Goal: Transaction & Acquisition: Purchase product/service

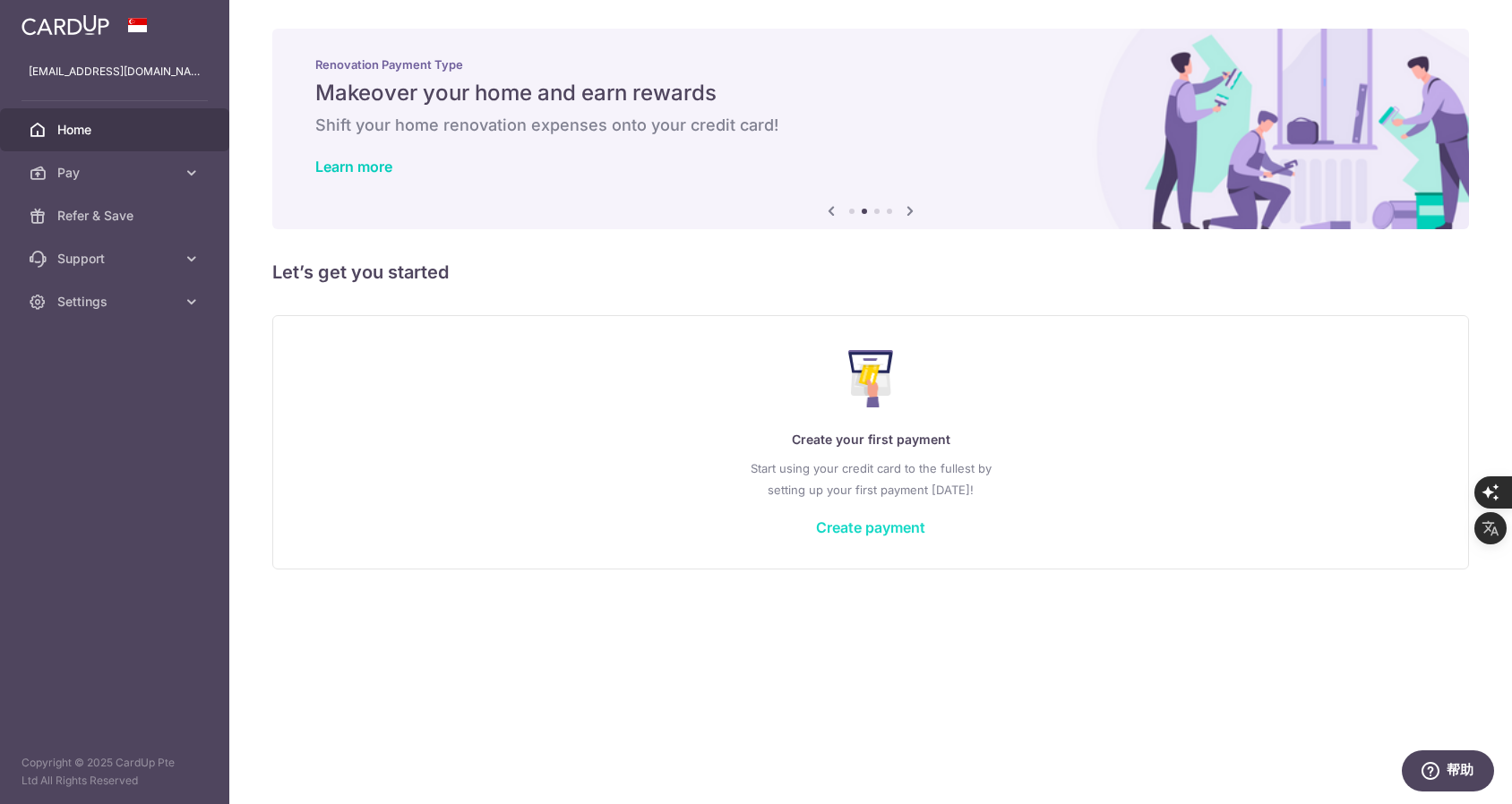
click at [855, 528] on link "Create payment" at bounding box center [871, 527] width 110 height 18
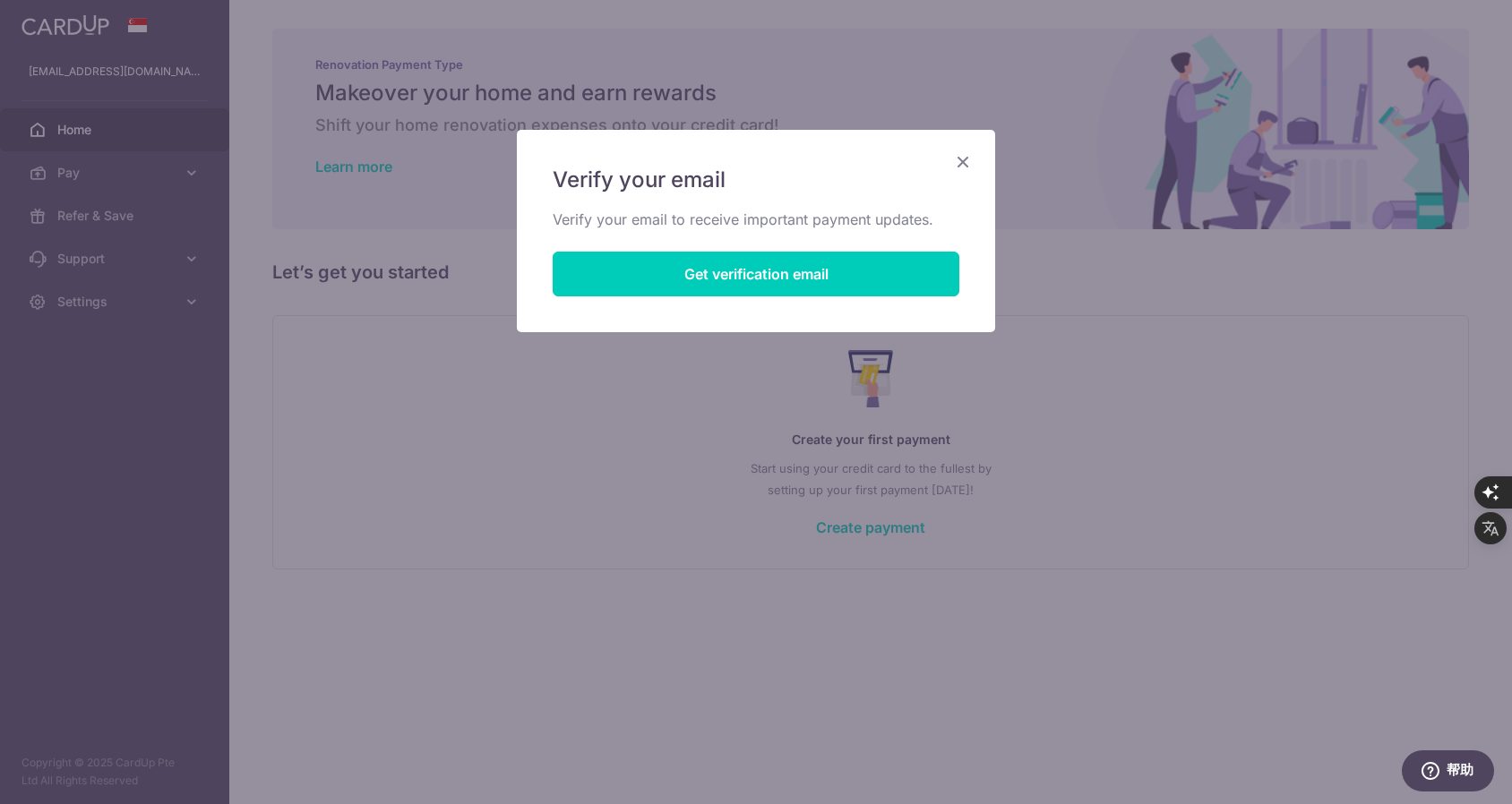
click at [961, 163] on icon "Close" at bounding box center [962, 162] width 21 height 22
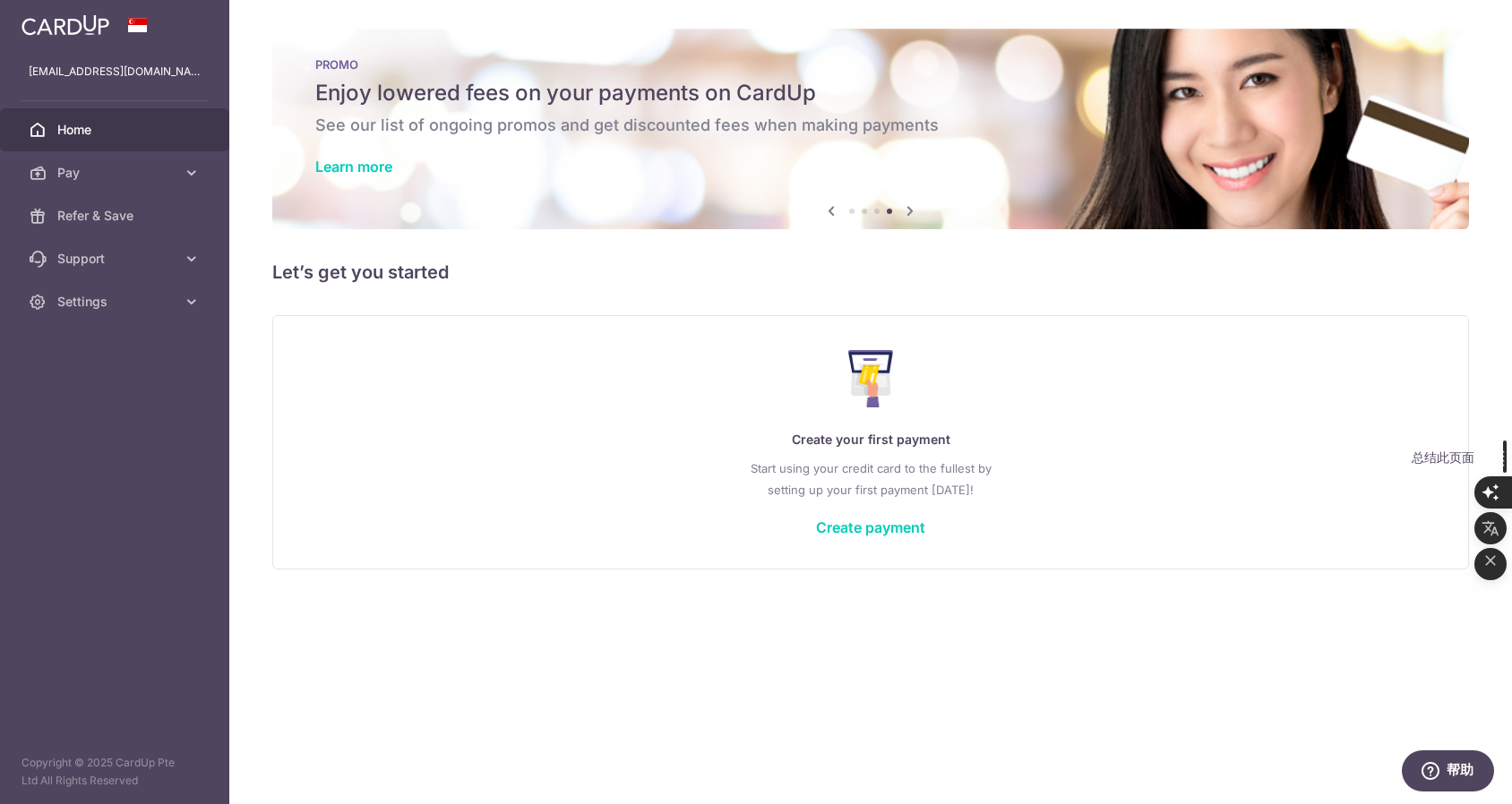
click at [1498, 448] on icon "button" at bounding box center [1496, 458] width 21 height 21
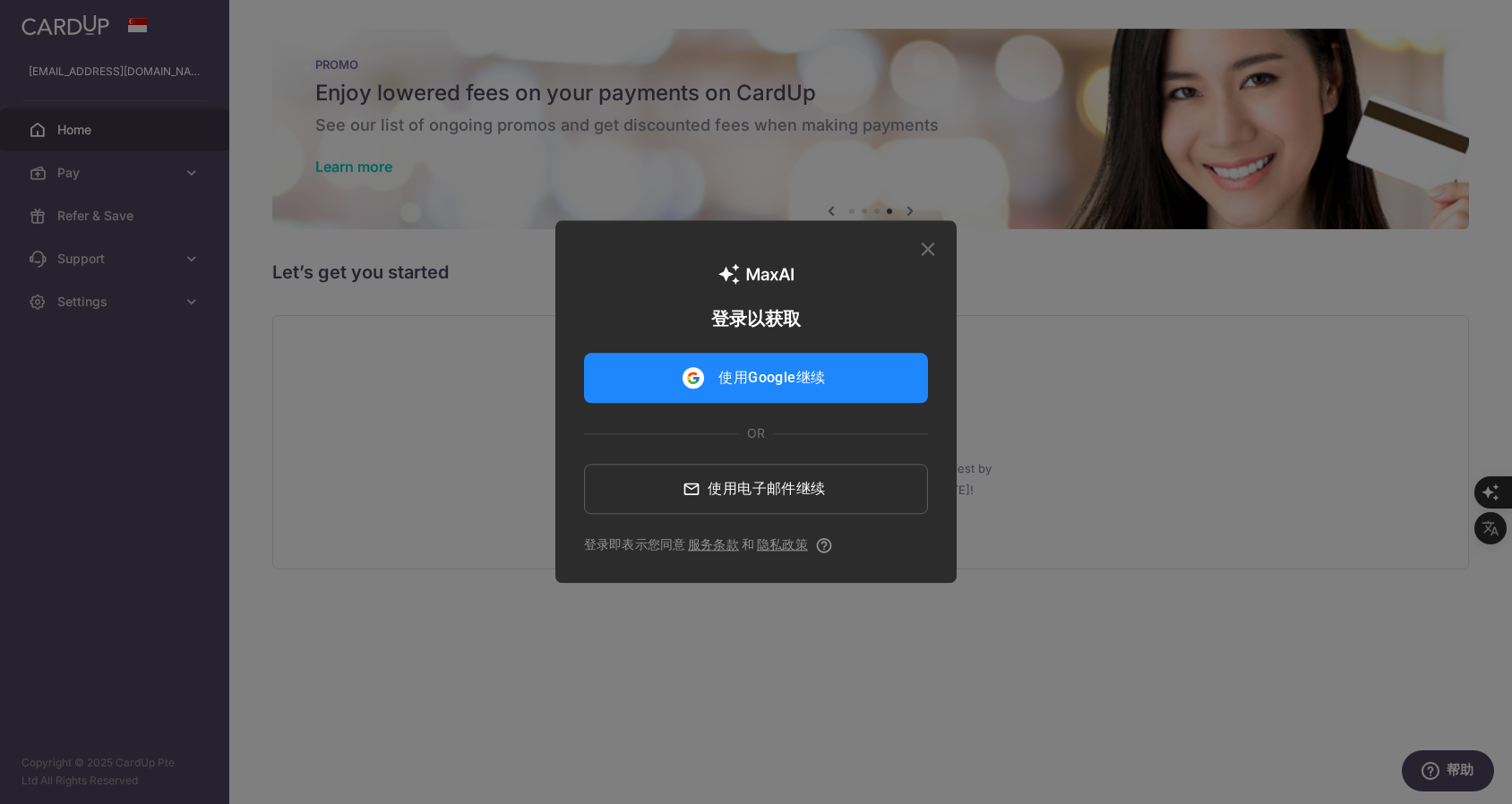
click at [939, 251] on icon "button" at bounding box center [928, 248] width 23 height 23
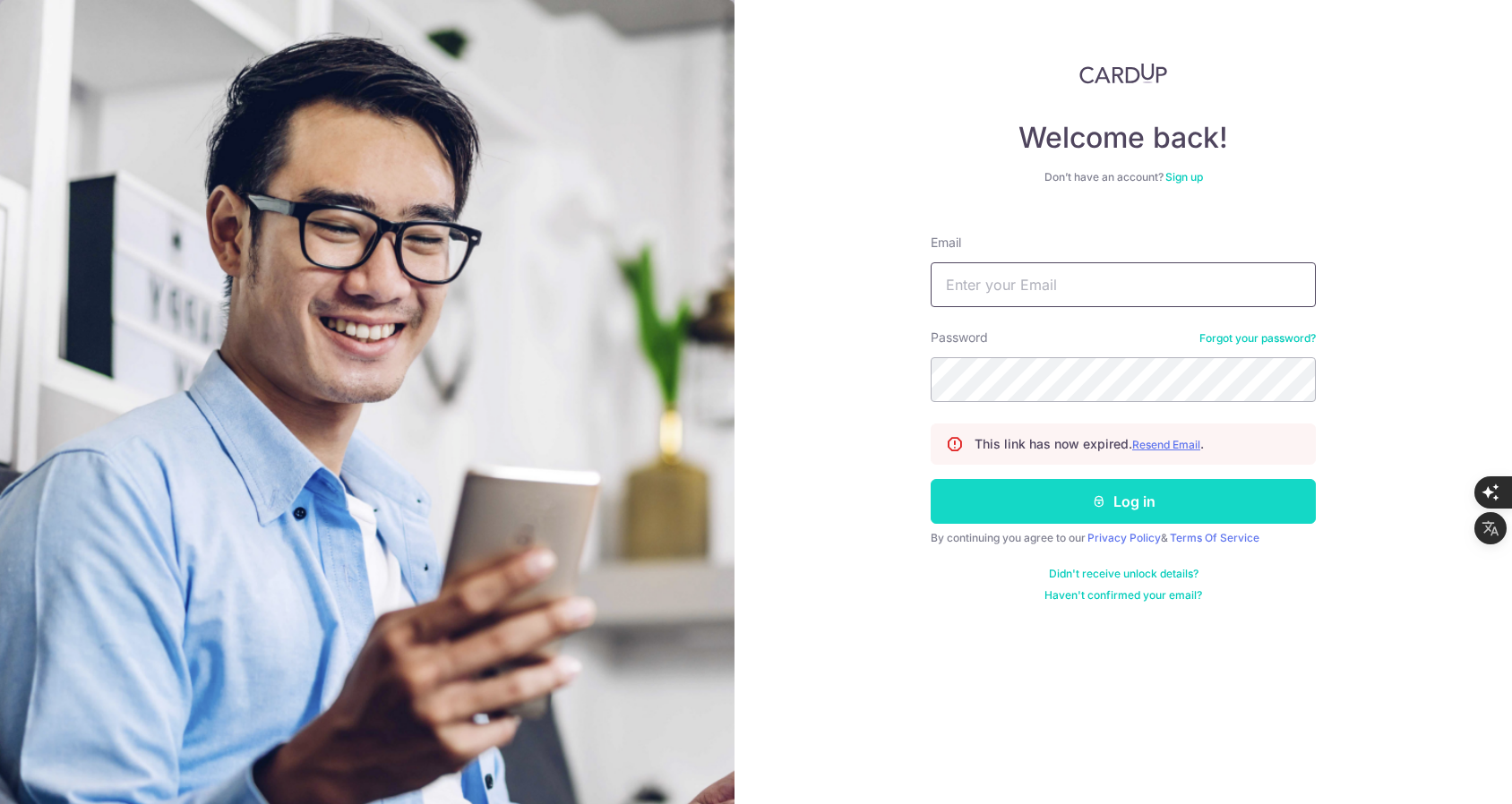
type input "Annnndrew1106@gmail.com"
click at [1154, 498] on button "Log in" at bounding box center [1123, 502] width 385 height 45
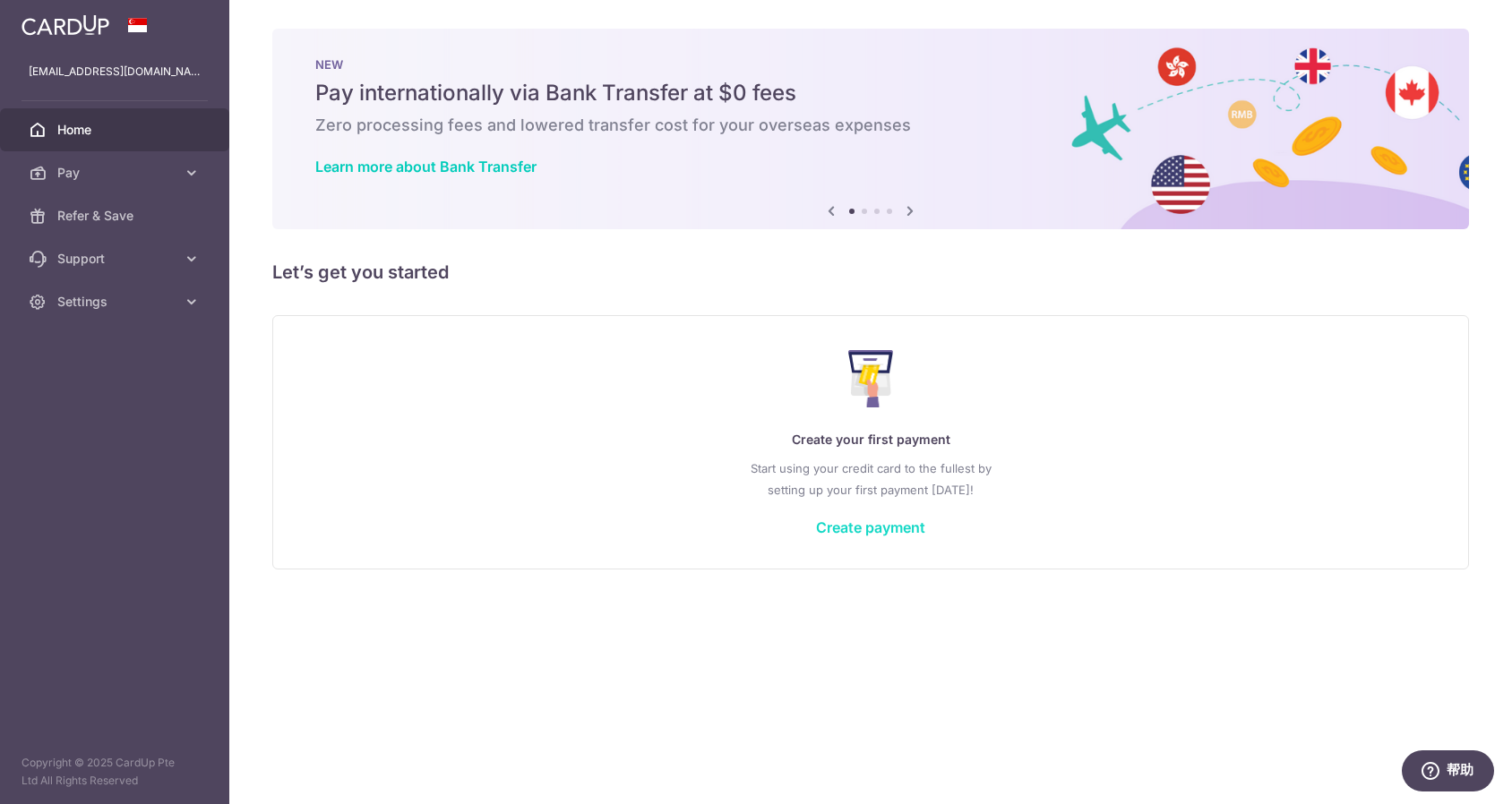
click at [856, 526] on link "Create payment" at bounding box center [871, 527] width 110 height 18
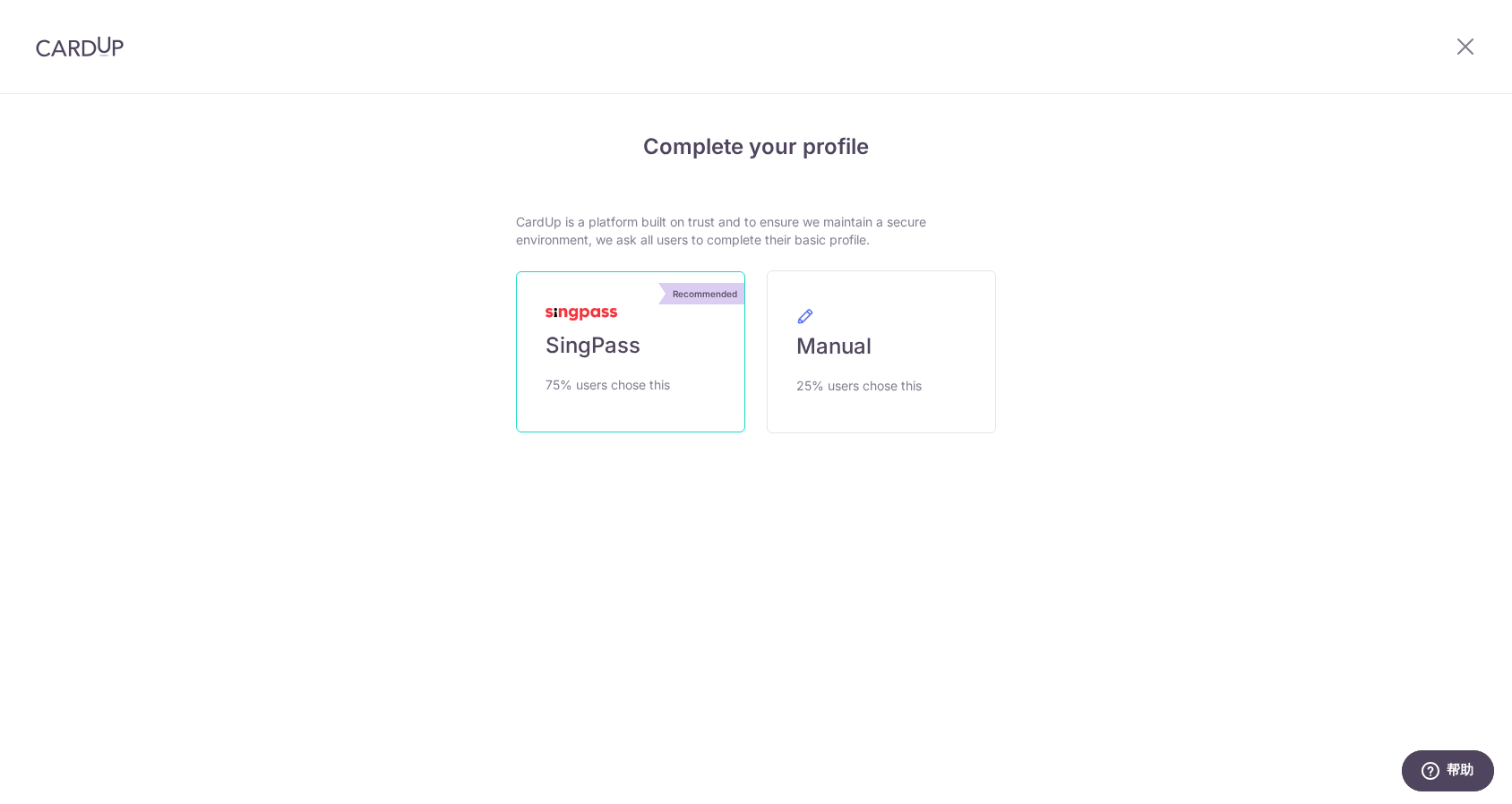
click at [709, 347] on link "Recommended SingPass 75% users chose this" at bounding box center [630, 351] width 230 height 161
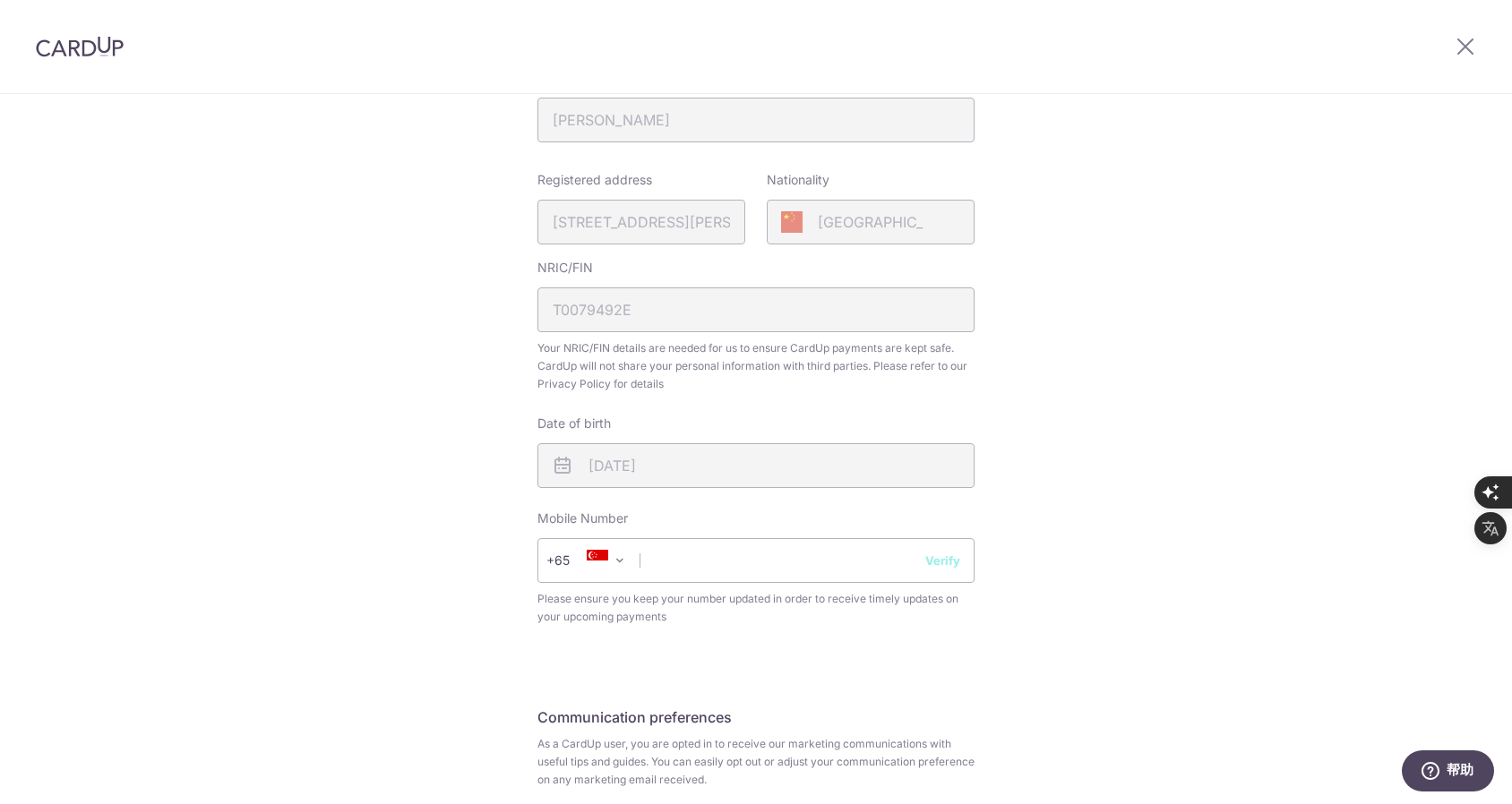
scroll to position [521, 0]
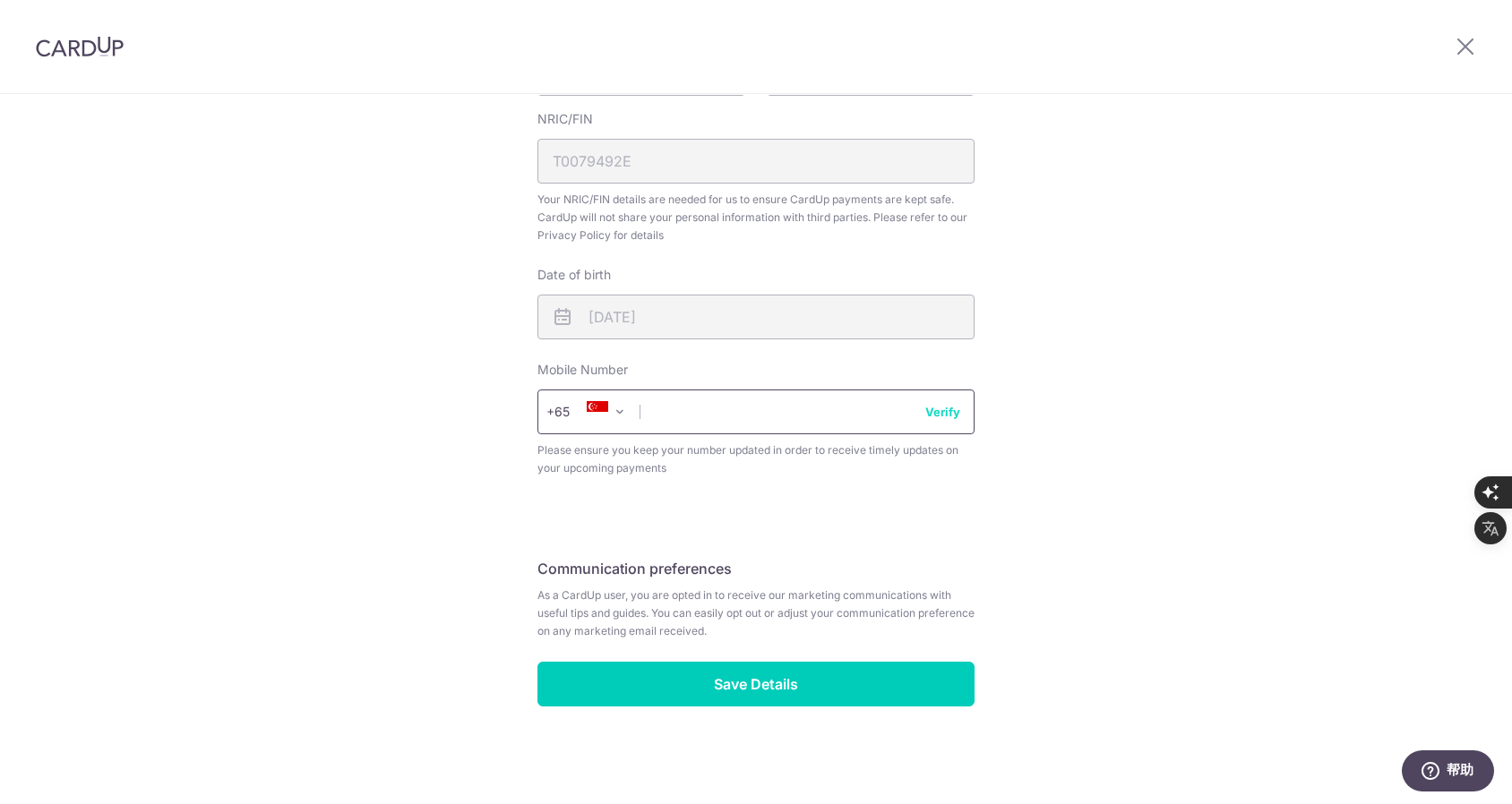
click at [786, 391] on input "text" at bounding box center [756, 412] width 437 height 45
type input "84562685"
click at [945, 414] on button "Verify" at bounding box center [943, 412] width 35 height 18
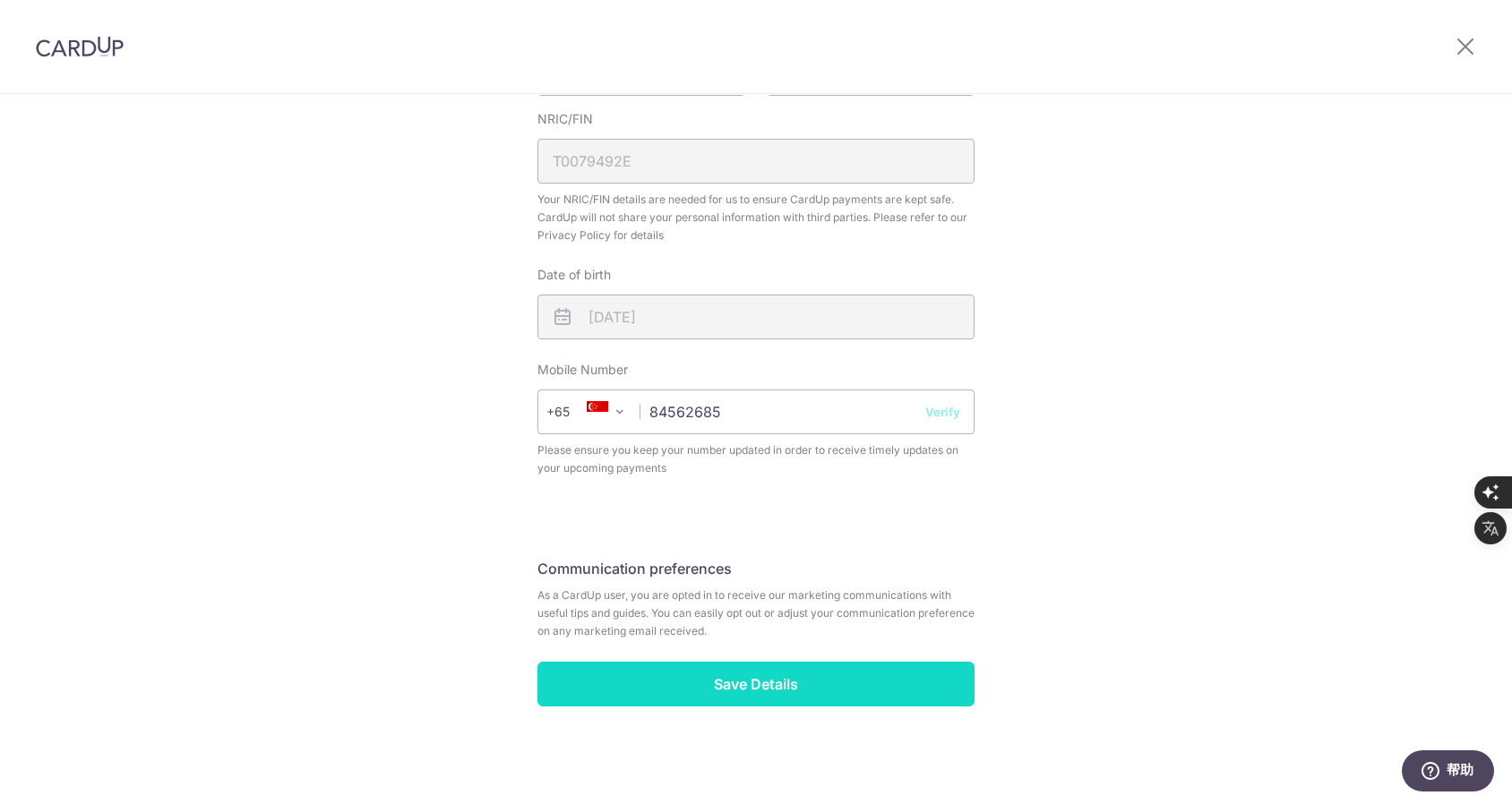
click at [789, 680] on input "Save Details" at bounding box center [756, 684] width 437 height 45
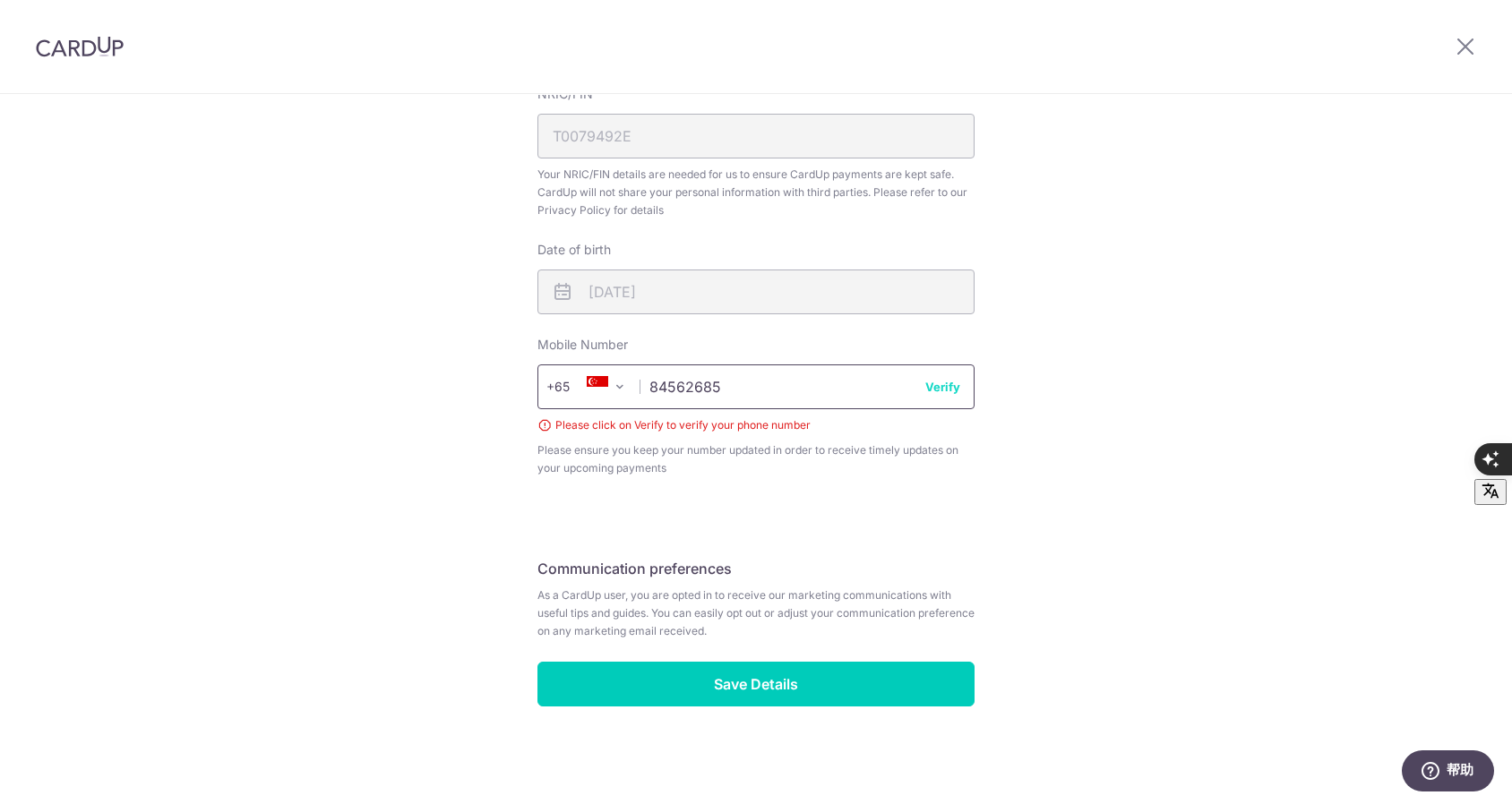
click at [857, 386] on input "84562685" at bounding box center [756, 387] width 437 height 45
click at [944, 388] on button "Verify" at bounding box center [943, 387] width 35 height 18
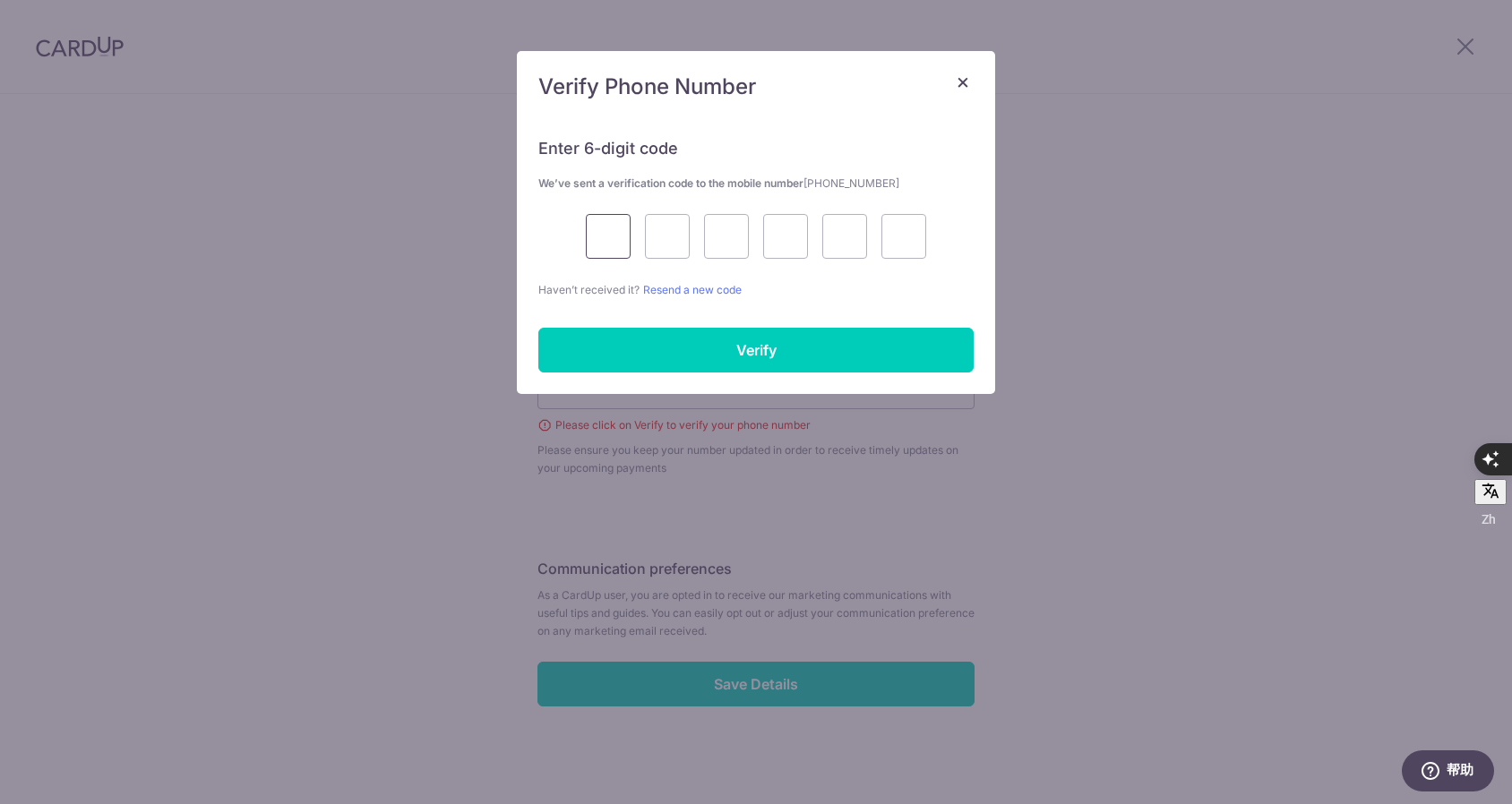
click at [608, 239] on input "text" at bounding box center [608, 236] width 45 height 45
type input "5"
type input "9"
type input "7"
type input "6"
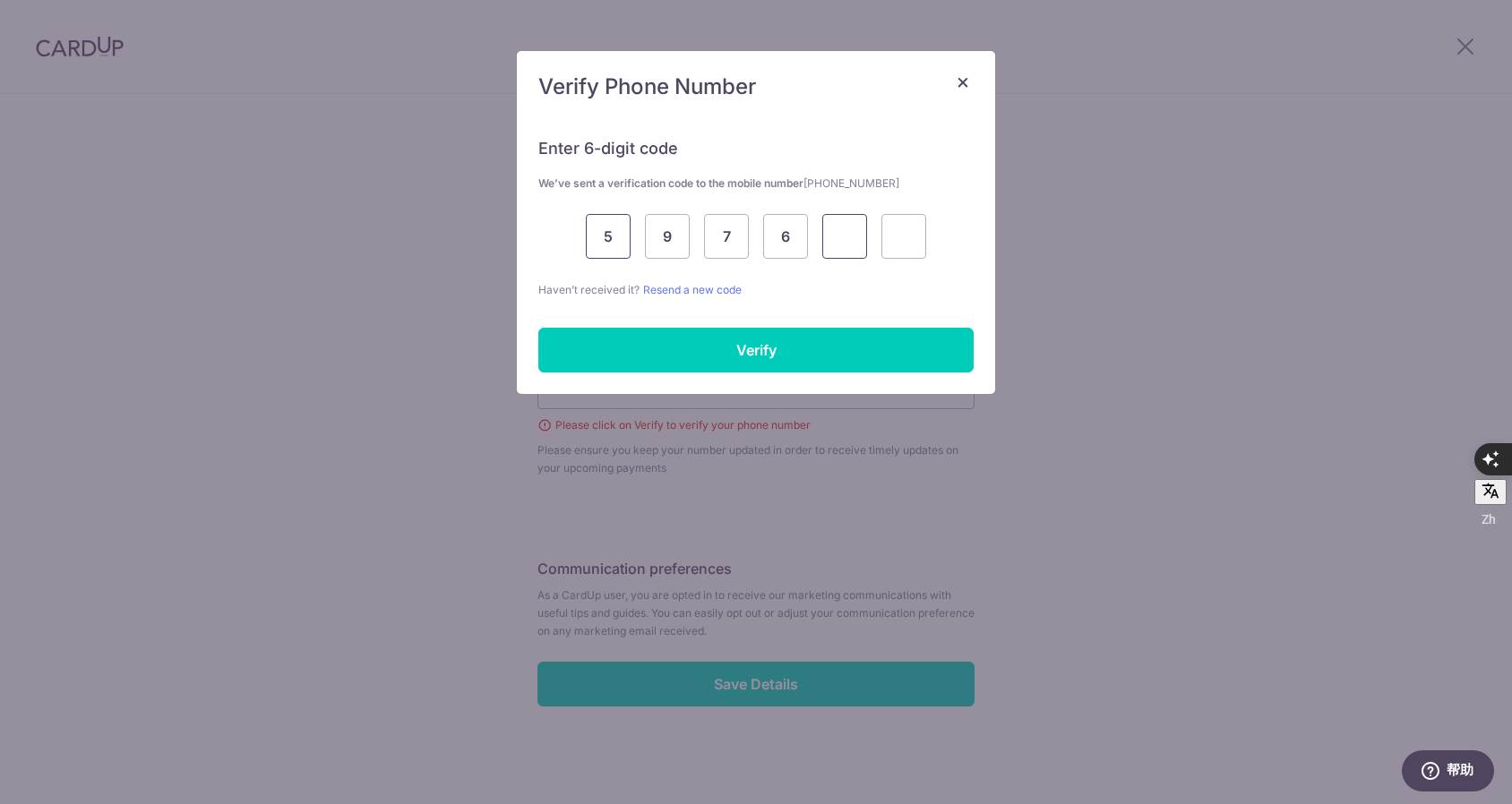
type input "8"
type input "3"
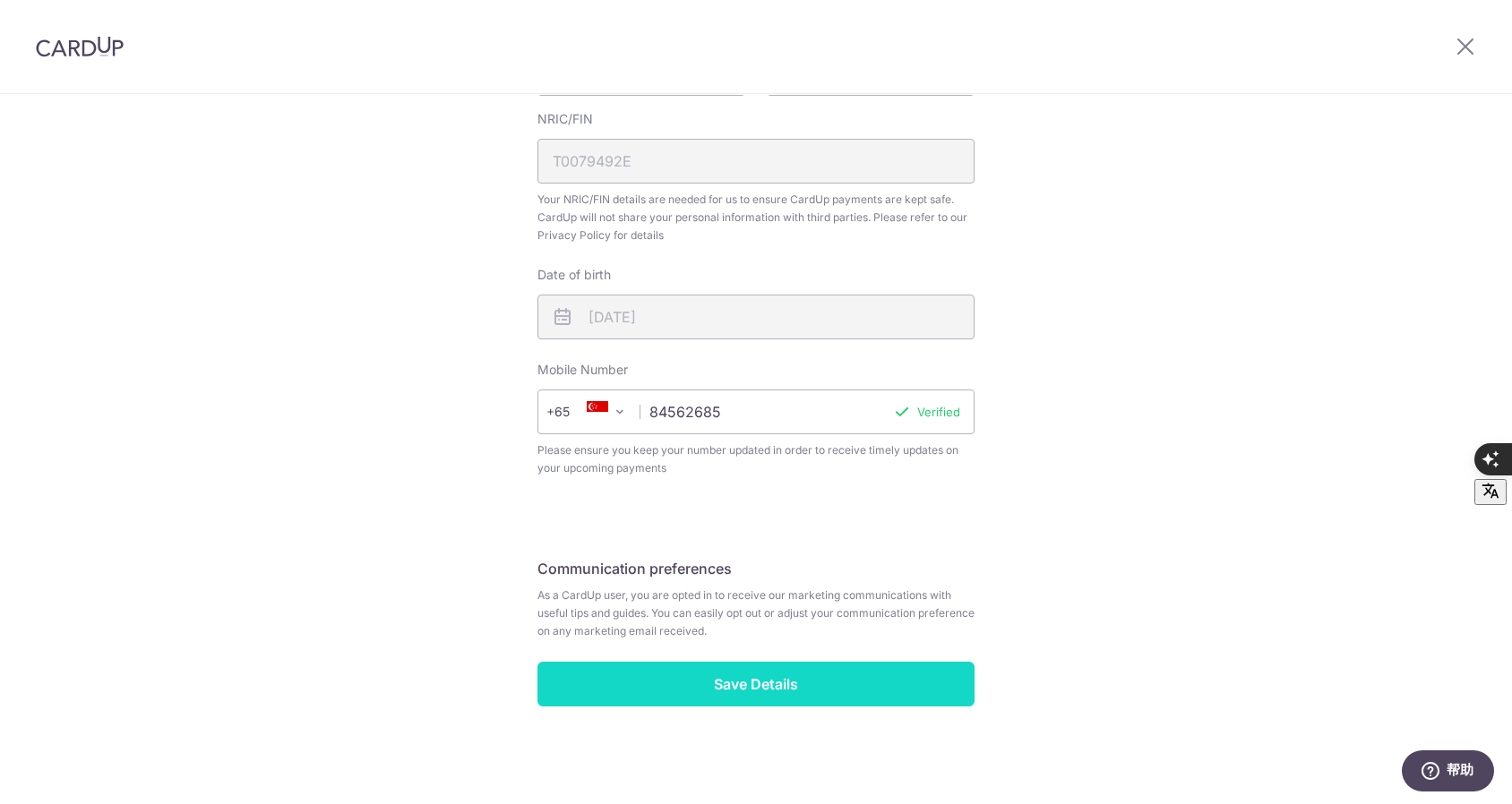
click at [761, 687] on input "Save Details" at bounding box center [756, 684] width 437 height 45
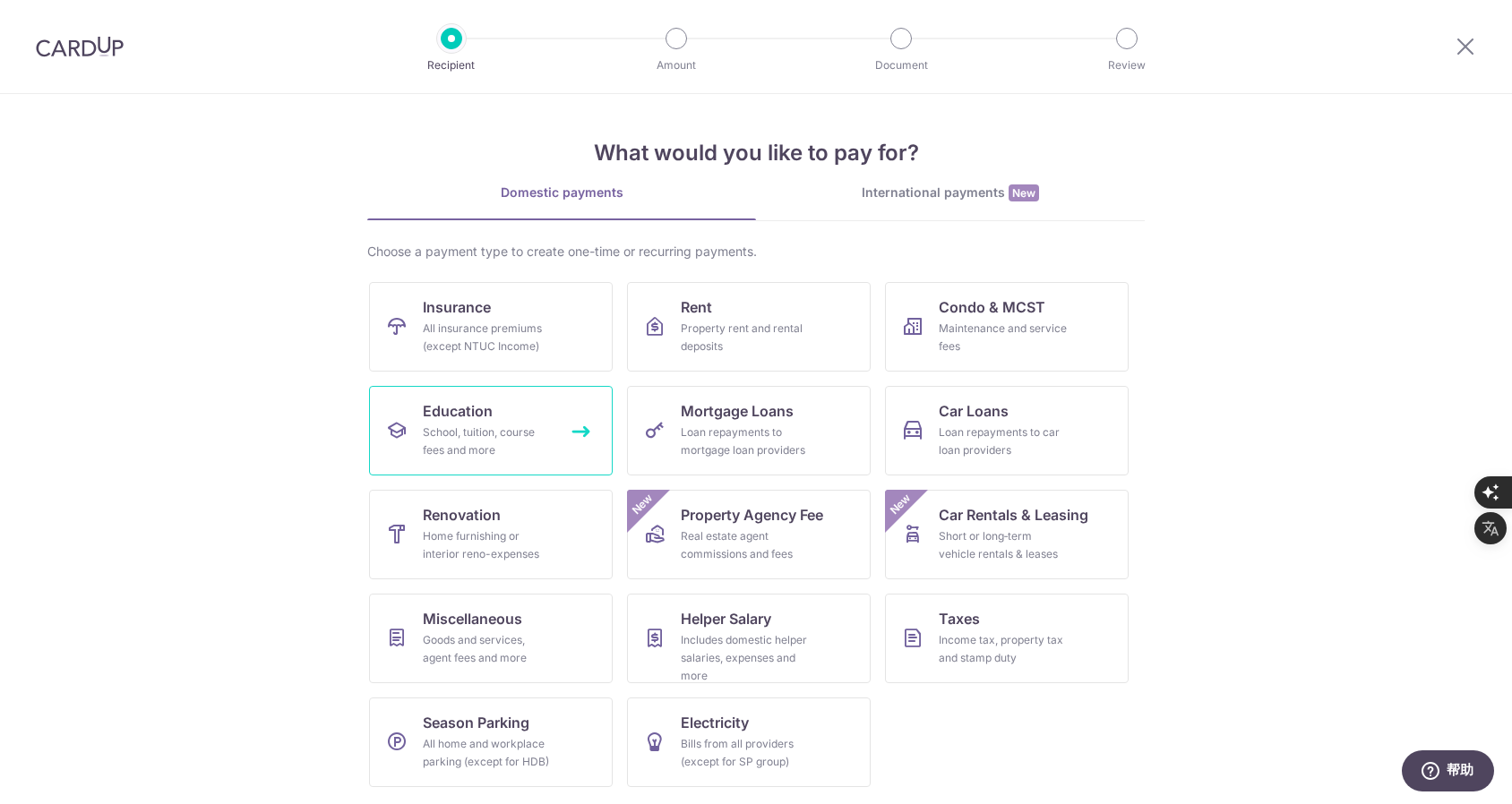
click at [517, 434] on div "School, tuition, course fees and more" at bounding box center [487, 442] width 129 height 36
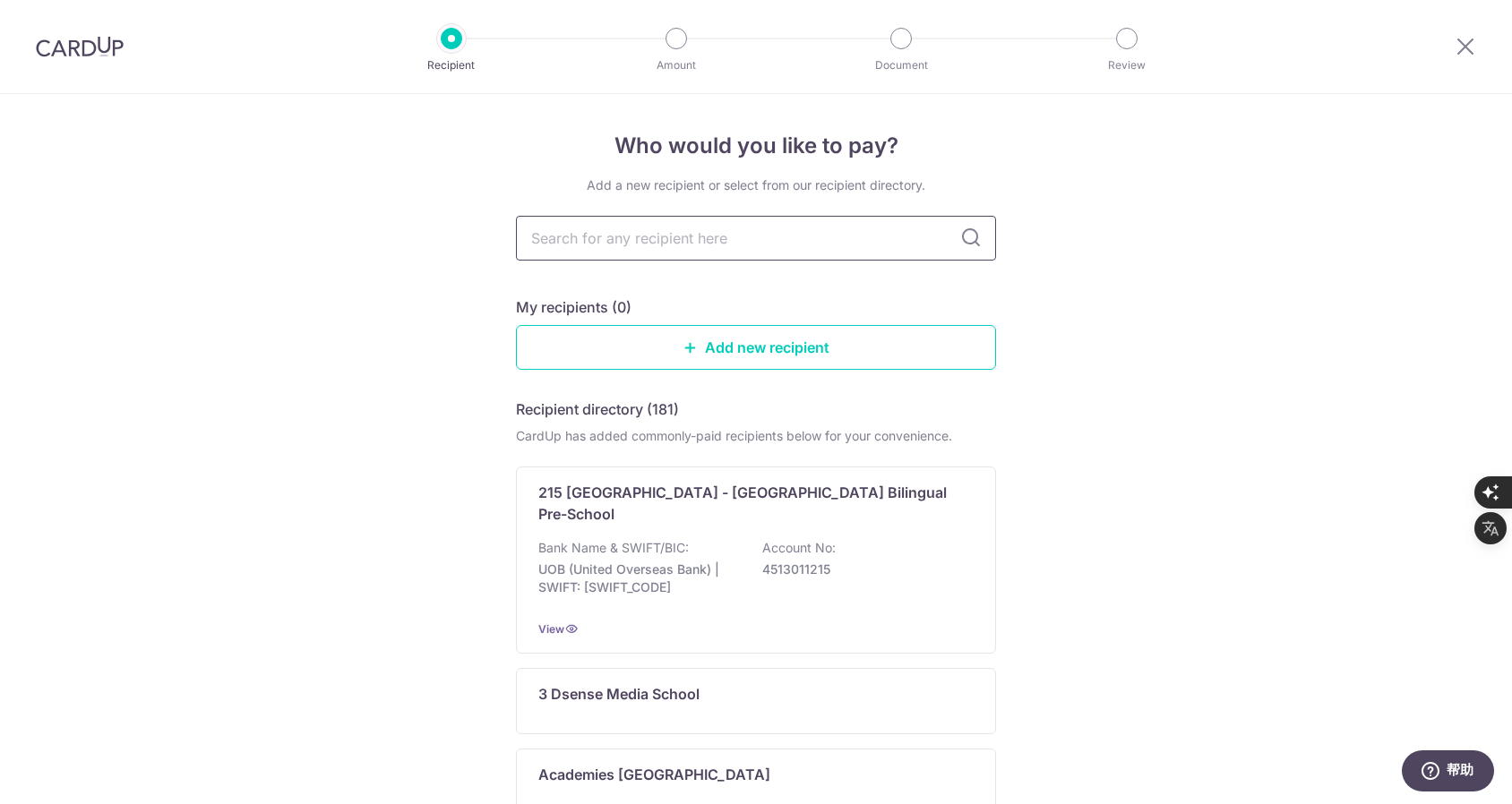
click at [616, 241] on input "text" at bounding box center [756, 238] width 480 height 45
click at [769, 349] on link "Add new recipient" at bounding box center [756, 348] width 480 height 45
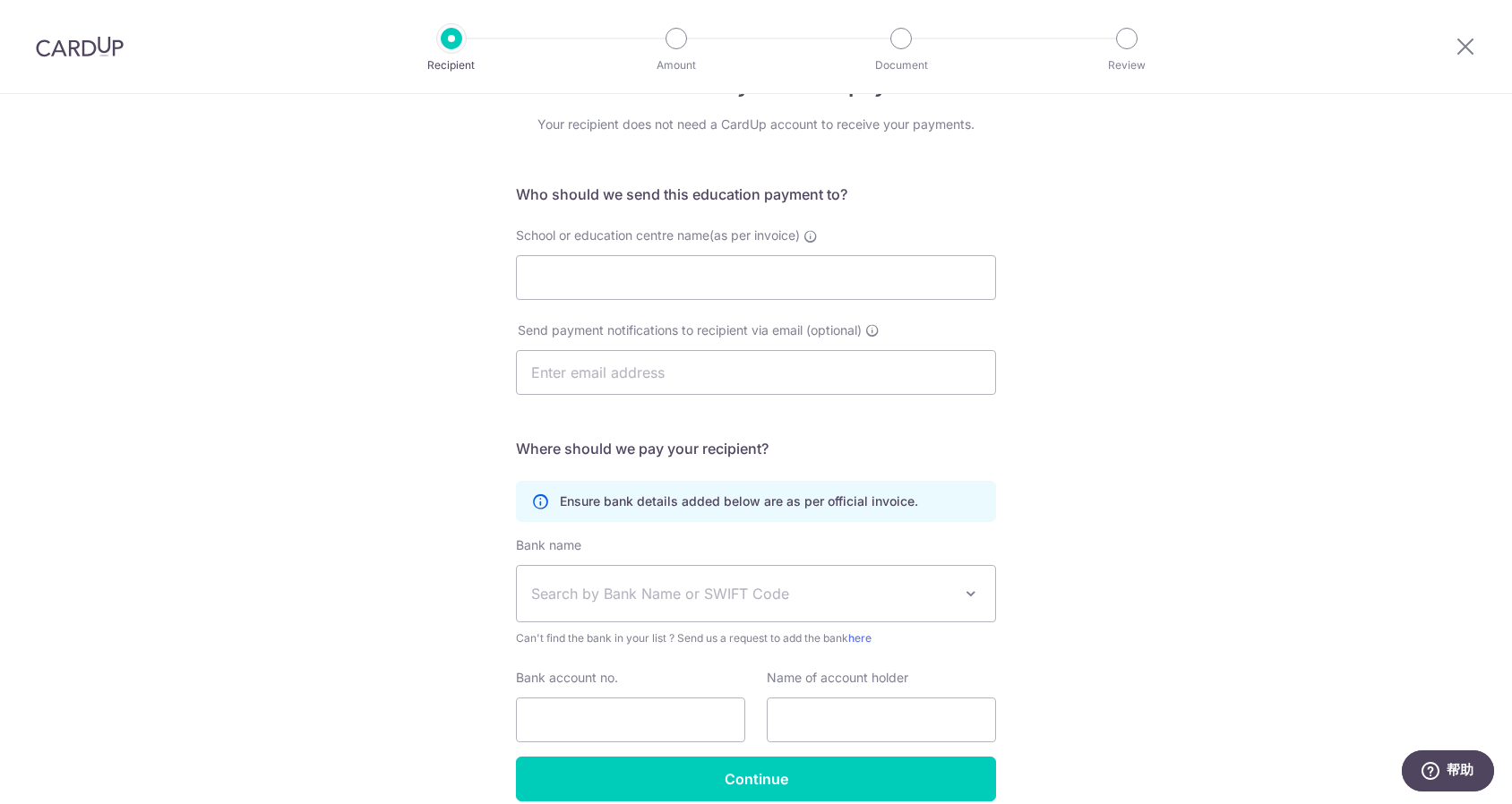
scroll to position [89, 0]
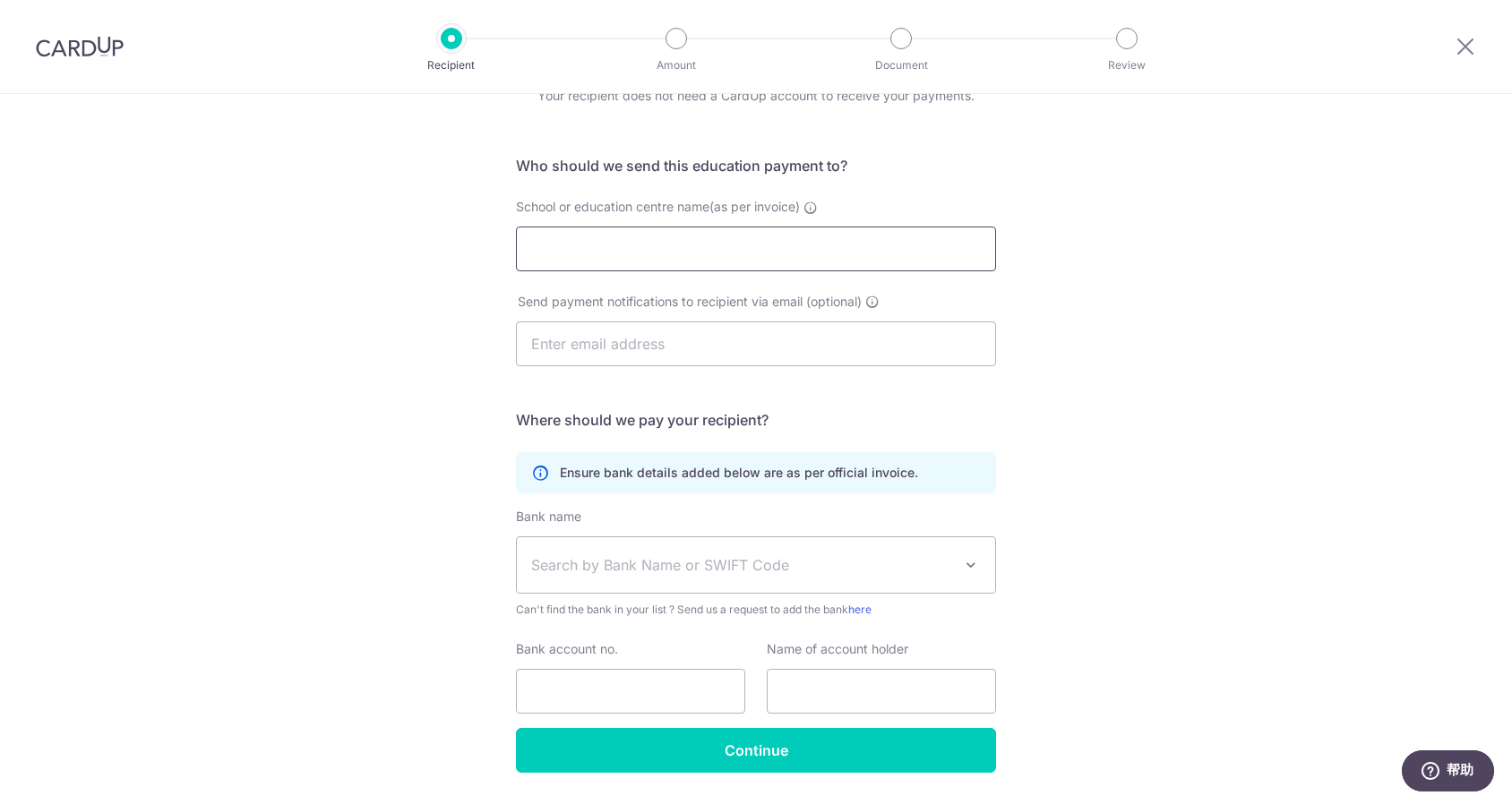
click at [804, 243] on input "School or education centre name(as per invoice)" at bounding box center [756, 249] width 480 height 45
click at [775, 346] on input "text" at bounding box center [756, 344] width 480 height 45
click at [1181, 358] on div "Who would you like to pay? Your recipient does not need a CardUp account to rec…" at bounding box center [756, 430] width 1512 height 852
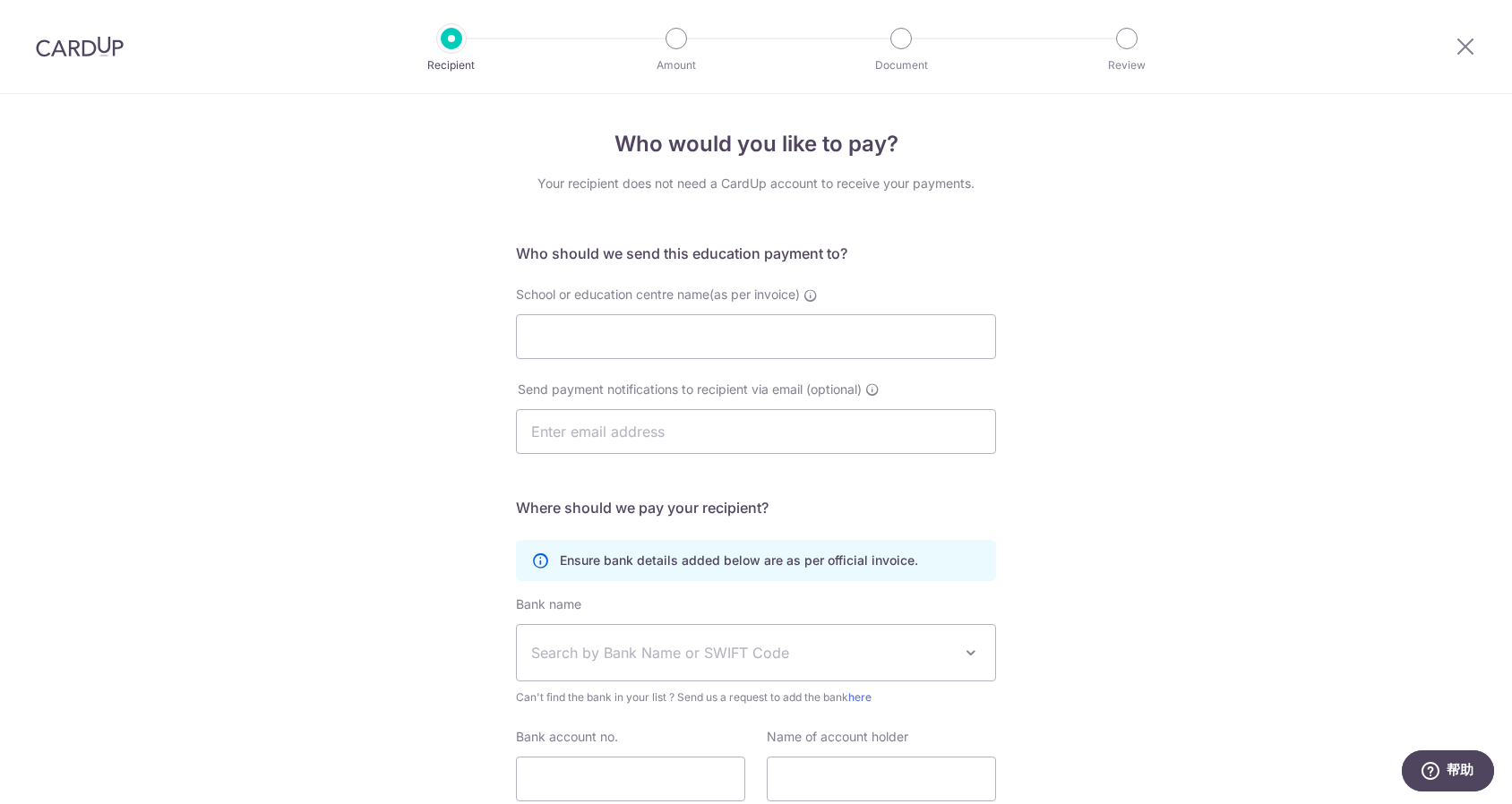
scroll to position [0, 0]
click at [663, 348] on input "School or education centre name(as per invoice)" at bounding box center [756, 338] width 480 height 45
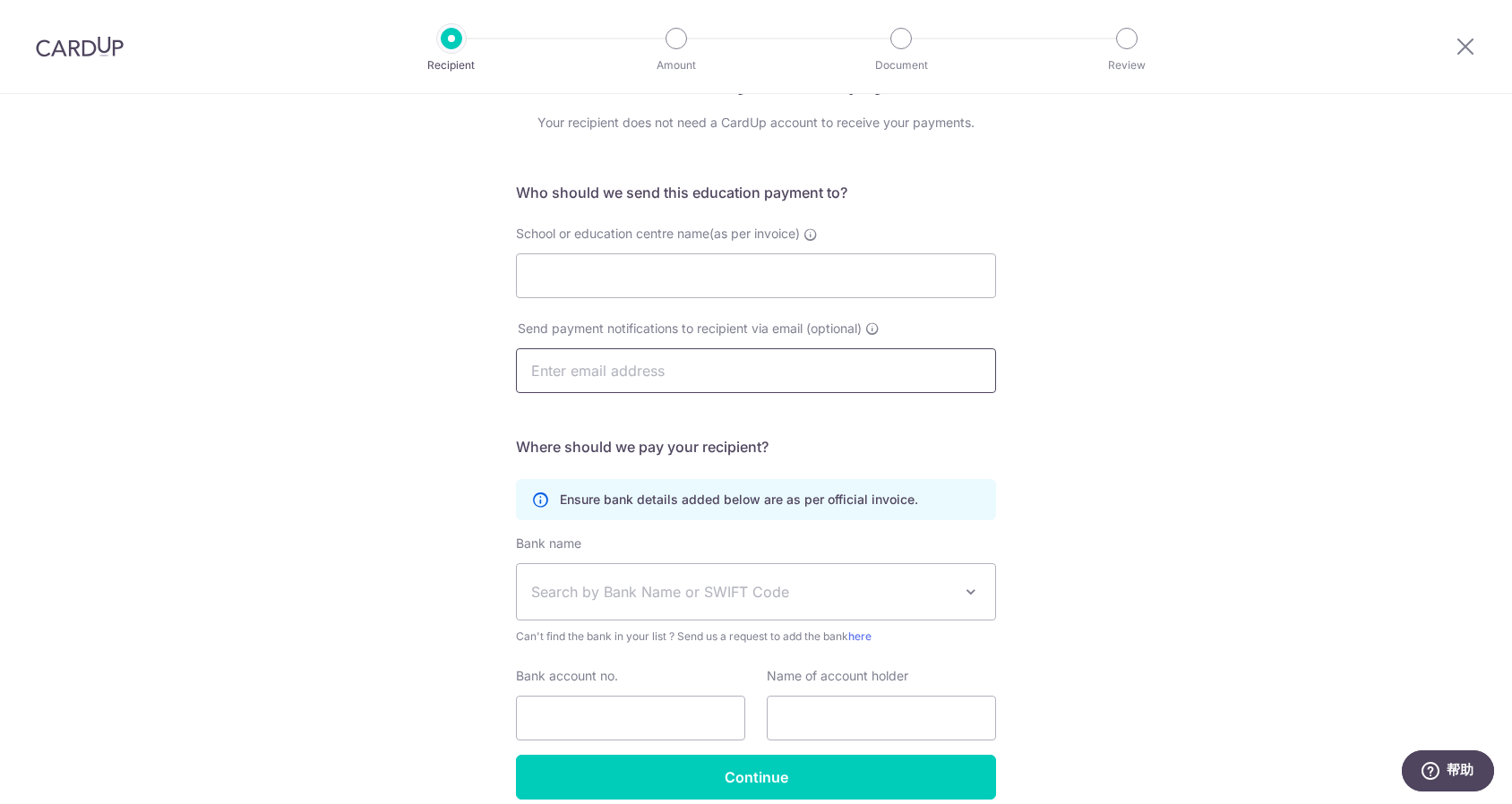
scroll to position [89, 0]
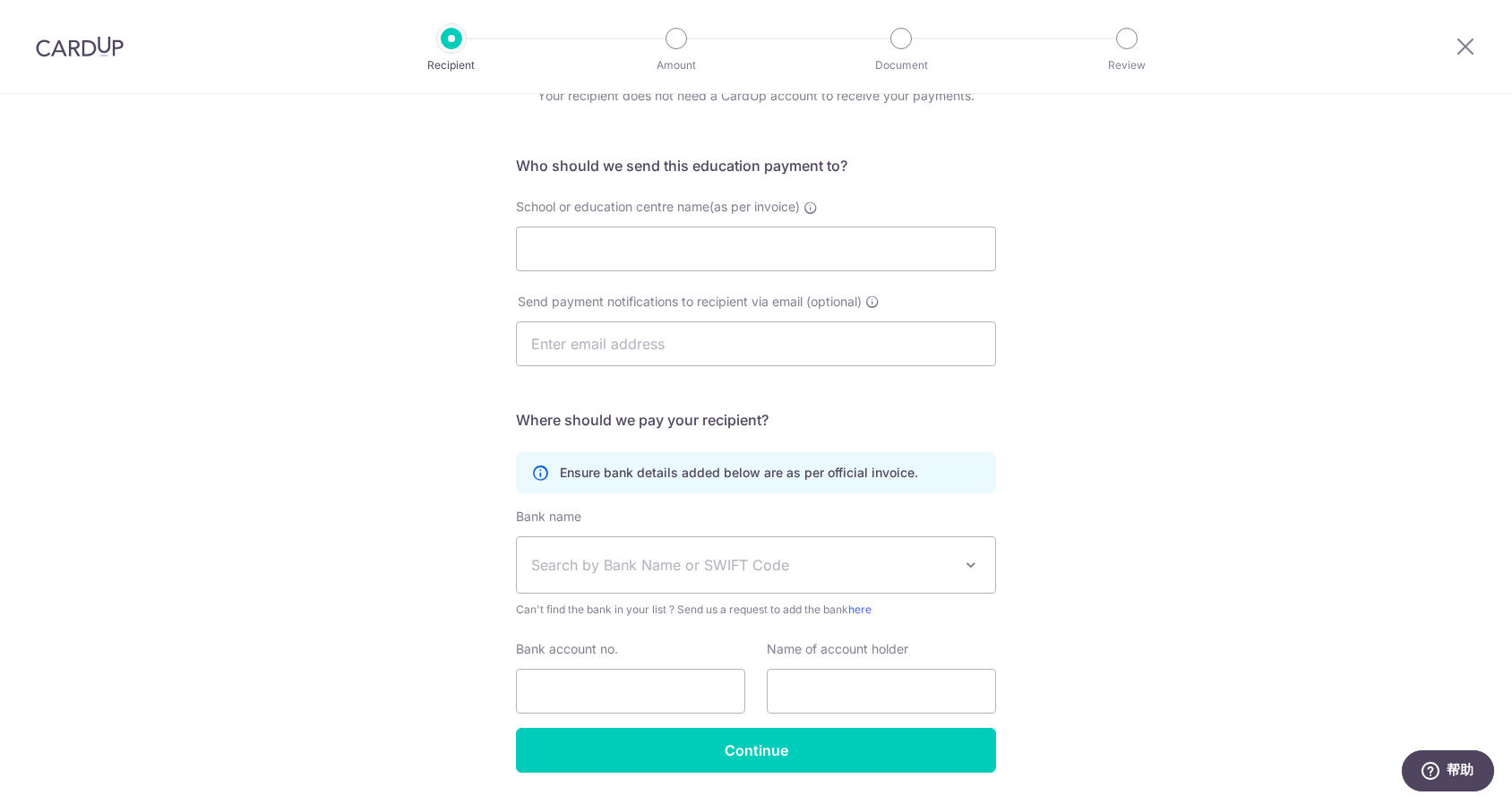
click at [1086, 366] on div "Who would you like to pay? Your recipient does not need a CardUp account to rec…" at bounding box center [756, 430] width 1512 height 852
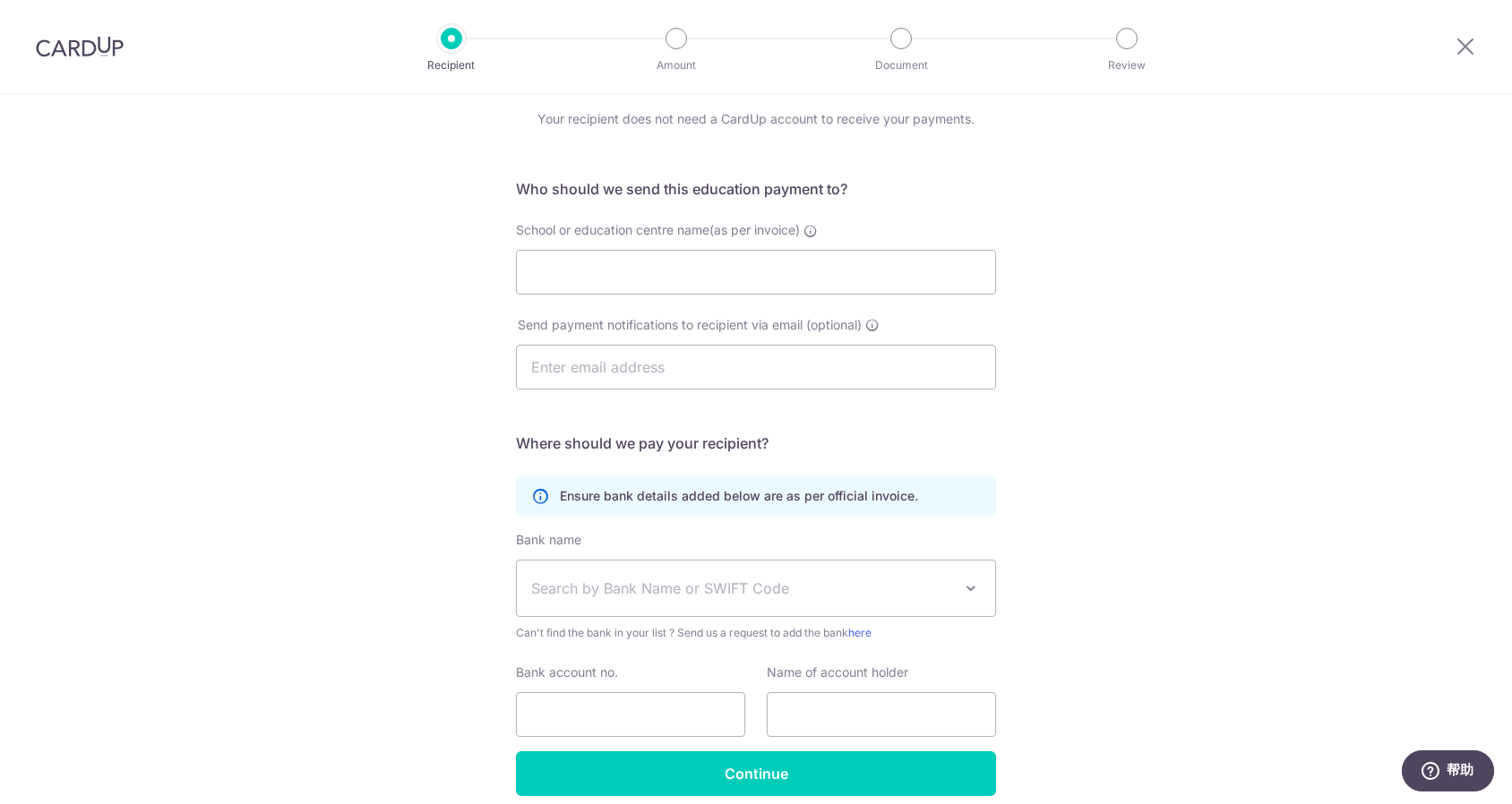
scroll to position [0, 0]
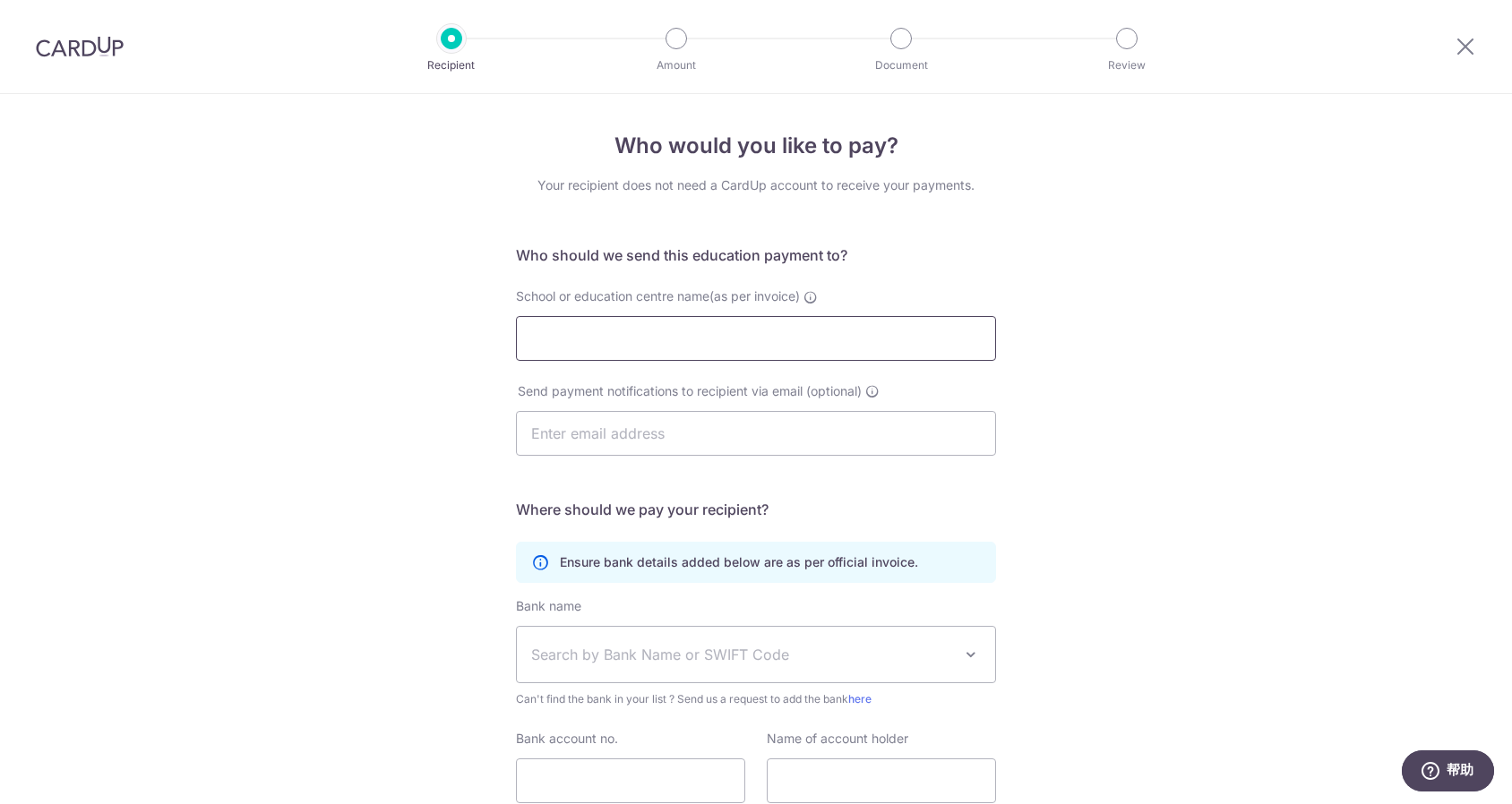
click at [627, 346] on input "School or education centre name(as per invoice)" at bounding box center [756, 338] width 480 height 45
click at [694, 432] on input "text" at bounding box center [756, 433] width 480 height 45
click at [342, 519] on div "Who would you like to pay? Your recipient does not need a CardUp account to rec…" at bounding box center [756, 520] width 1512 height 852
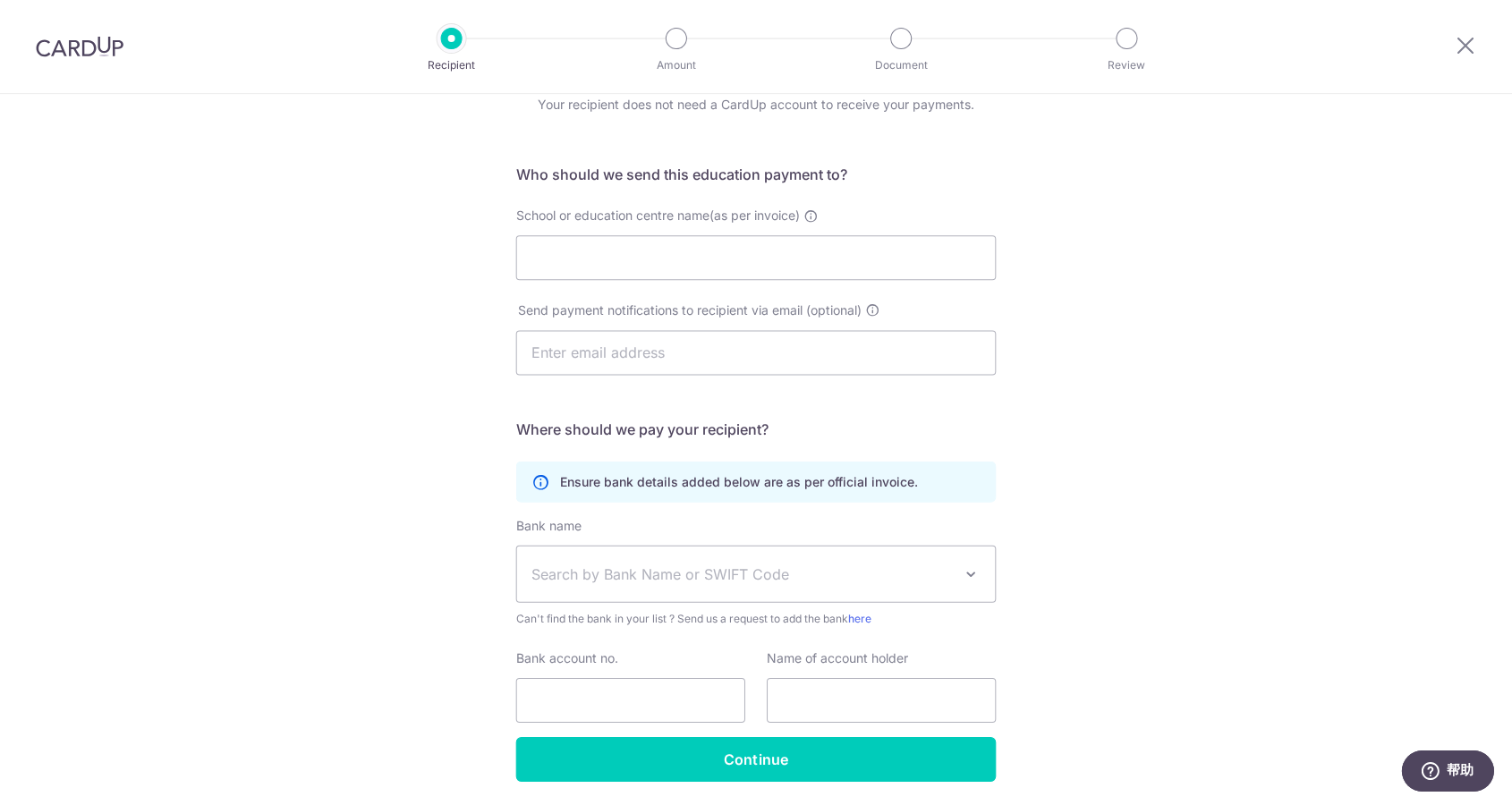
scroll to position [140, 0]
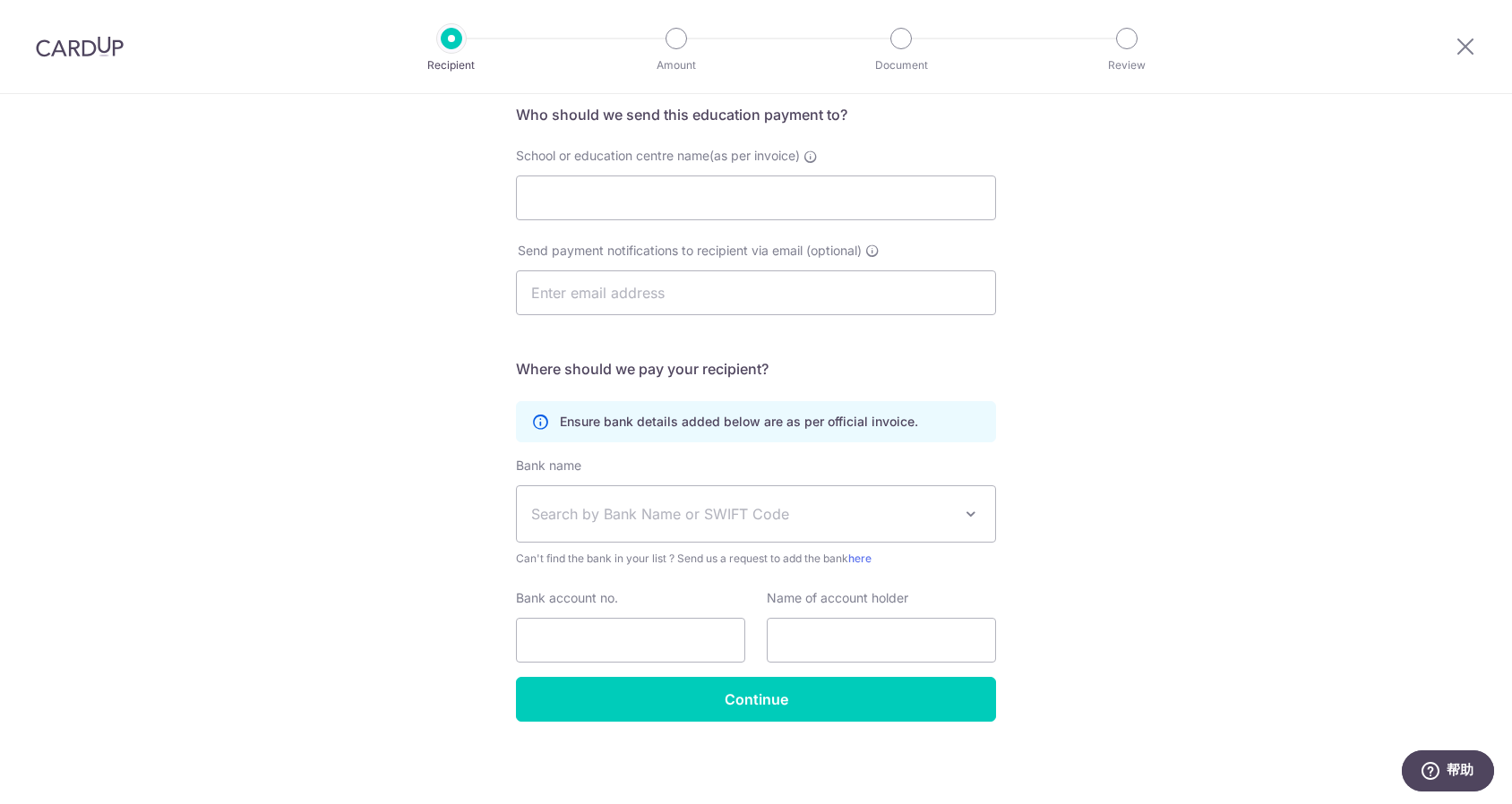
click at [601, 497] on span "Search by Bank Name or SWIFT Code" at bounding box center [756, 514] width 479 height 56
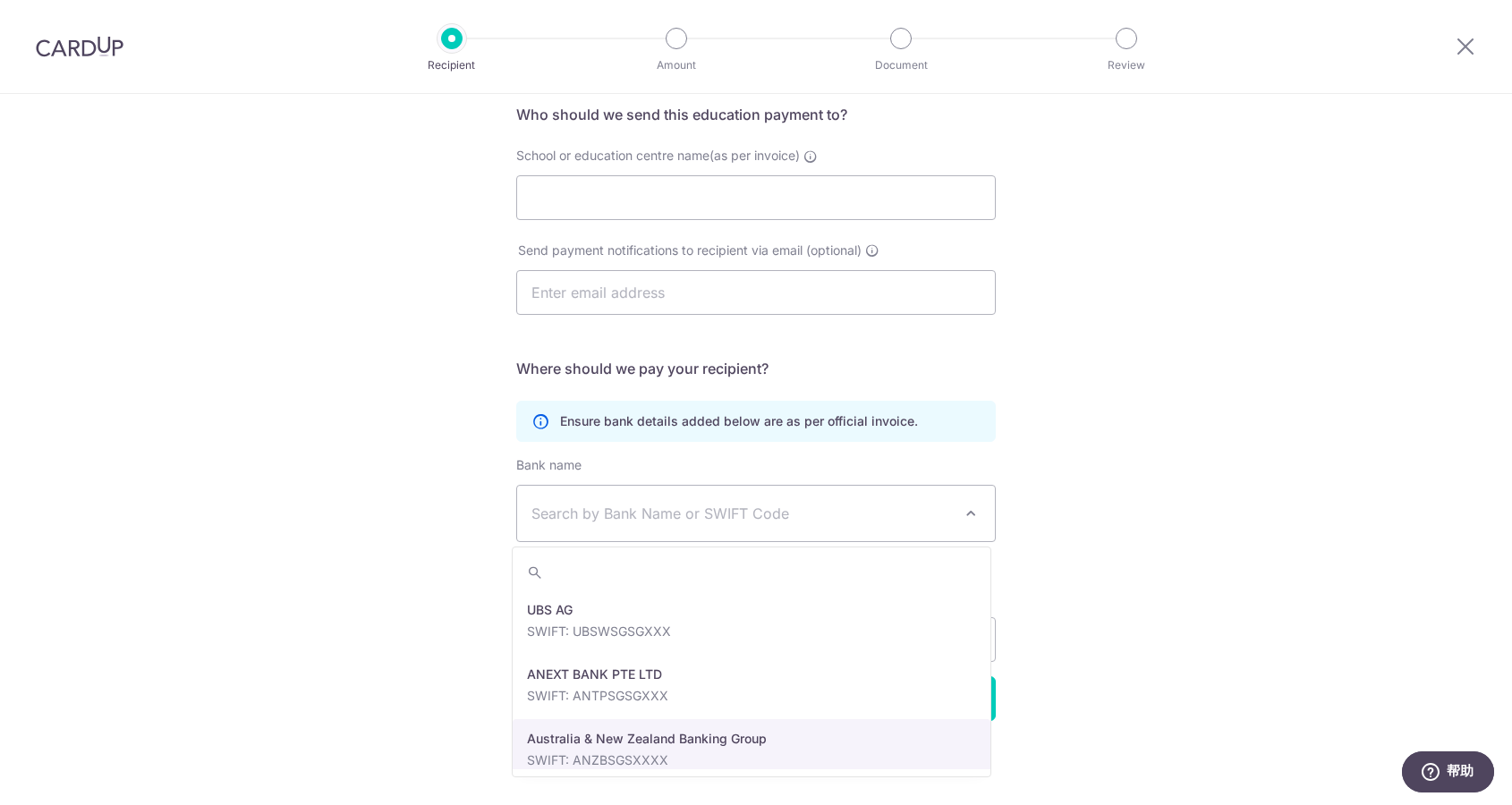
scroll to position [138, 0]
click at [456, 422] on div "Who would you like to pay? Your recipient does not need a CardUp account to rec…" at bounding box center [756, 381] width 1512 height 851
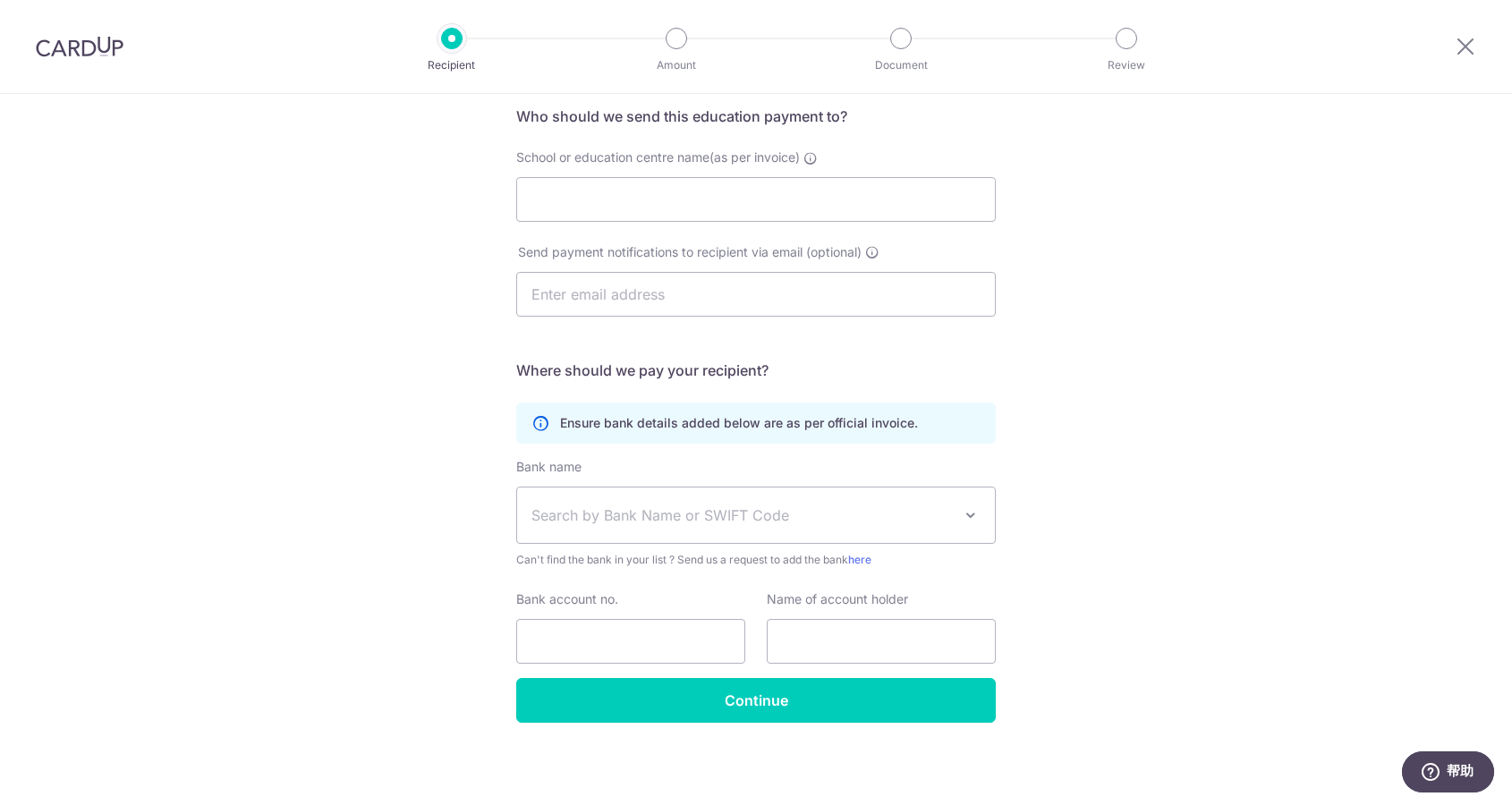
drag, startPoint x: 605, startPoint y: 516, endPoint x: 618, endPoint y: 519, distance: 13.3
click at [605, 519] on span "Search by Bank Name or SWIFT Code" at bounding box center [741, 514] width 421 height 21
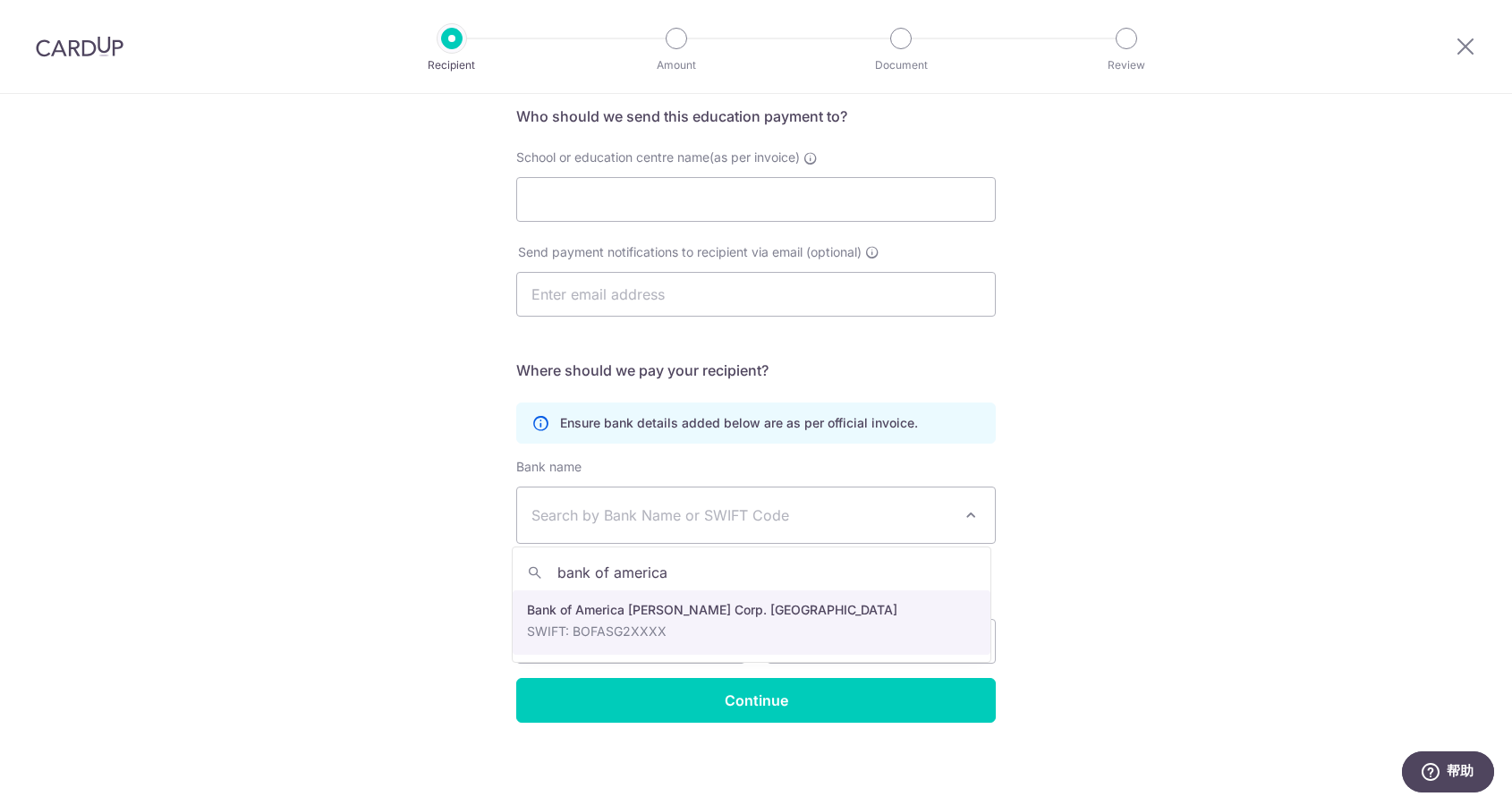
type input "bank of america"
select select "49"
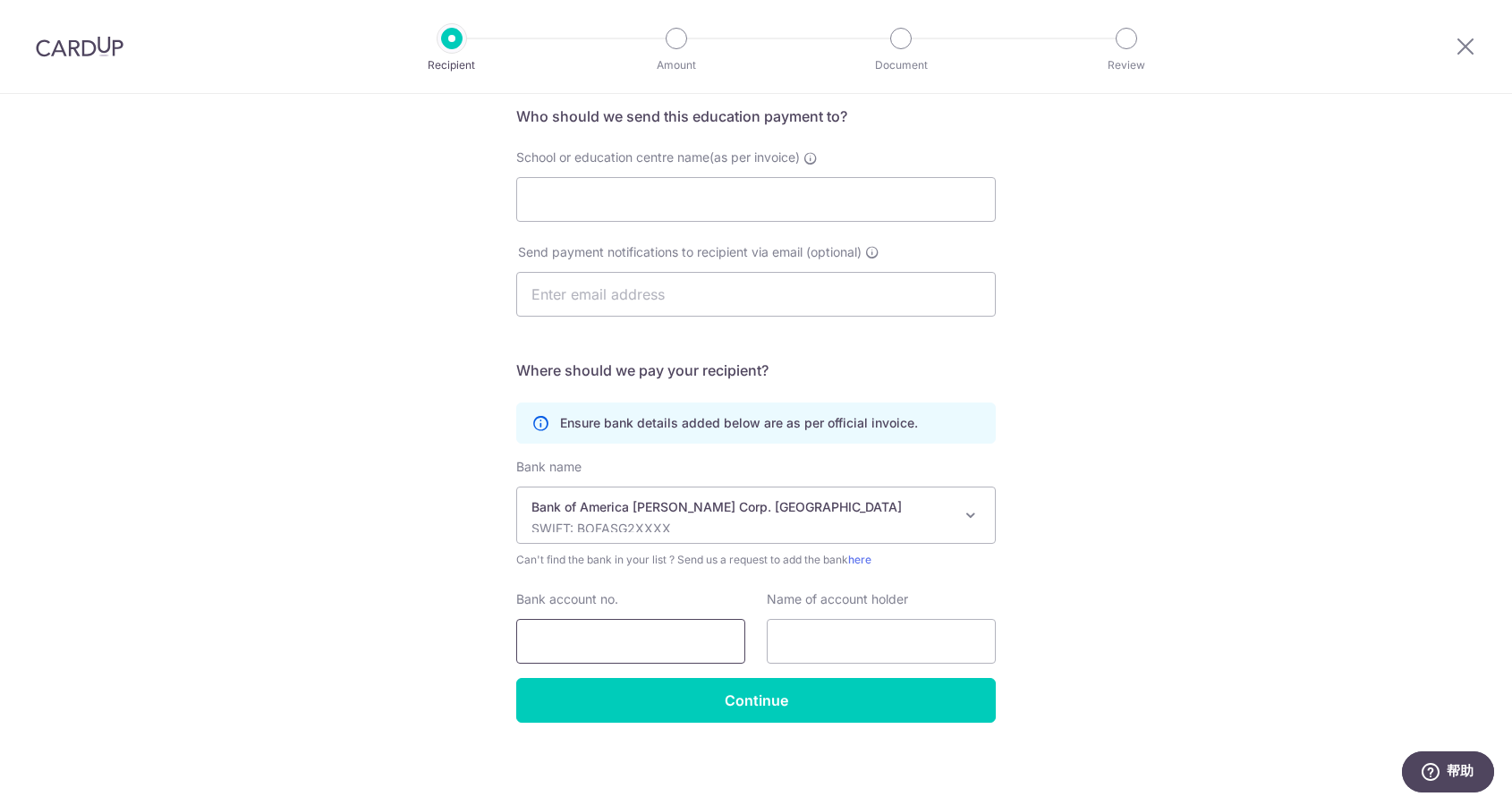
click at [606, 645] on input "Bank account no." at bounding box center [631, 642] width 229 height 45
drag, startPoint x: 596, startPoint y: 642, endPoint x: 675, endPoint y: 640, distance: 79.0
click at [597, 641] on input "Bank account no." at bounding box center [631, 642] width 229 height 45
paste input "70881010"
type input "70881010"
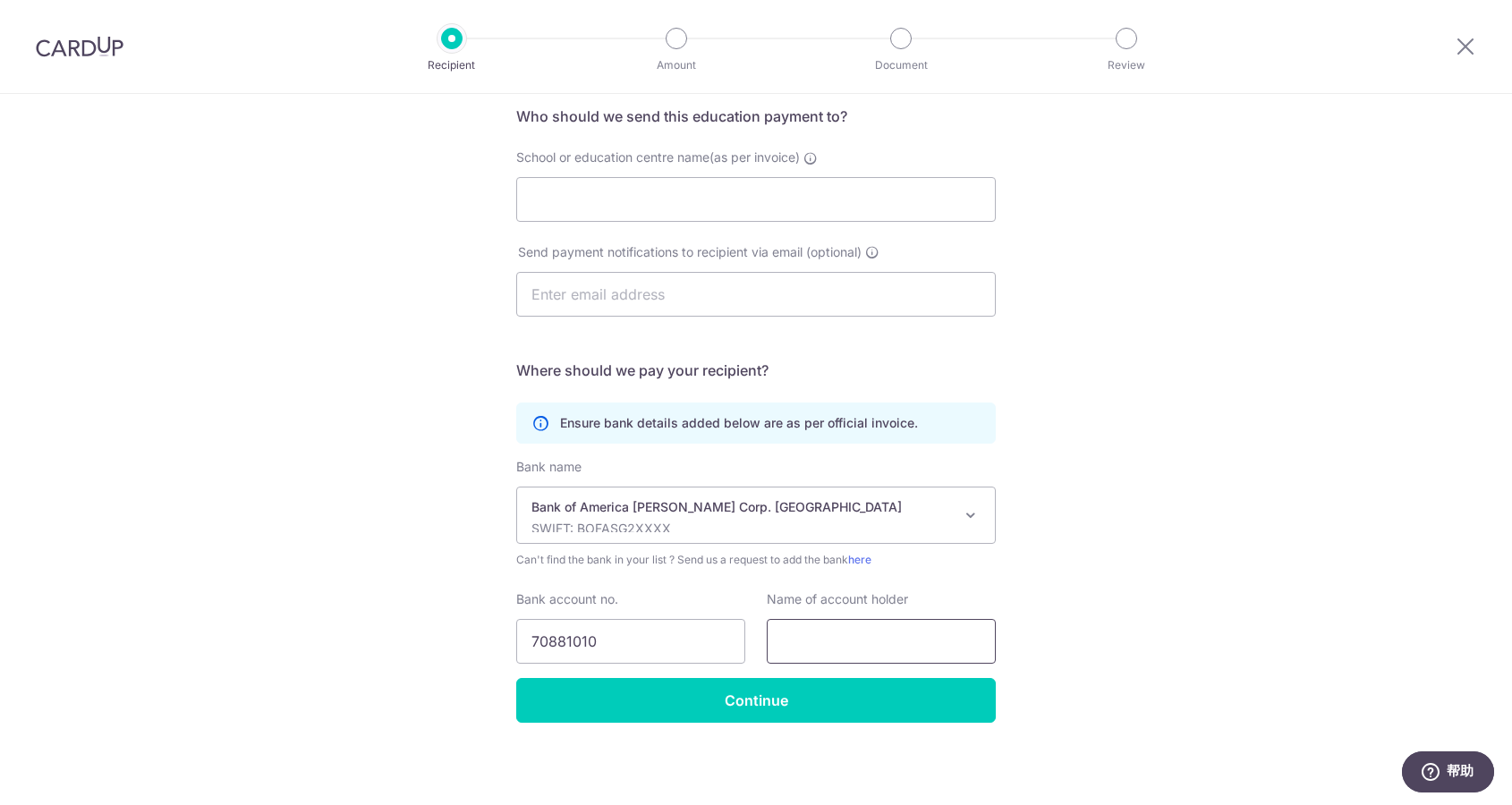
click at [920, 649] on input "text" at bounding box center [881, 642] width 229 height 45
click at [287, 224] on div "Who would you like to pay? Your recipient does not need a CardUp account to rec…" at bounding box center [756, 381] width 1512 height 851
click at [1143, 381] on div "Who would you like to pay? Your recipient does not need a CardUp account to rec…" at bounding box center [756, 381] width 1512 height 851
click at [778, 200] on input "School or education centre name(as per invoice)" at bounding box center [756, 200] width 479 height 45
click at [418, 534] on div "Who would you like to pay? Your recipient does not need a CardUp account to rec…" at bounding box center [756, 381] width 1512 height 851
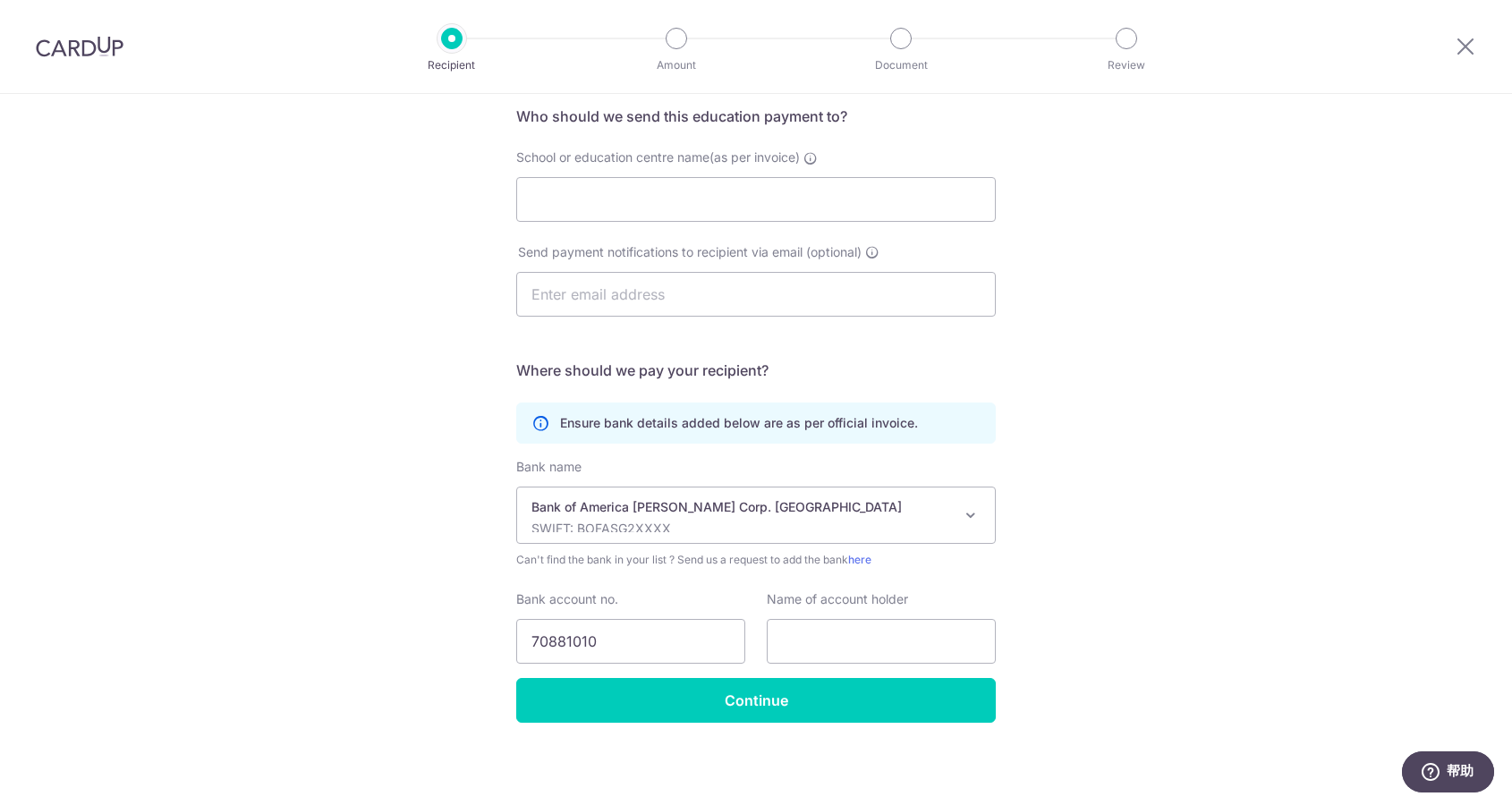
click at [450, 612] on div "Who would you like to pay? Your recipient does not need a CardUp account to rec…" at bounding box center [756, 381] width 1512 height 851
click at [820, 630] on input "text" at bounding box center [881, 642] width 229 height 45
paste input "Convera UK Limited"
type input "Convera UK Limited"
click at [1290, 412] on div "Who would you like to pay? Your recipient does not need a CardUp account to rec…" at bounding box center [756, 381] width 1512 height 851
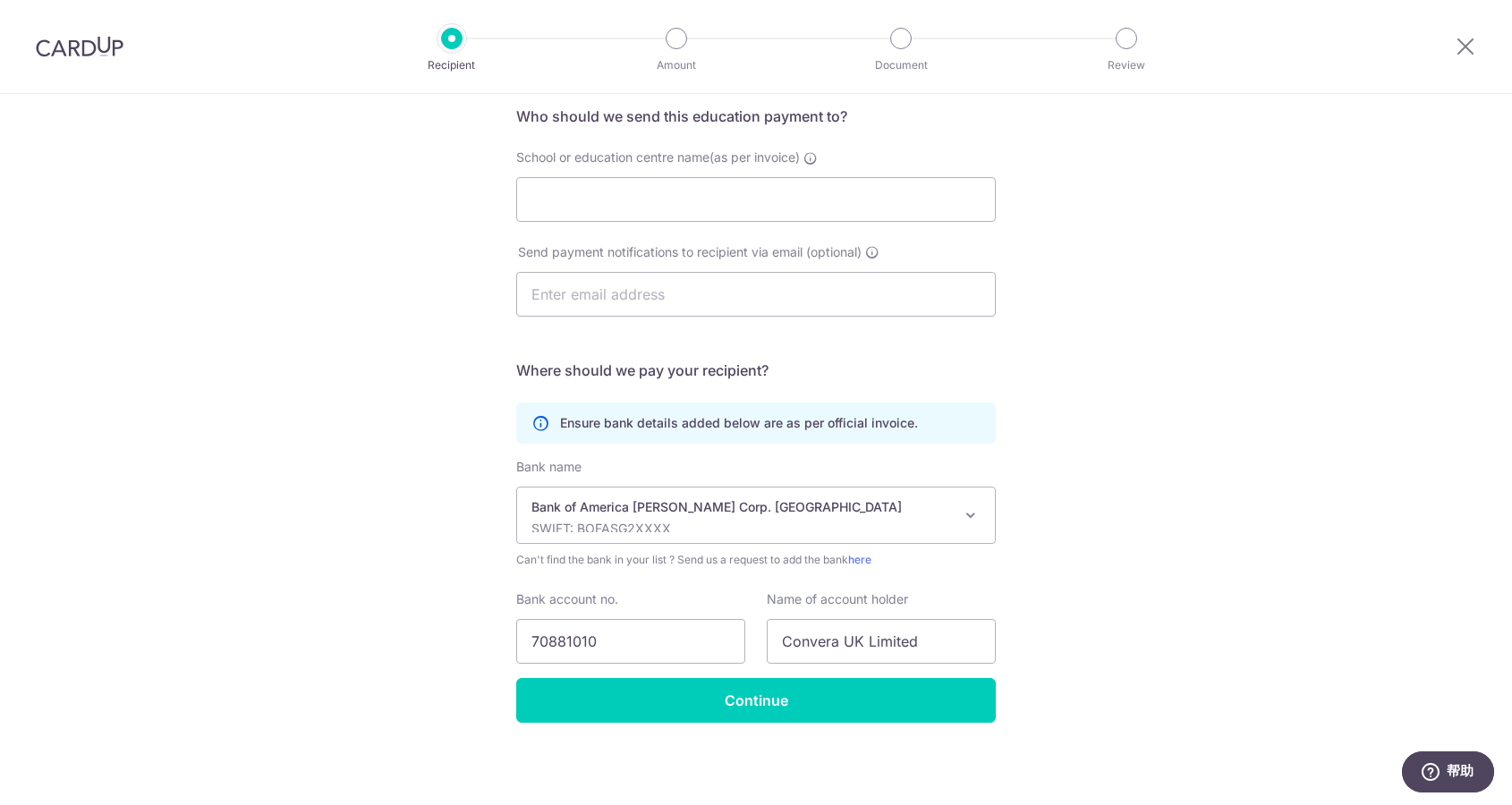
click at [452, 267] on div "Who would you like to pay? Your recipient does not need a CardUp account to rec…" at bounding box center [756, 381] width 1512 height 851
click at [595, 203] on input "School or education centre name(as per invoice)" at bounding box center [756, 200] width 479 height 45
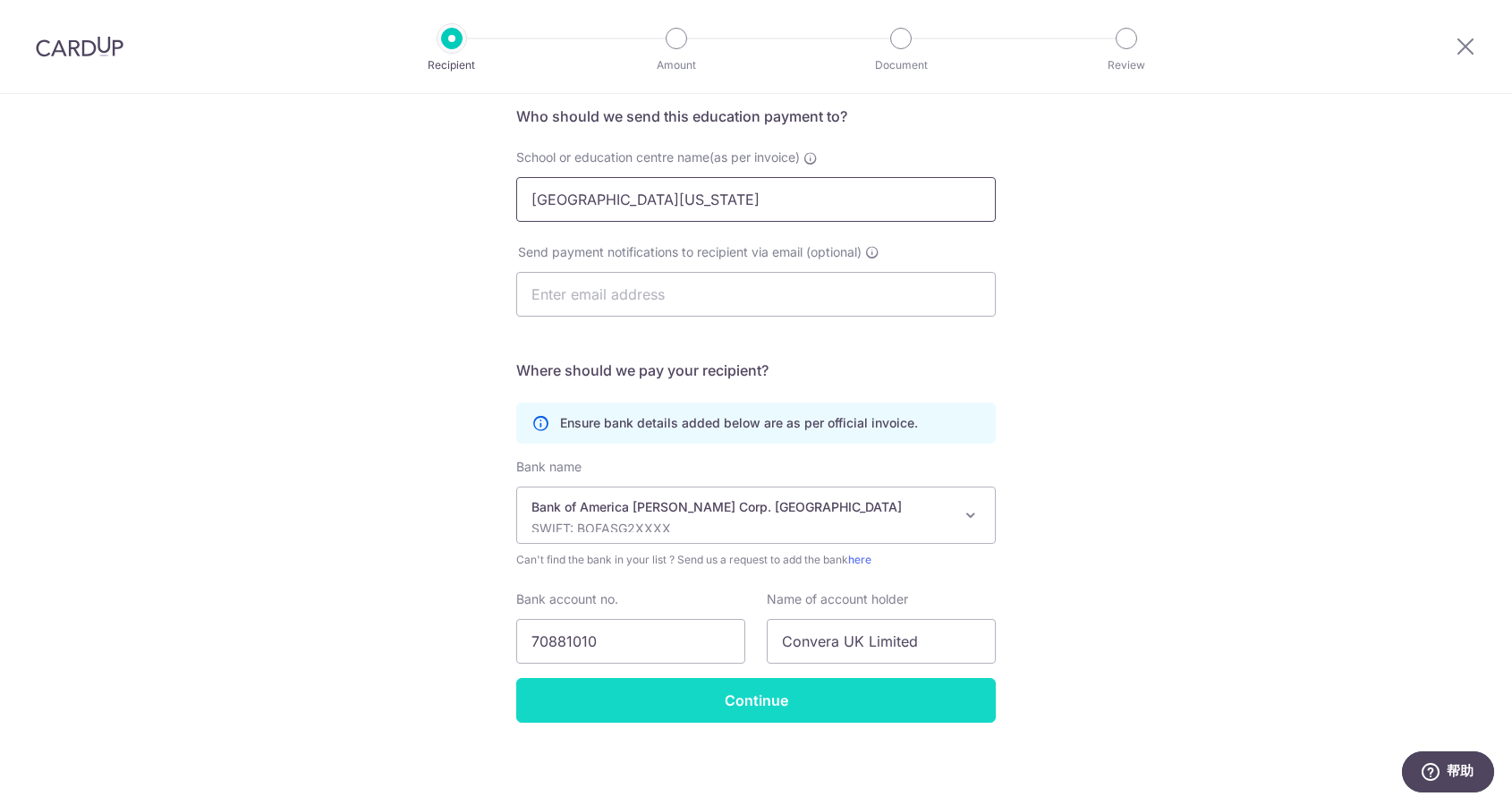
type input "University of California, Berkeley"
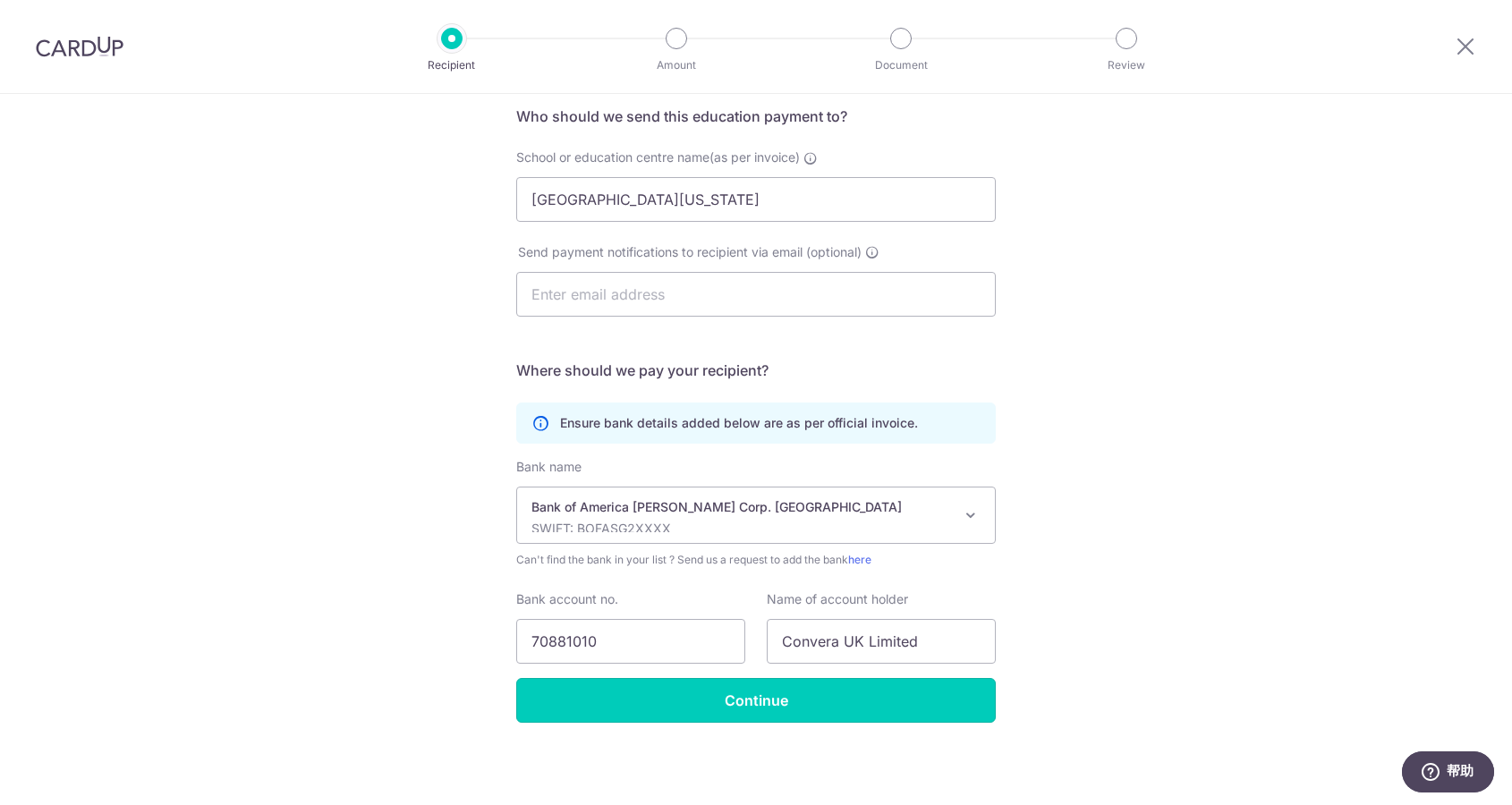
click at [808, 688] on input "Continue" at bounding box center [756, 700] width 479 height 45
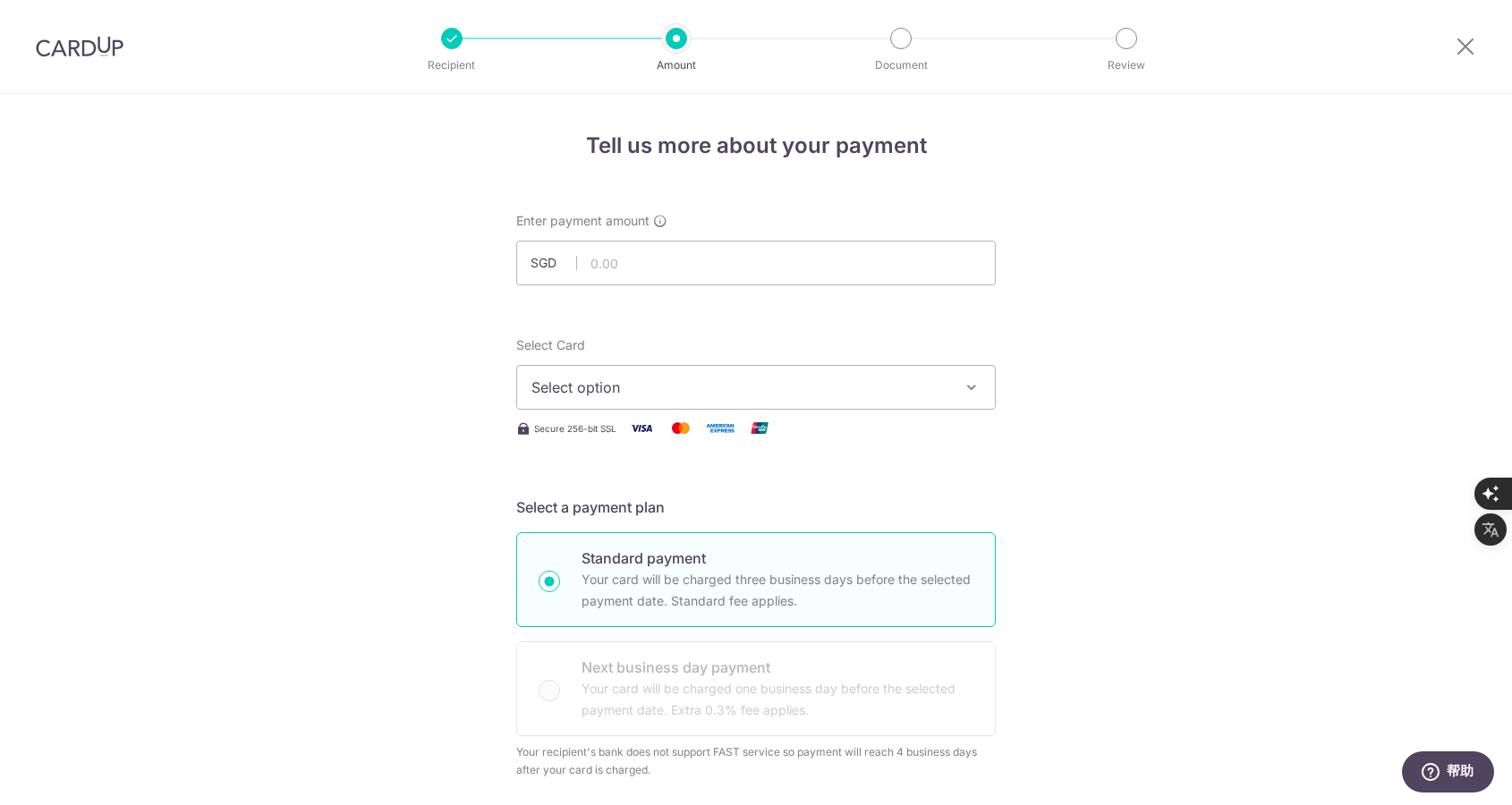
click at [612, 266] on input "text" at bounding box center [756, 263] width 479 height 45
type input "5,038.30"
click at [840, 389] on span "Select option" at bounding box center [739, 387] width 417 height 21
click at [798, 439] on span "Add credit card" at bounding box center [772, 437] width 417 height 18
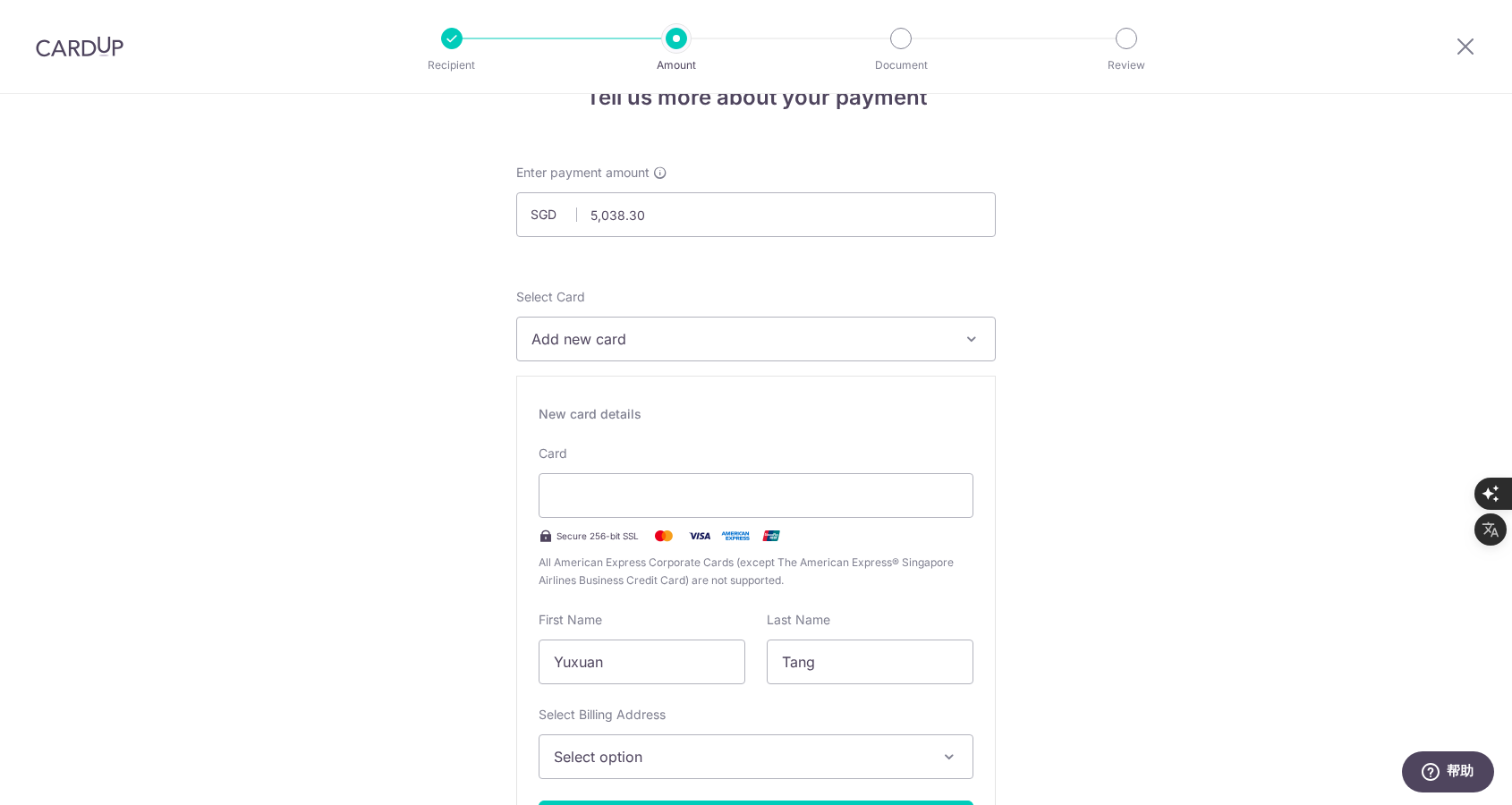
scroll to position [89, 0]
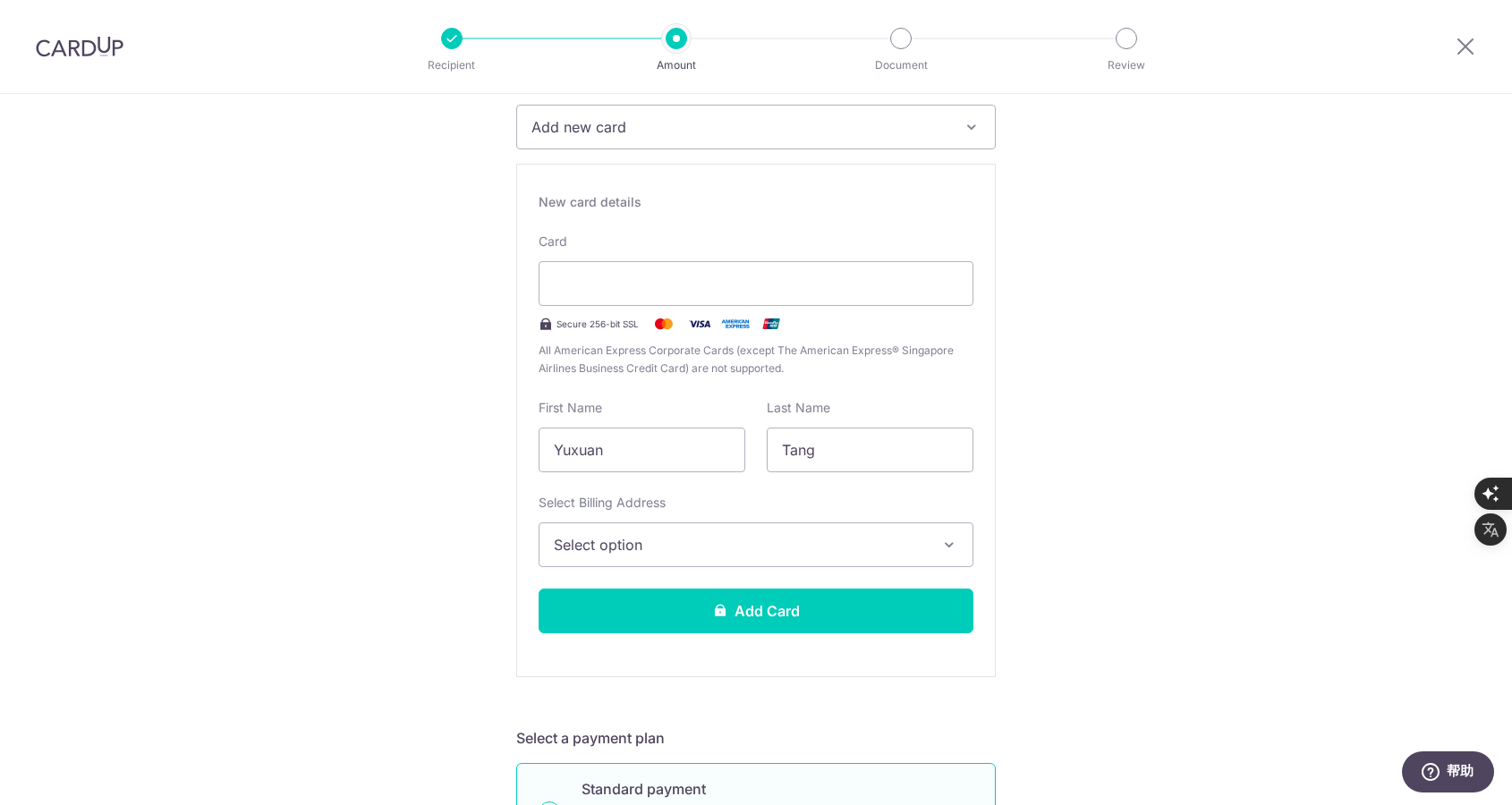
scroll to position [268, 0]
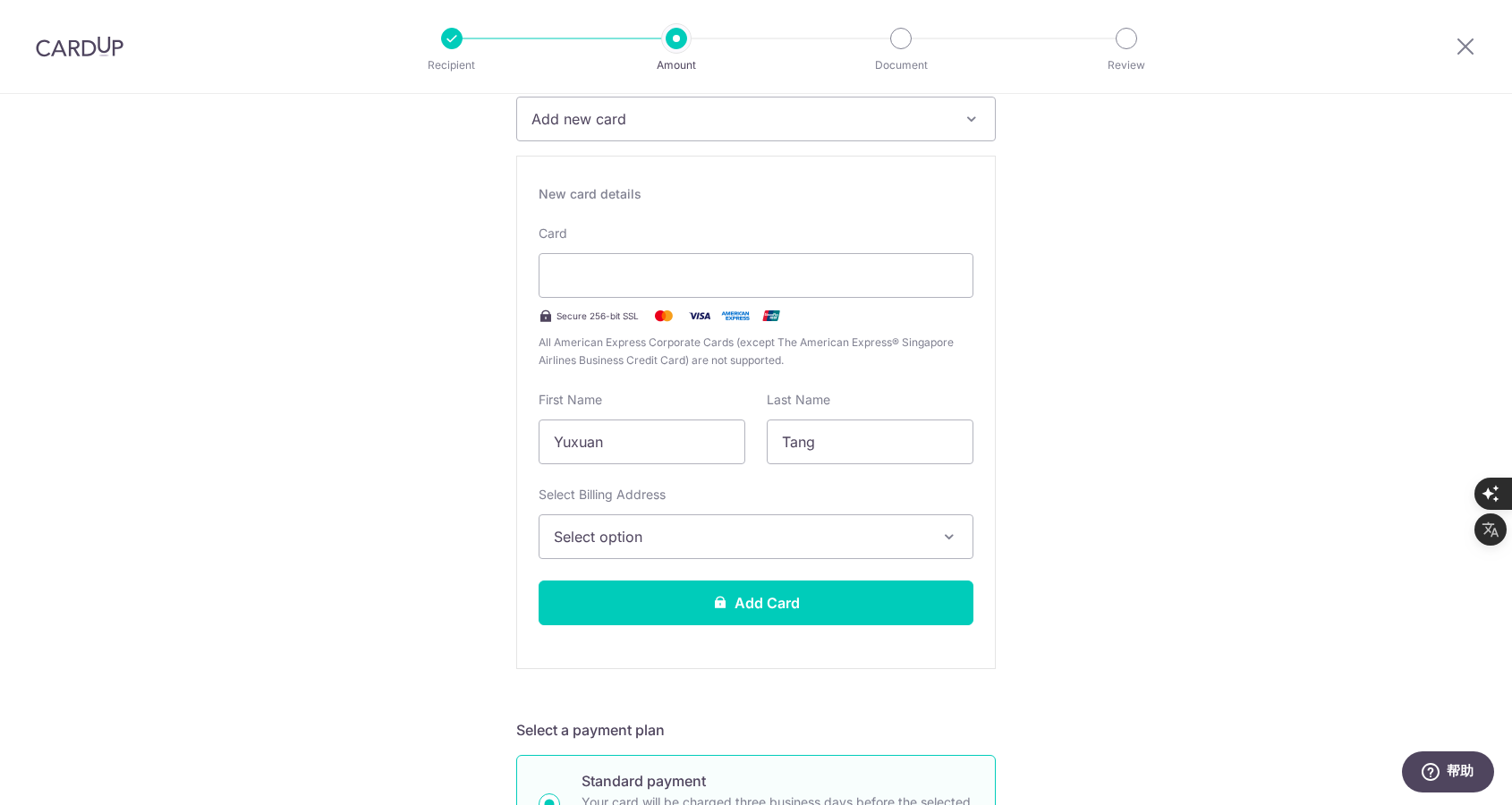
drag, startPoint x: 1094, startPoint y: 327, endPoint x: 1097, endPoint y: 306, distance: 21.2
click at [760, 532] on span "Select option" at bounding box center [739, 537] width 372 height 21
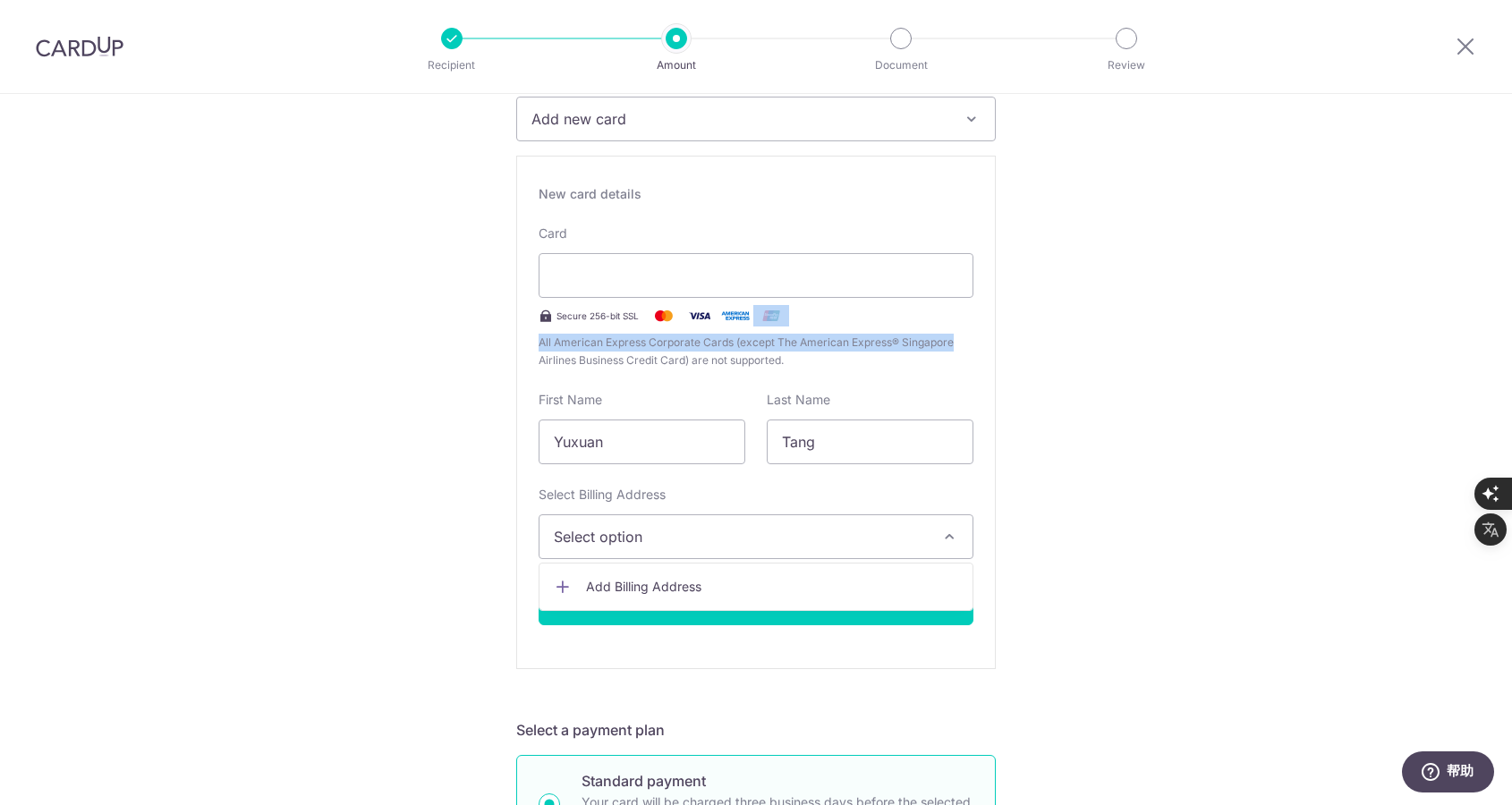
click at [724, 585] on span "Add Billing Address" at bounding box center [772, 586] width 372 height 18
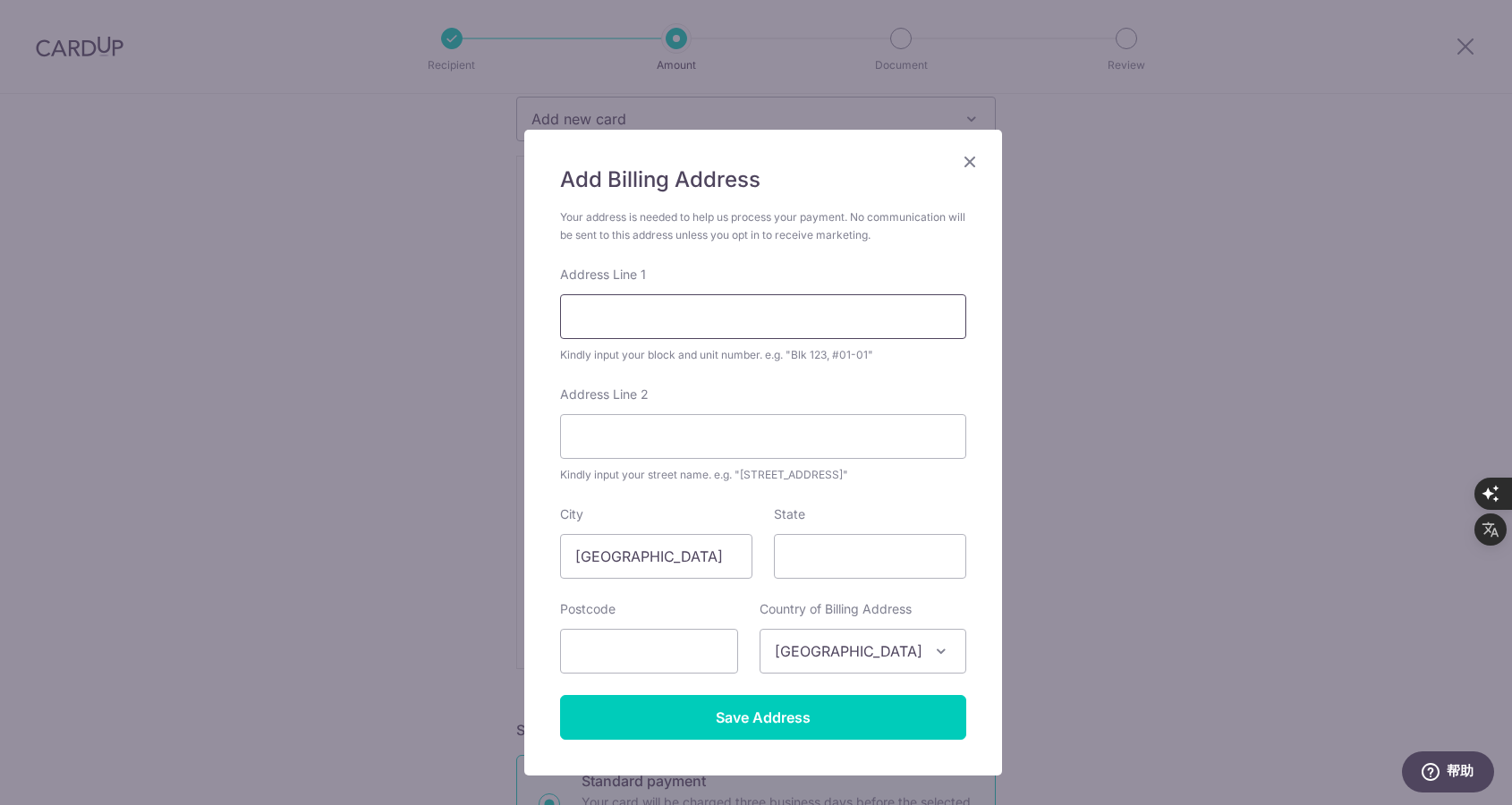
click at [693, 323] on input "Address Line 1" at bounding box center [763, 317] width 406 height 45
type input "2 Sims Drive"
type input "06-15"
type input "387386"
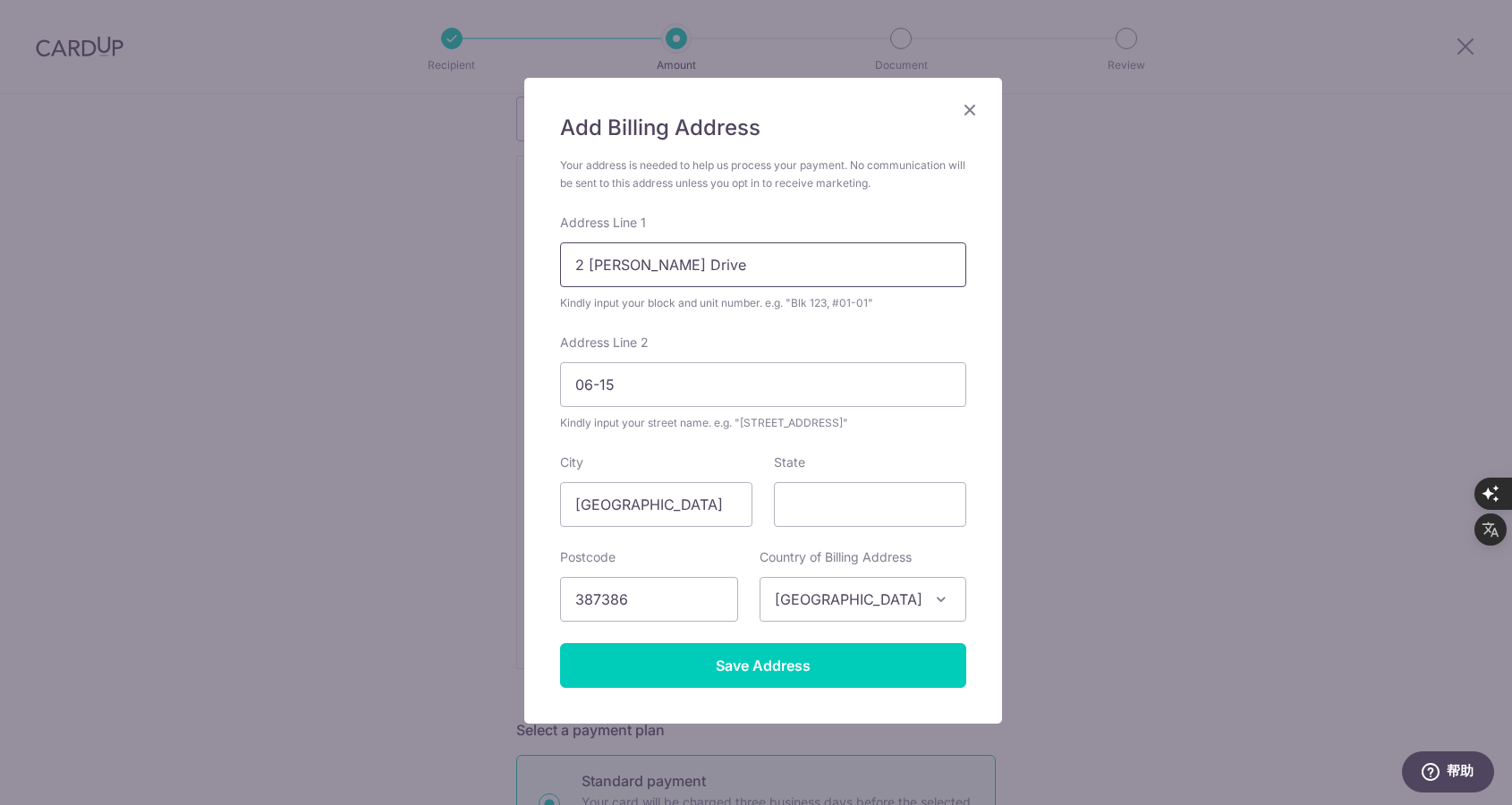
scroll to position [98, 0]
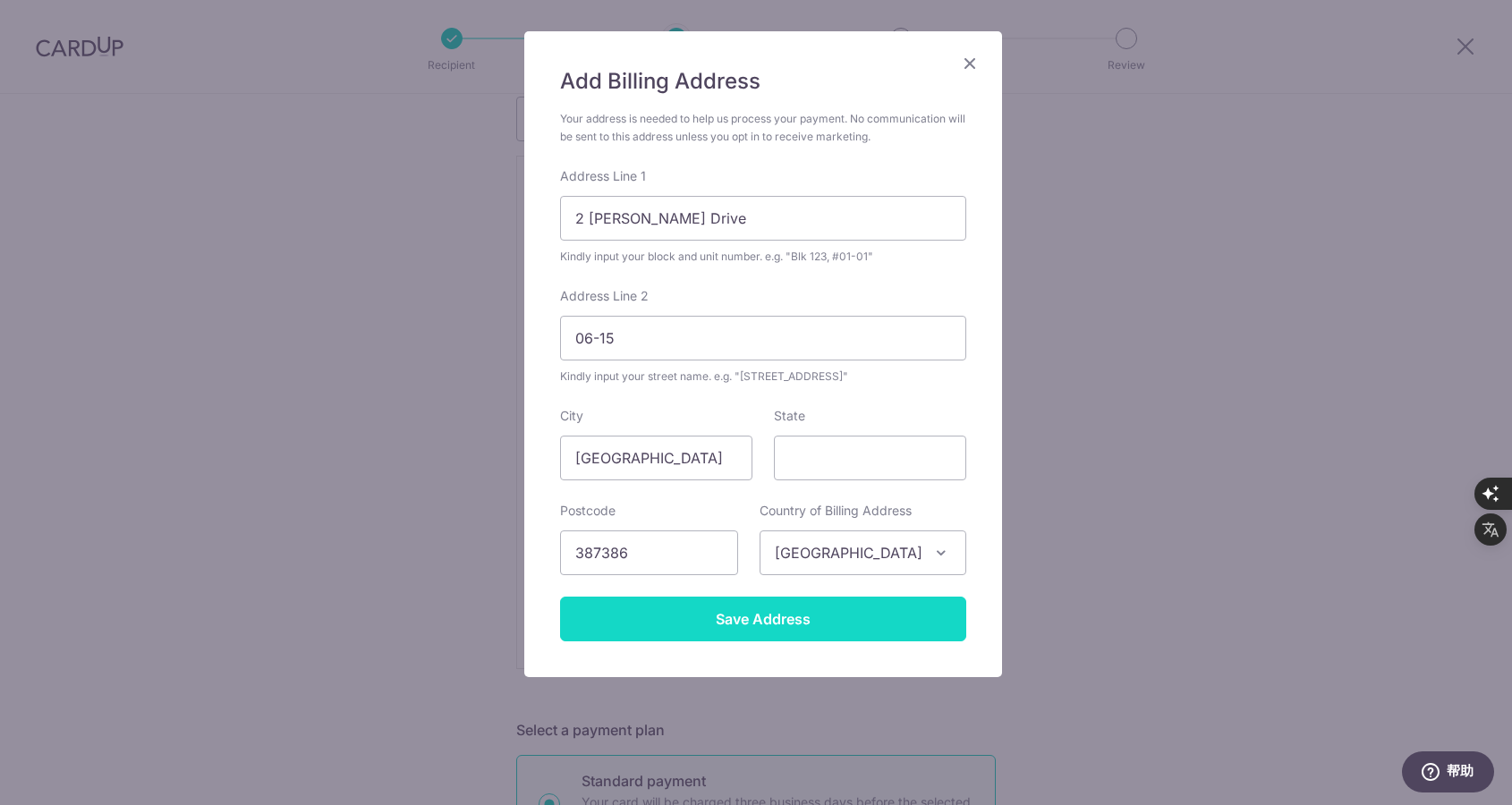
click at [815, 621] on input "Save Address" at bounding box center [763, 619] width 406 height 45
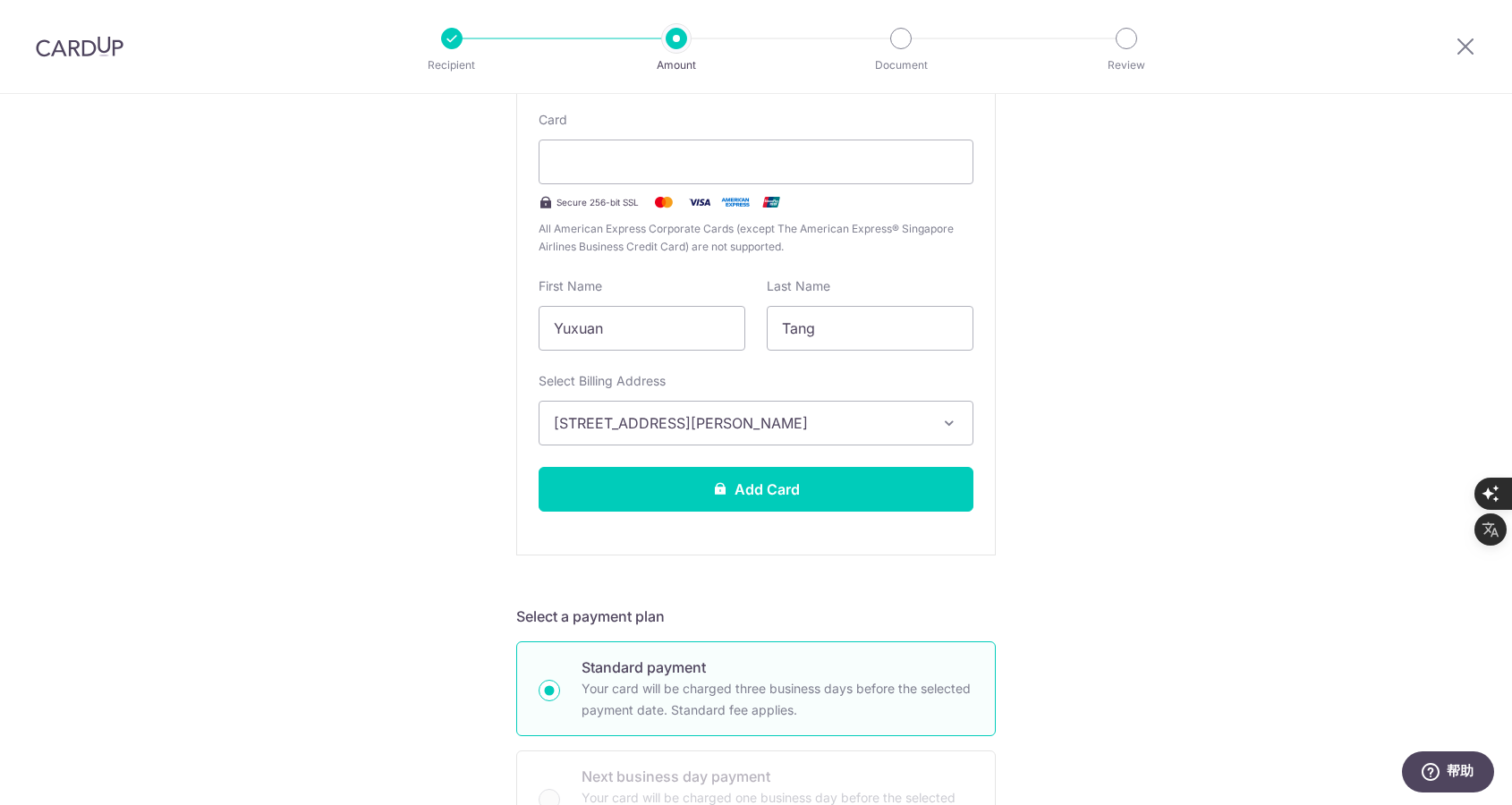
scroll to position [448, 0]
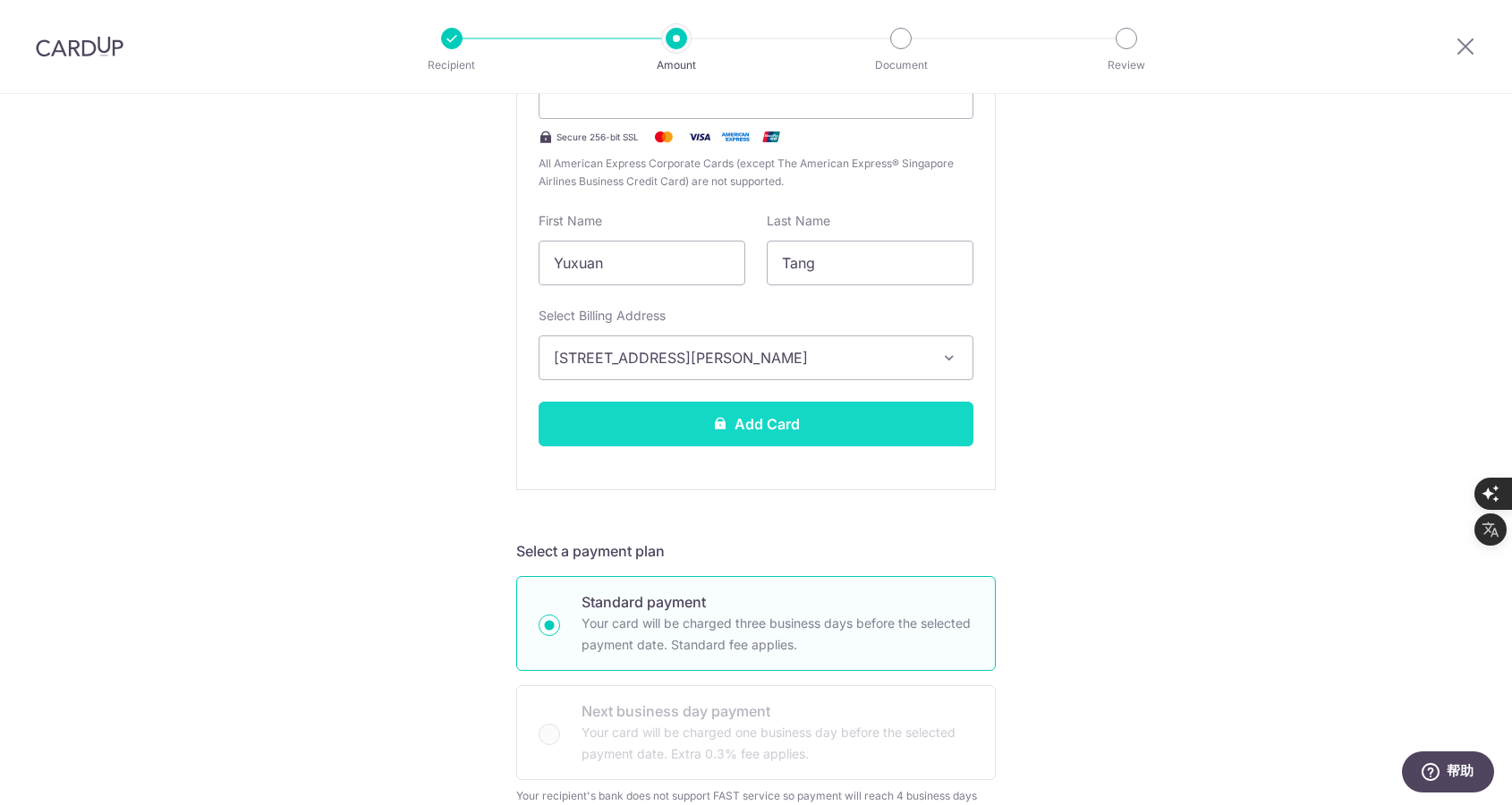
click at [832, 426] on button "Add Card" at bounding box center [756, 424] width 435 height 45
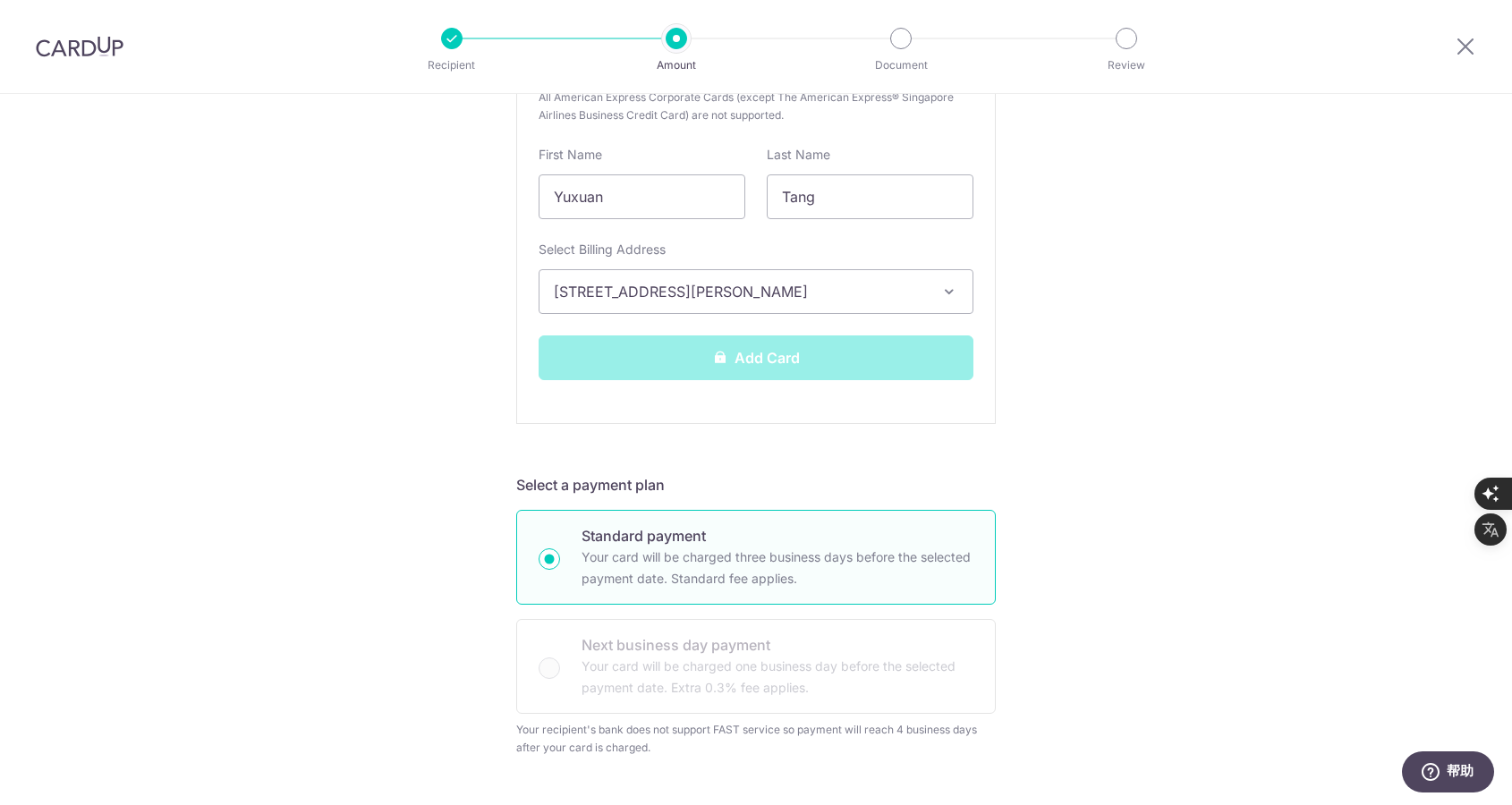
scroll to position [537, 0]
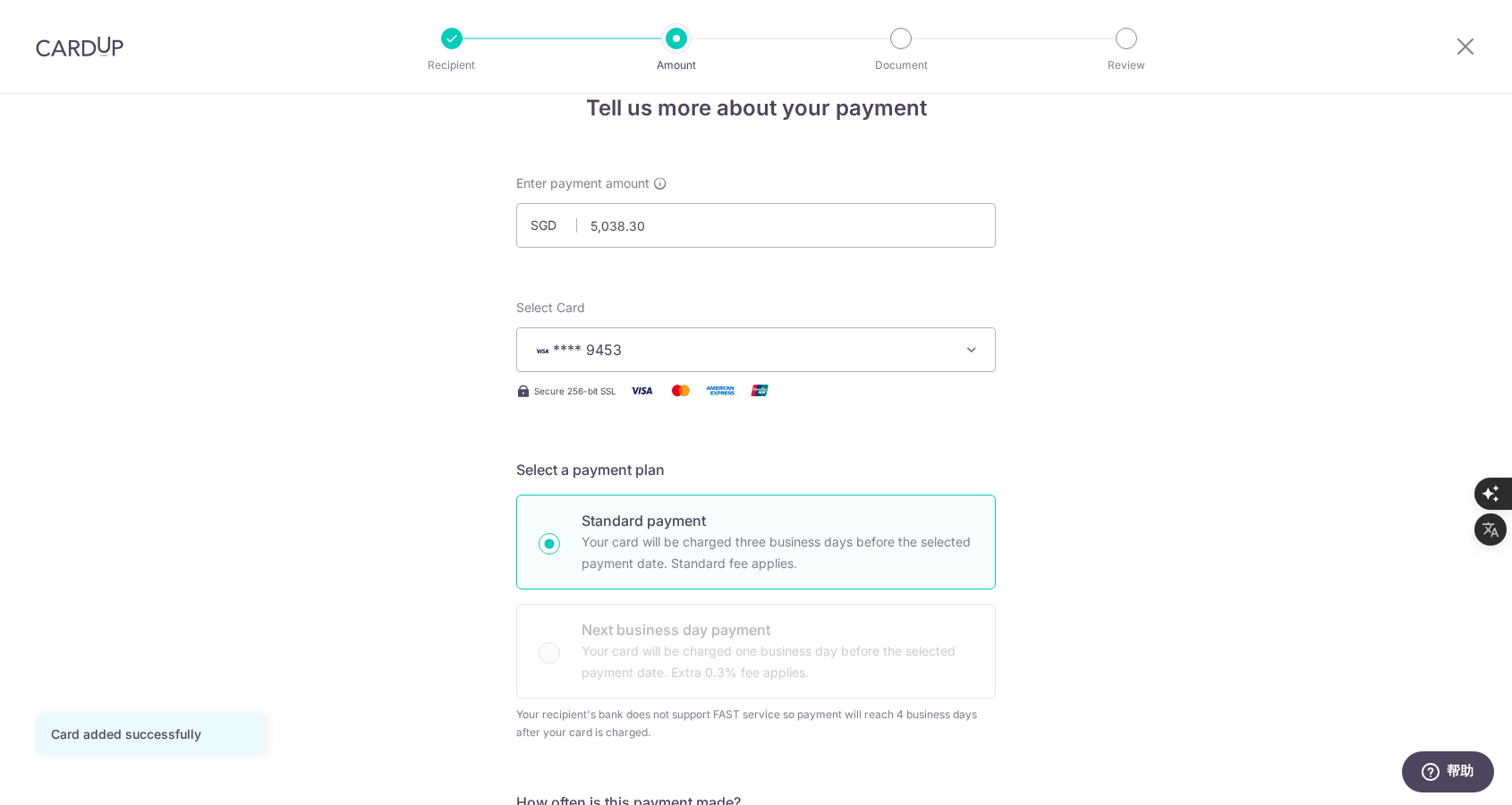
scroll to position [357, 0]
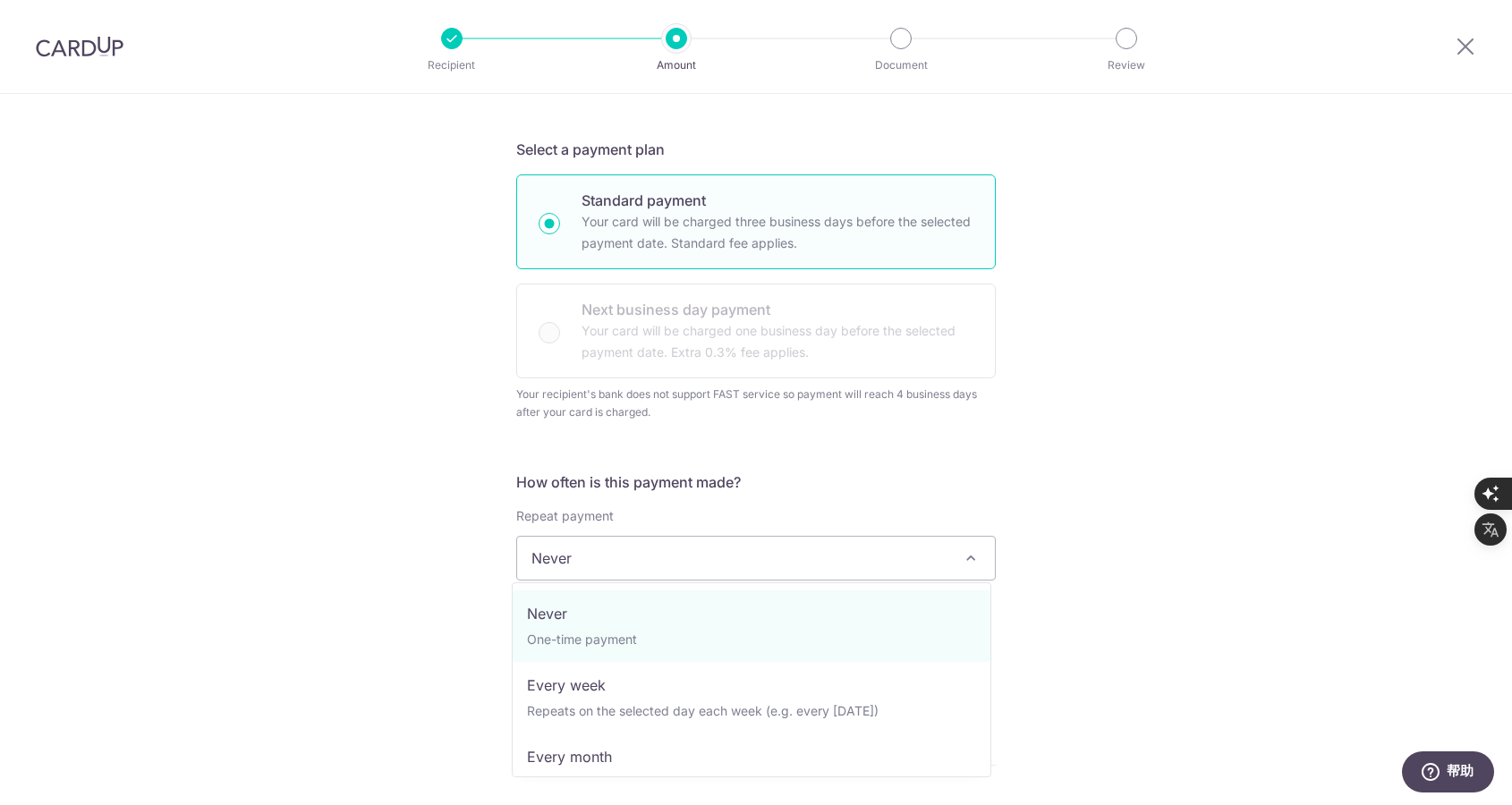
click at [881, 549] on span "Never" at bounding box center [756, 558] width 478 height 43
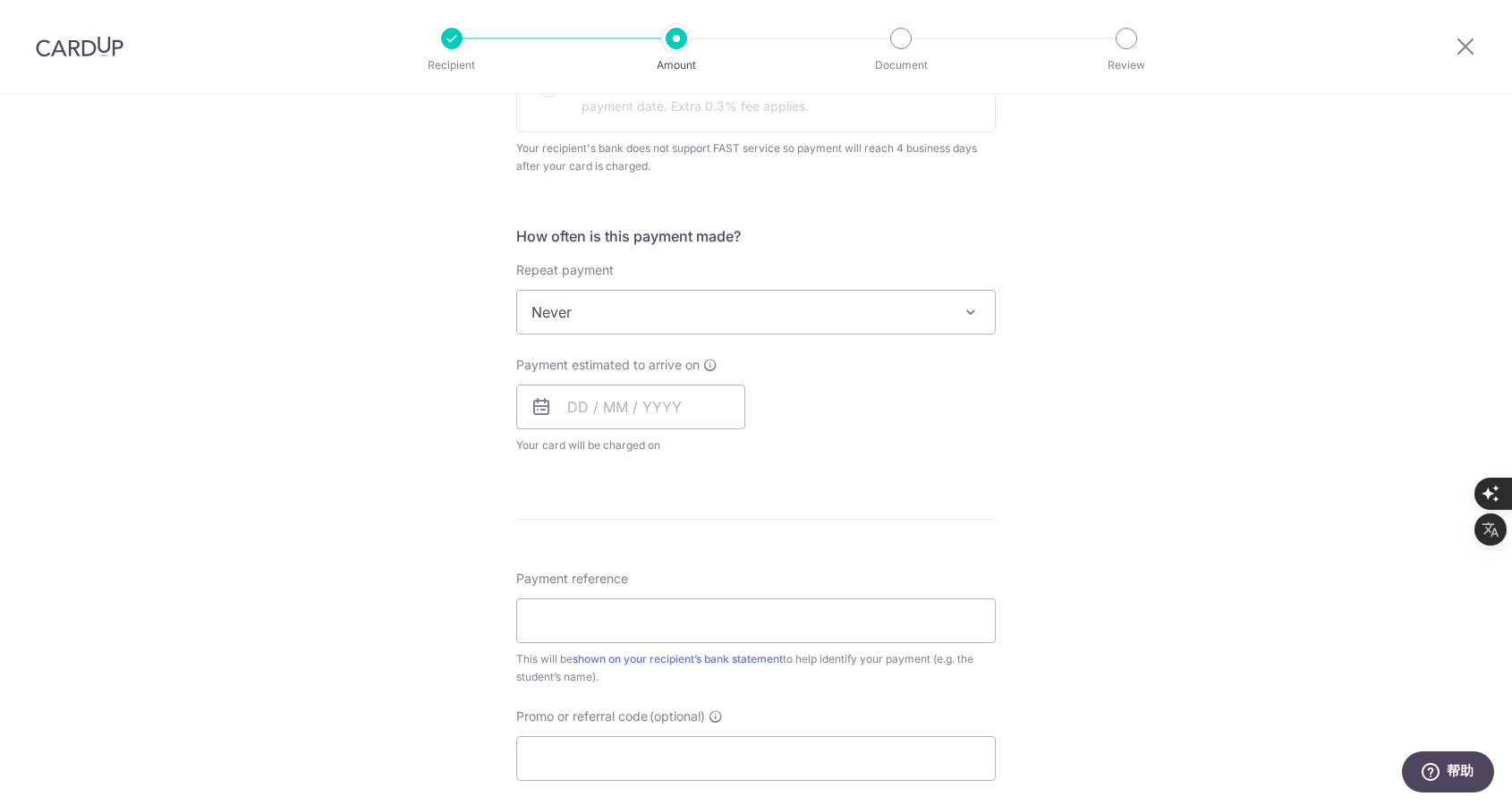
scroll to position [626, 0]
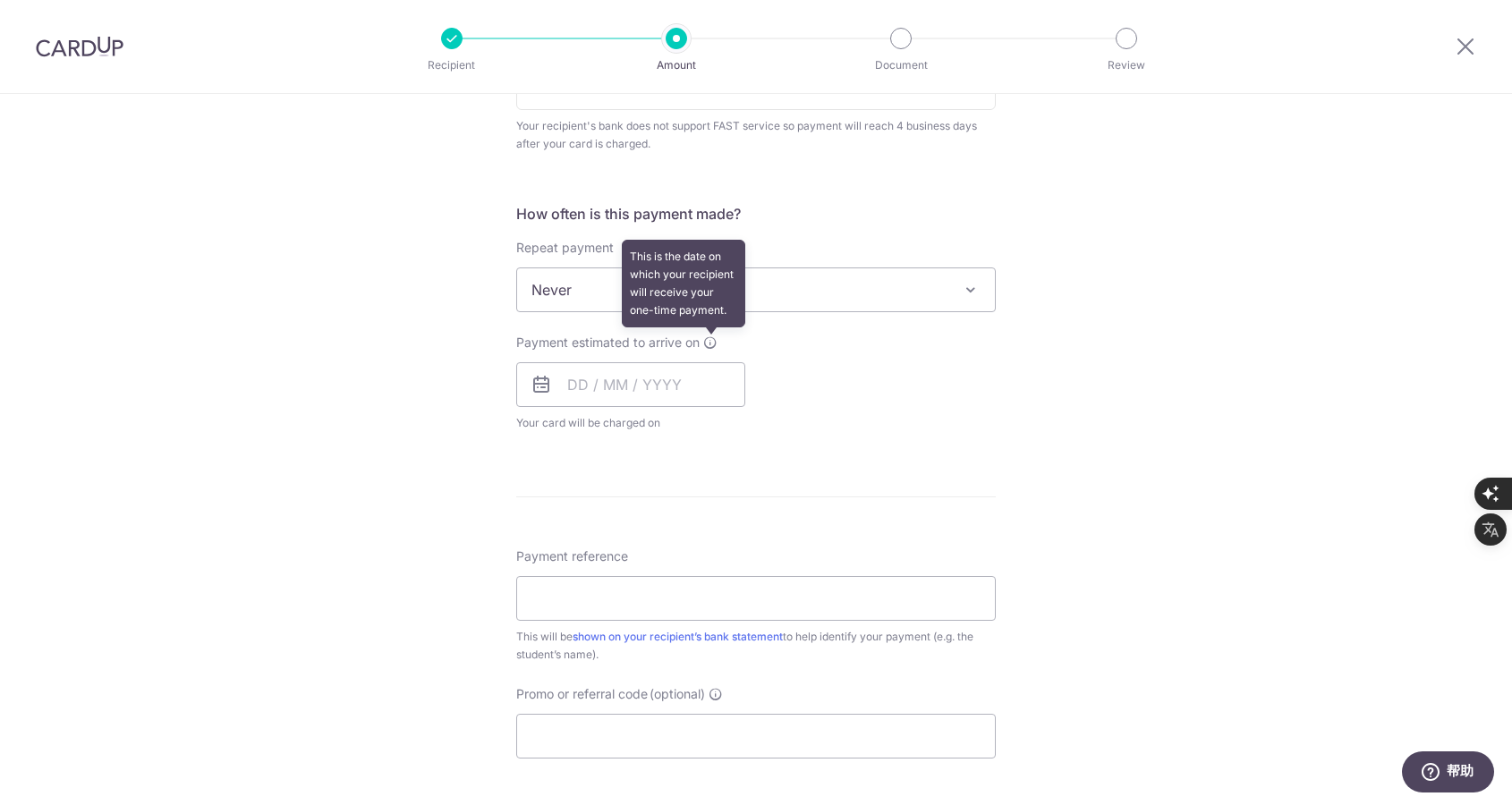
click at [707, 344] on icon at bounding box center [710, 342] width 14 height 14
click at [569, 386] on input "text" at bounding box center [631, 384] width 229 height 45
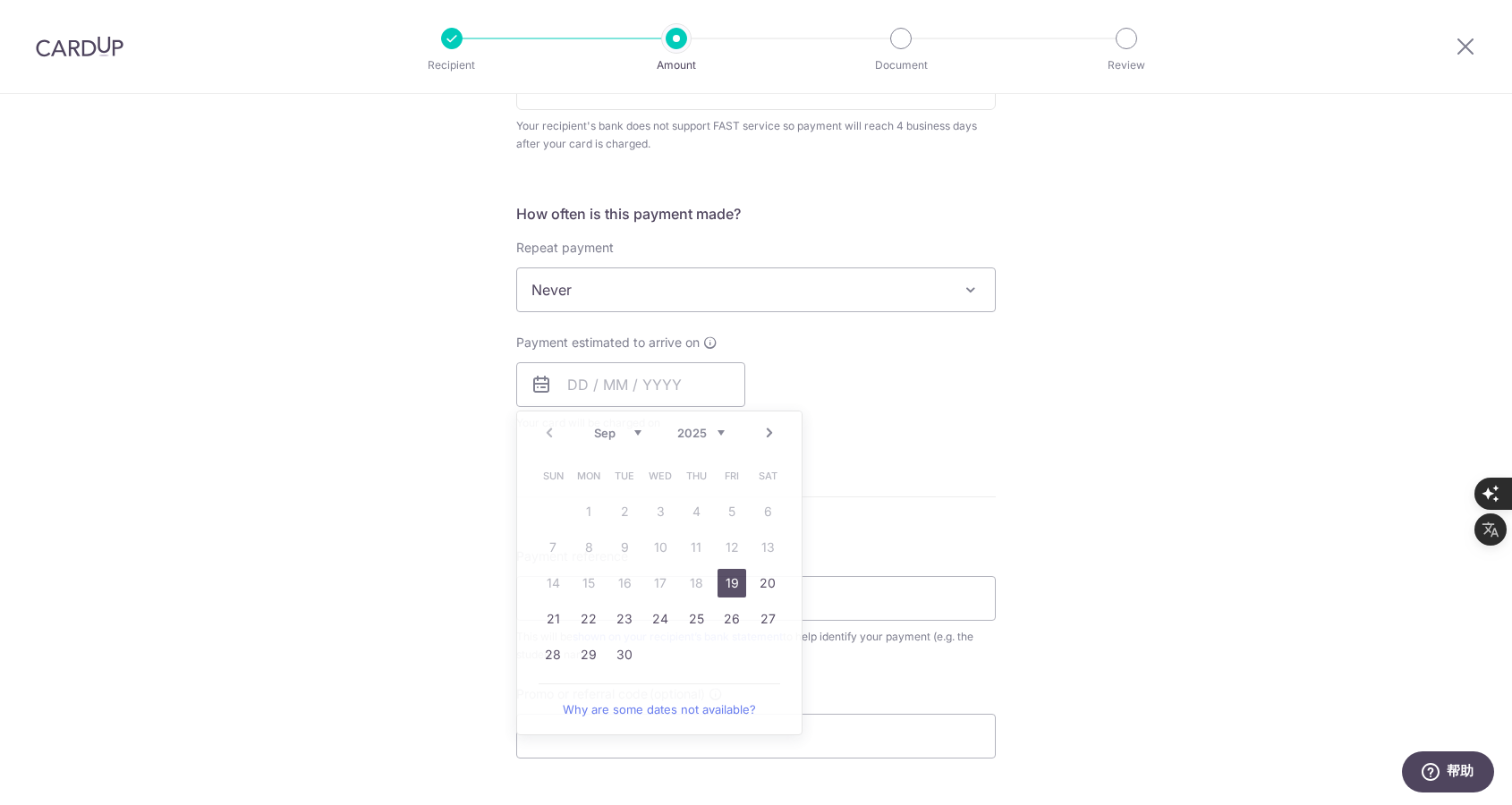
click at [436, 559] on div "Tell us more about your payment Enter payment amount SGD 5,038.30 5038.30 Card …" at bounding box center [756, 298] width 1512 height 1661
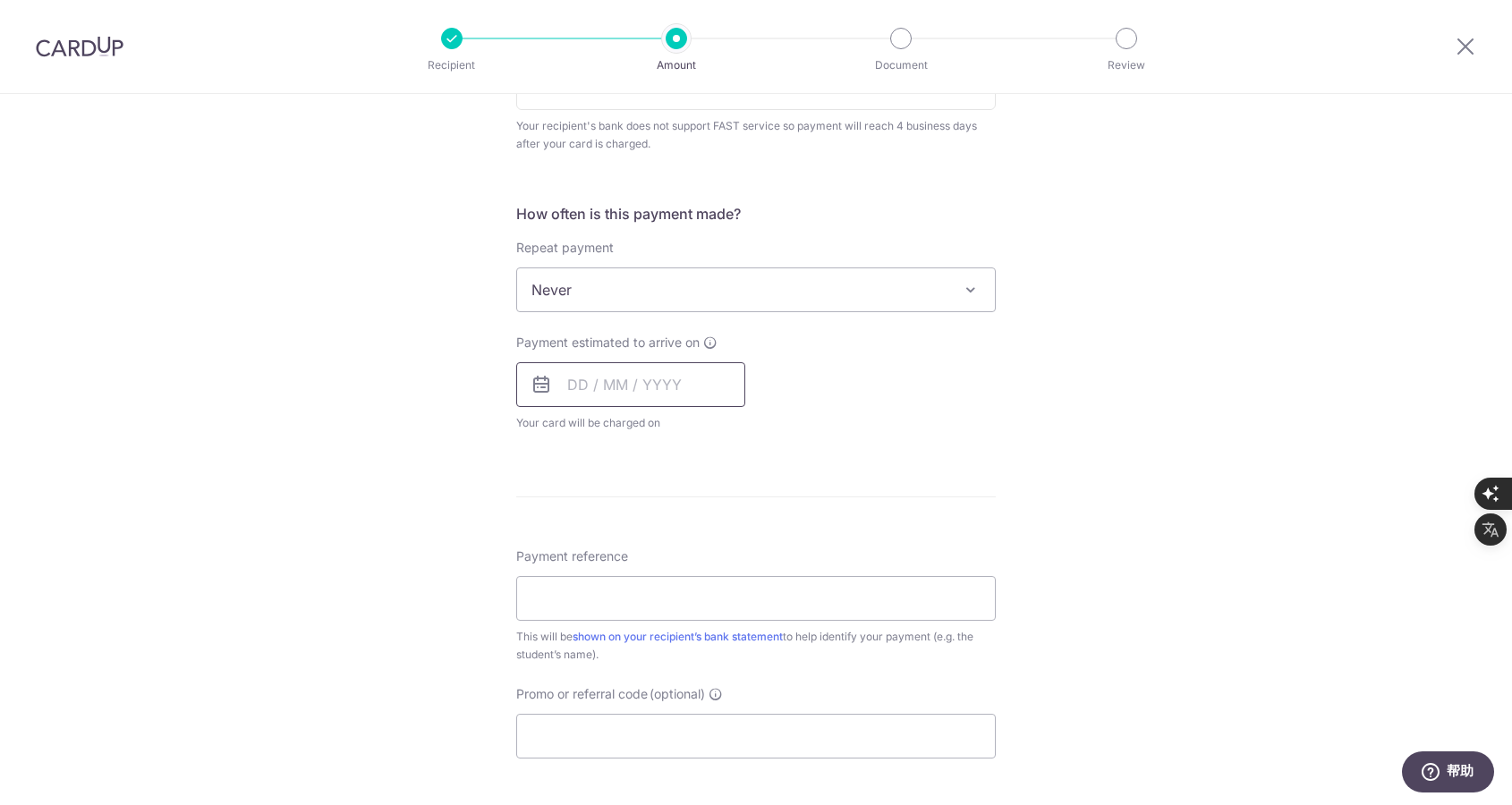
click at [574, 390] on input "text" at bounding box center [631, 384] width 229 height 45
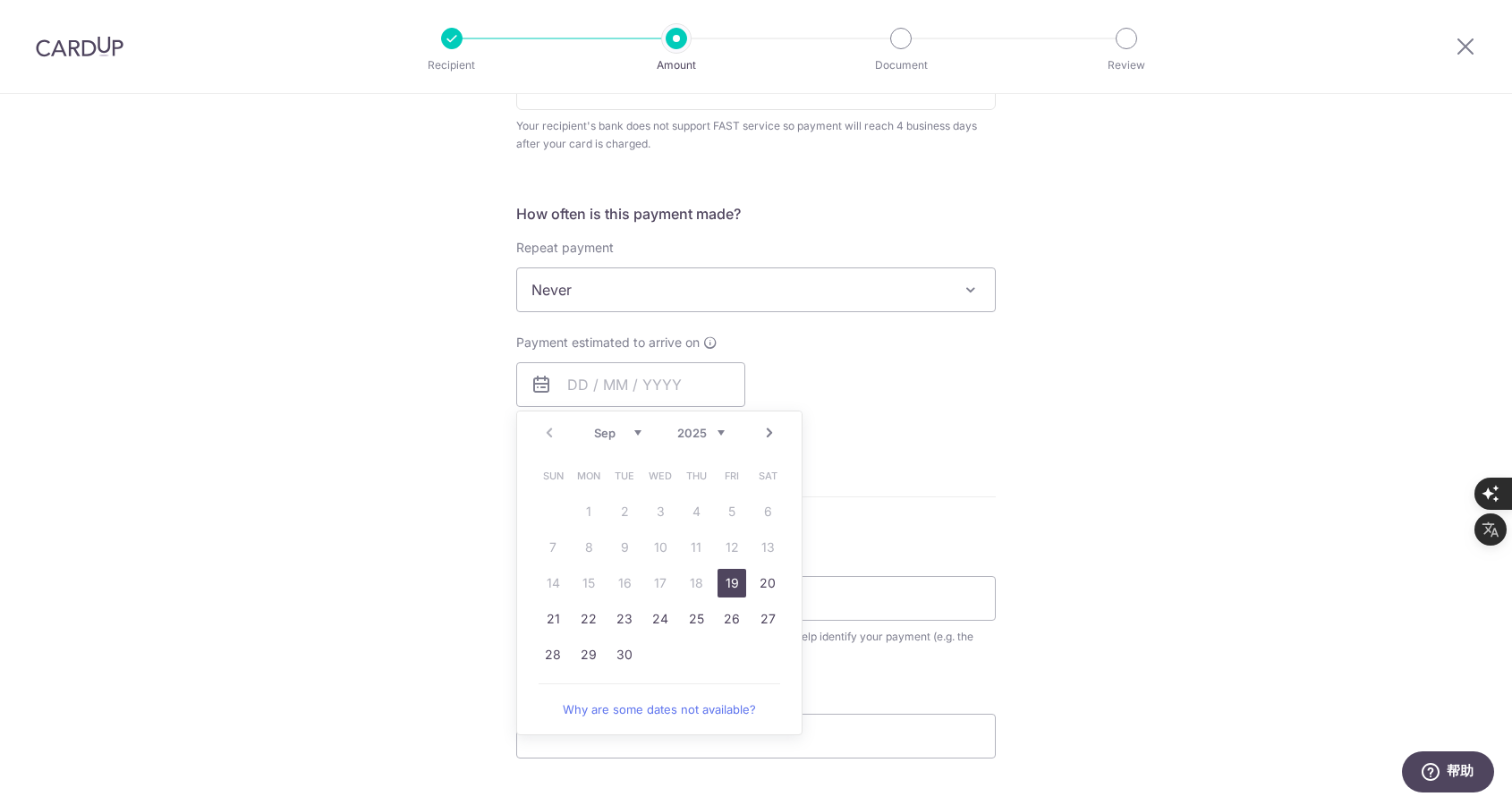
drag, startPoint x: 722, startPoint y: 578, endPoint x: 889, endPoint y: 429, distance: 223.8
click at [723, 578] on link "19" at bounding box center [732, 583] width 29 height 29
type input "[DATE]"
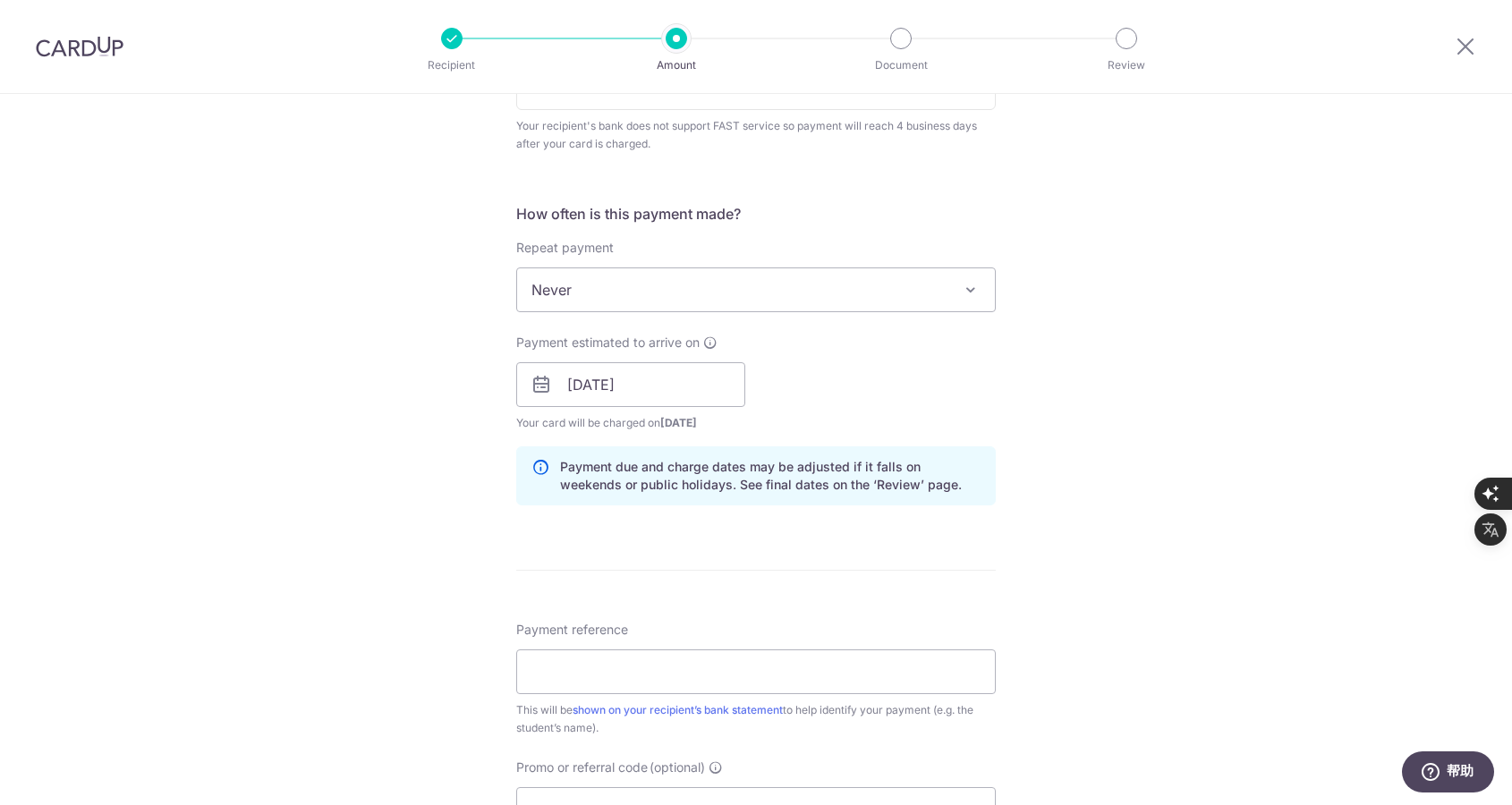
click at [996, 382] on div "Payment estimated to arrive on [DATE] Prev Next Sep Oct Nov [DATE] 2026 2027 20…" at bounding box center [756, 383] width 502 height 98
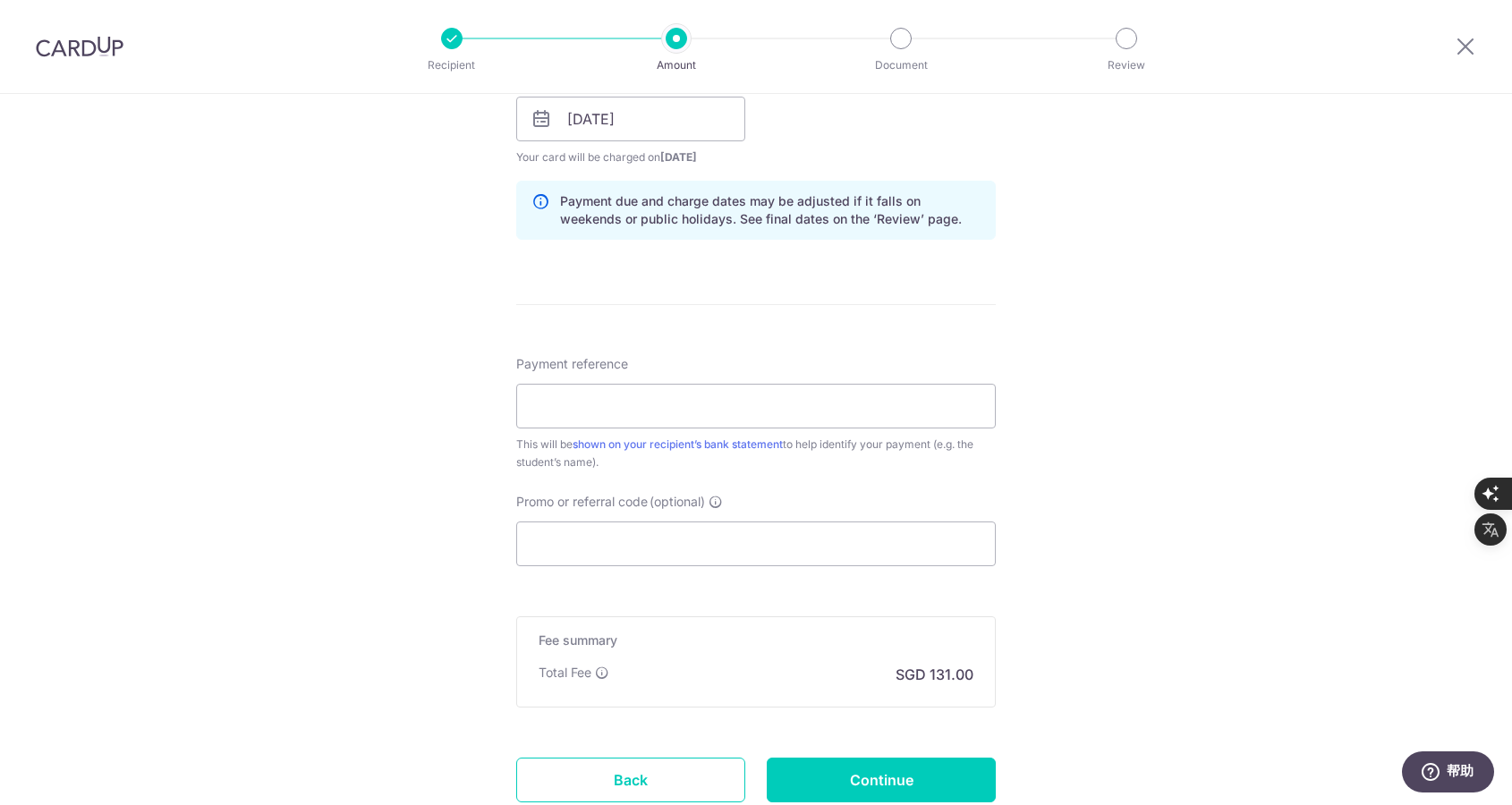
scroll to position [895, 0]
click at [776, 416] on input "Payment reference" at bounding box center [756, 403] width 479 height 45
click at [1089, 596] on div "Tell us more about your payment Enter payment amount SGD 5,038.30 5038.30 Card …" at bounding box center [756, 67] width 1512 height 1734
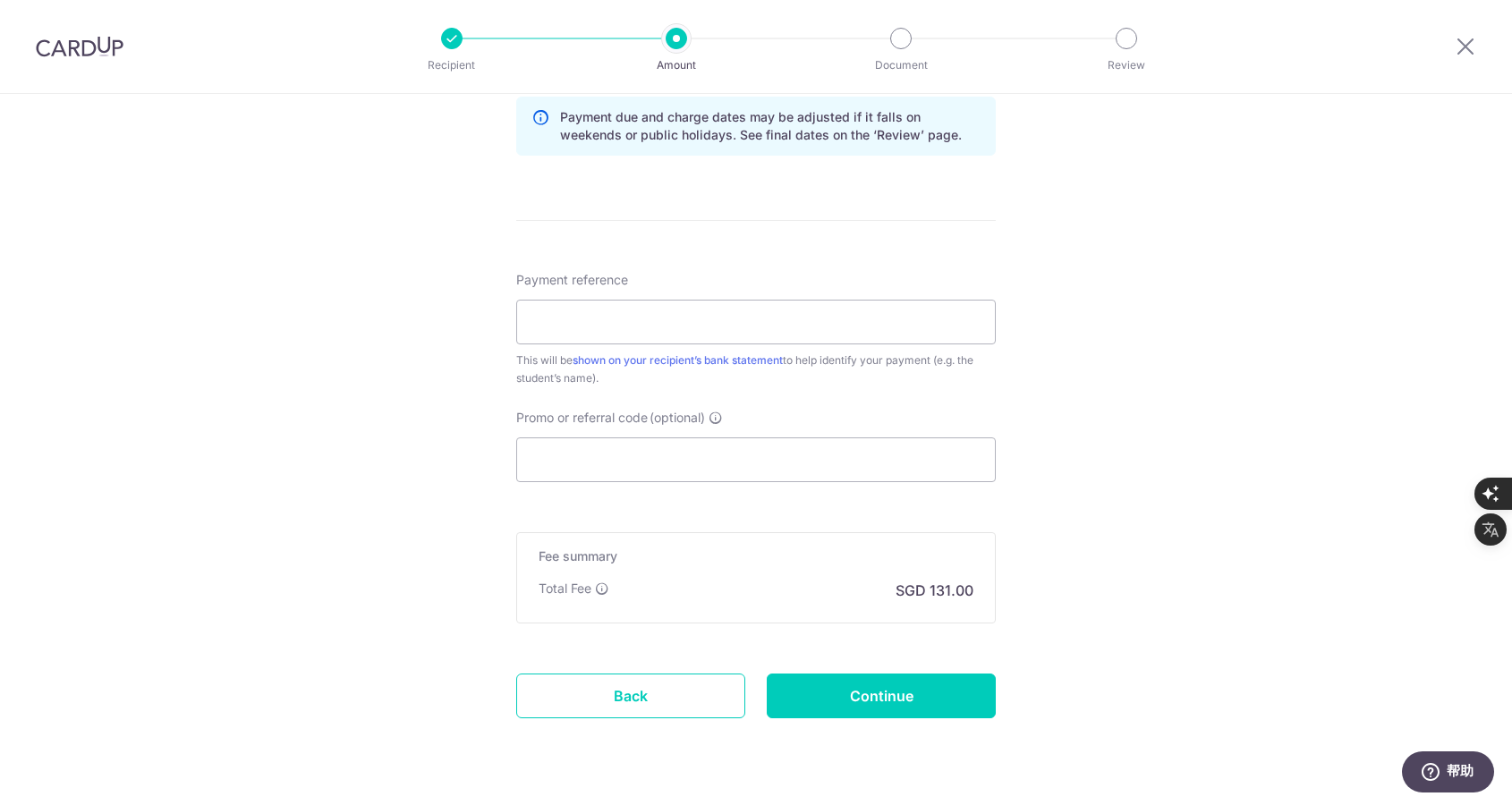
scroll to position [1019, 0]
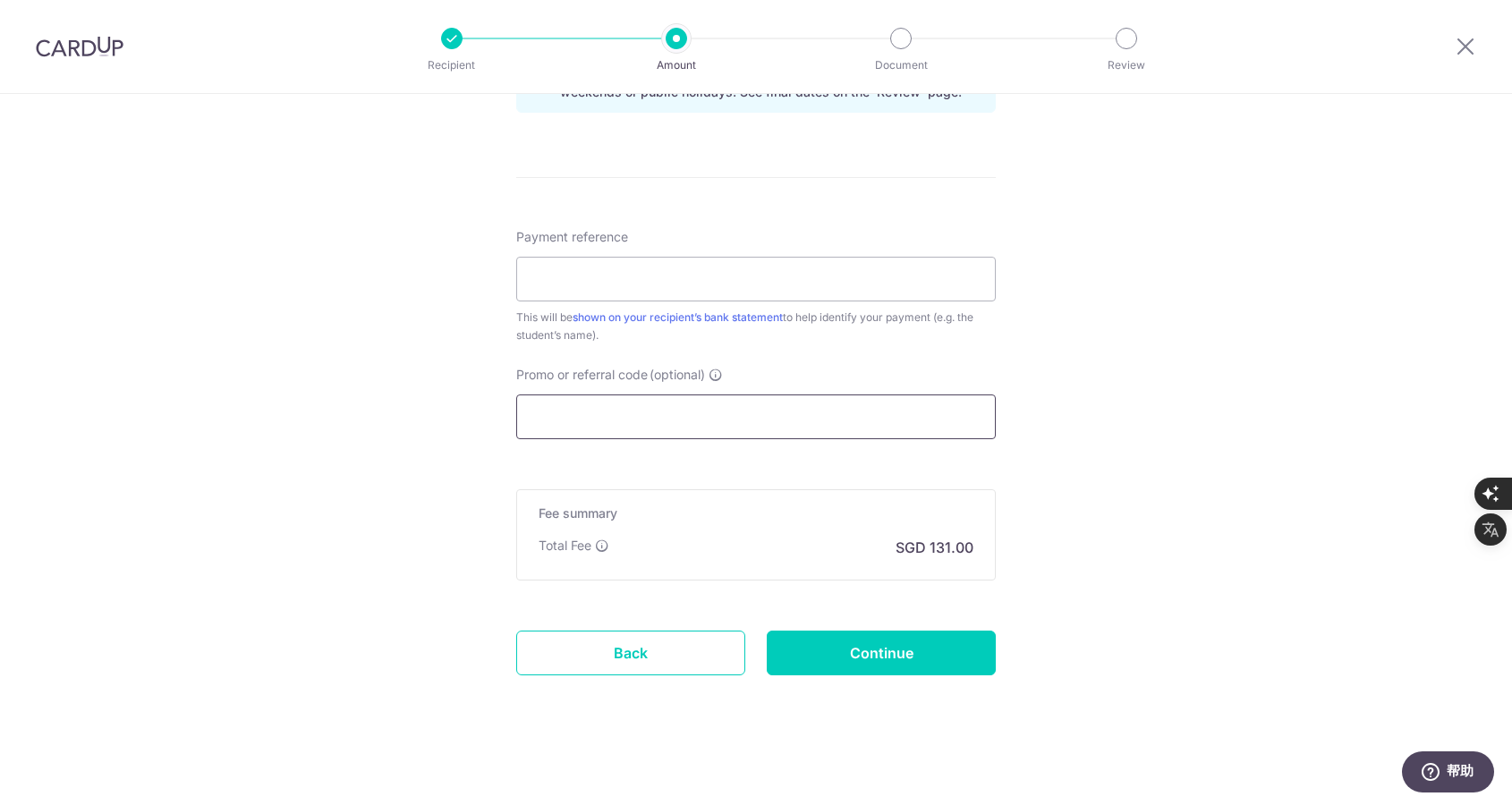
click at [643, 422] on input "Promo or referral code (optional)" at bounding box center [756, 417] width 479 height 45
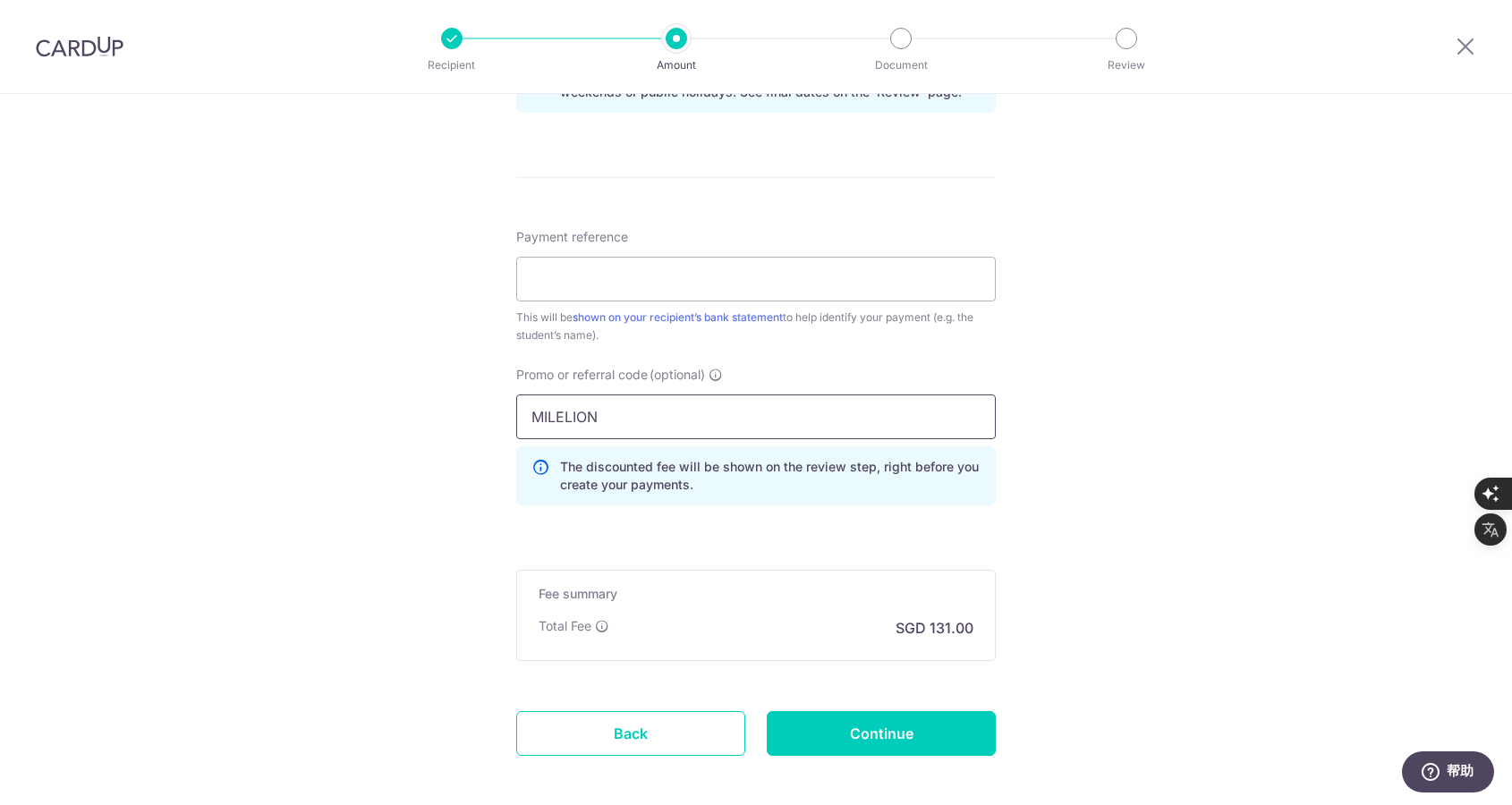
type input "MILELION"
click button "Add Card" at bounding box center [0, 0] width 0 height 0
click at [645, 417] on input "MILELION" at bounding box center [756, 417] width 479 height 45
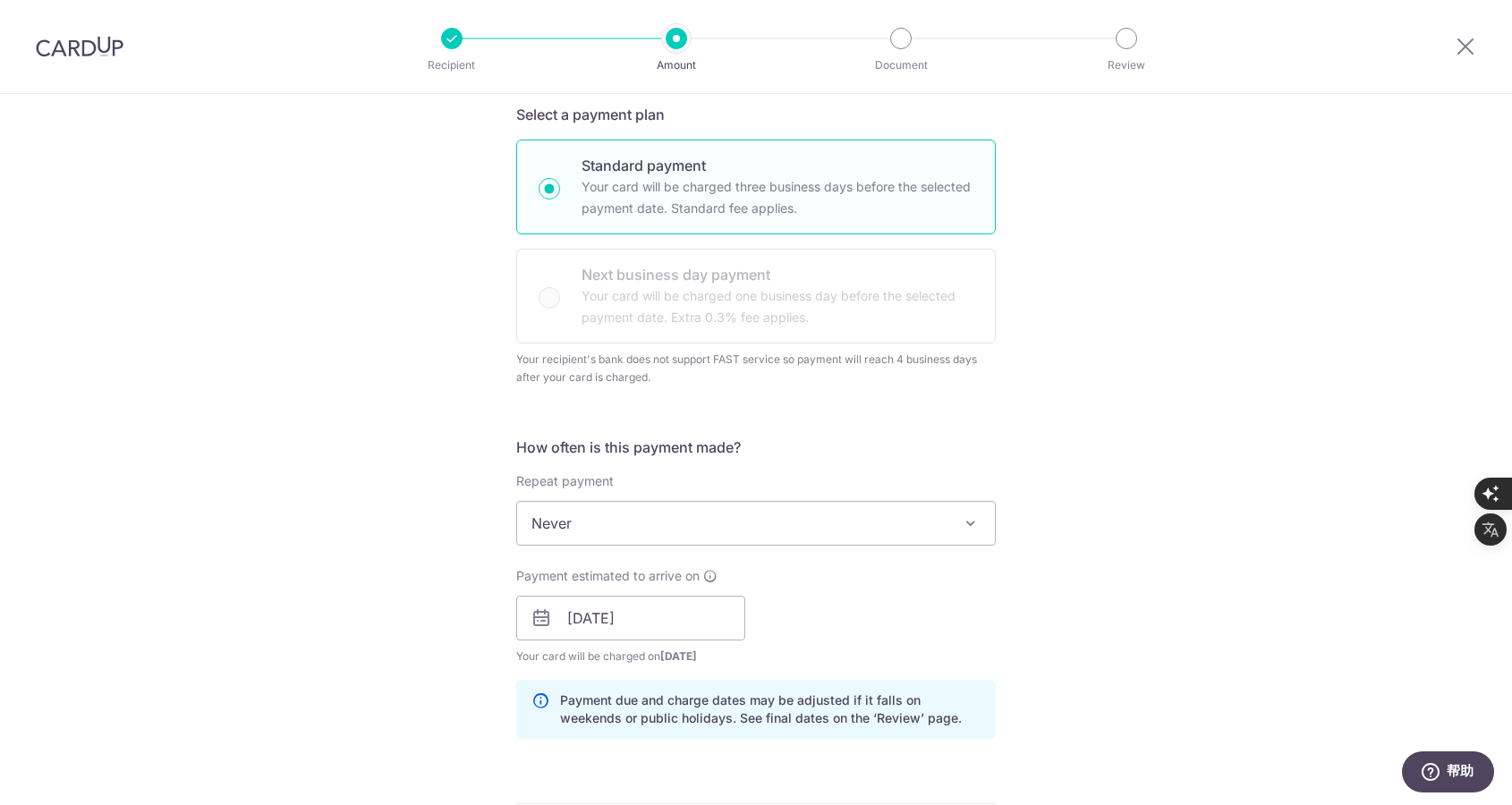
scroll to position [0, 0]
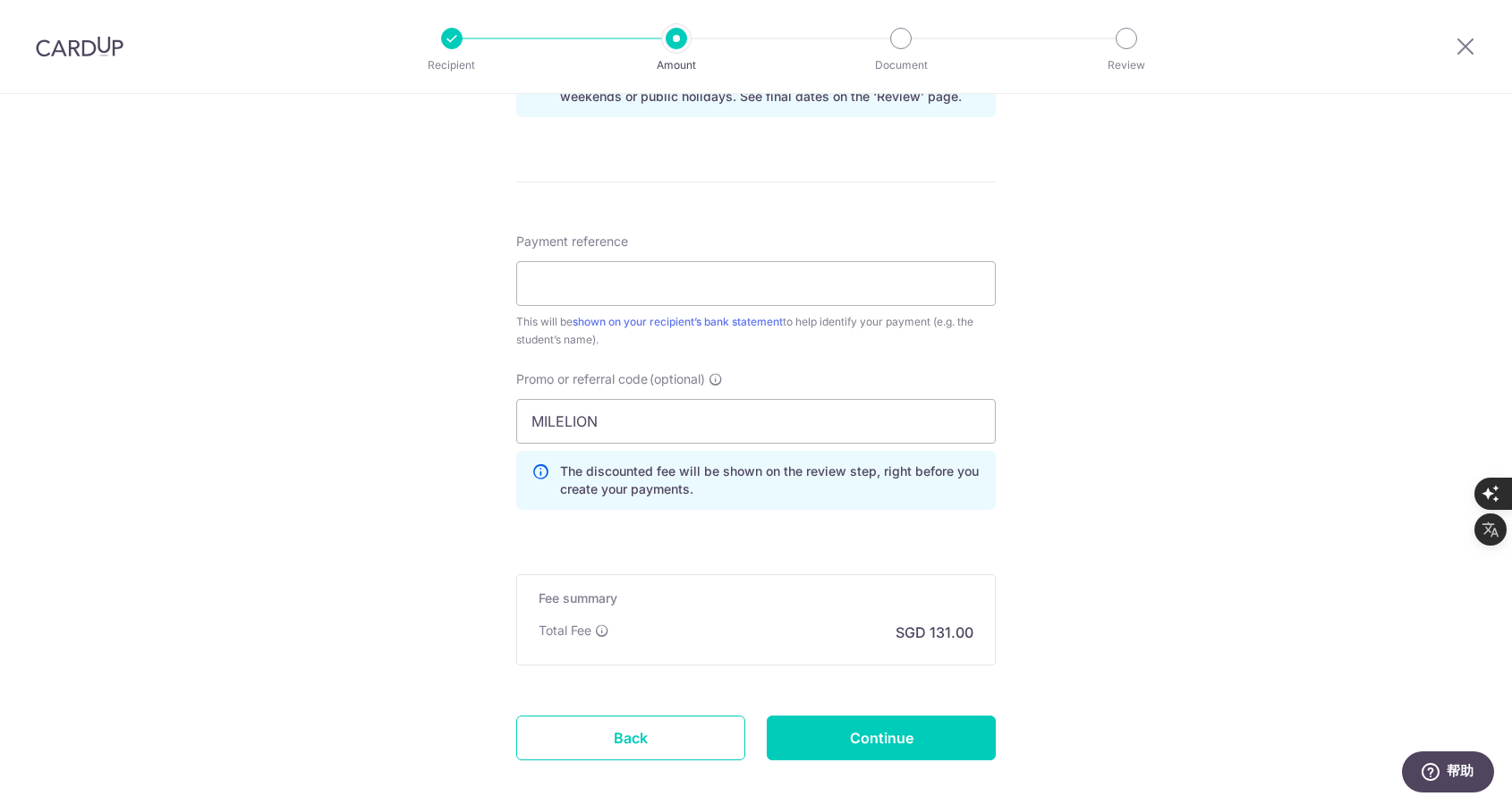
scroll to position [1098, 0]
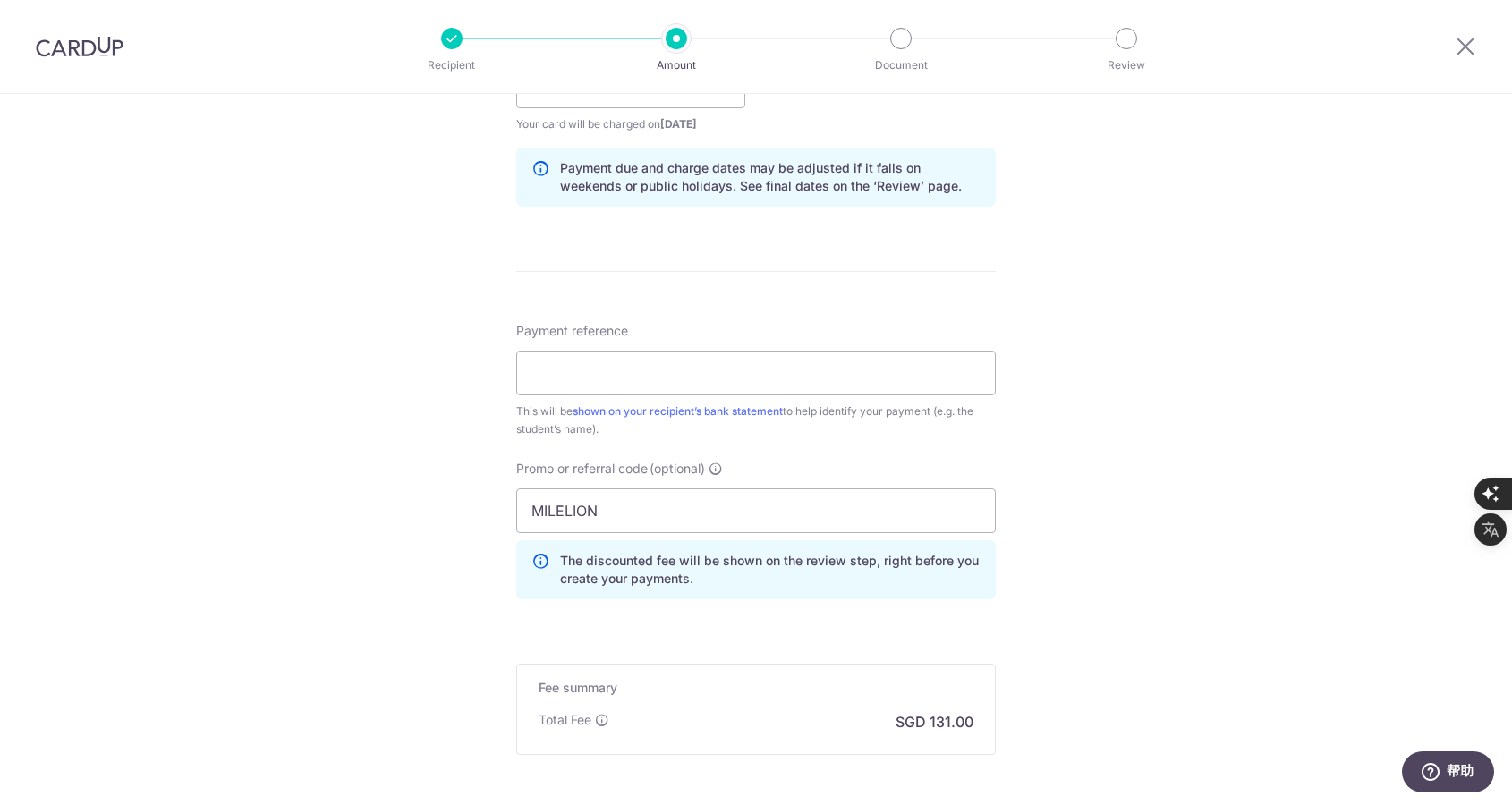
scroll to position [652, 0]
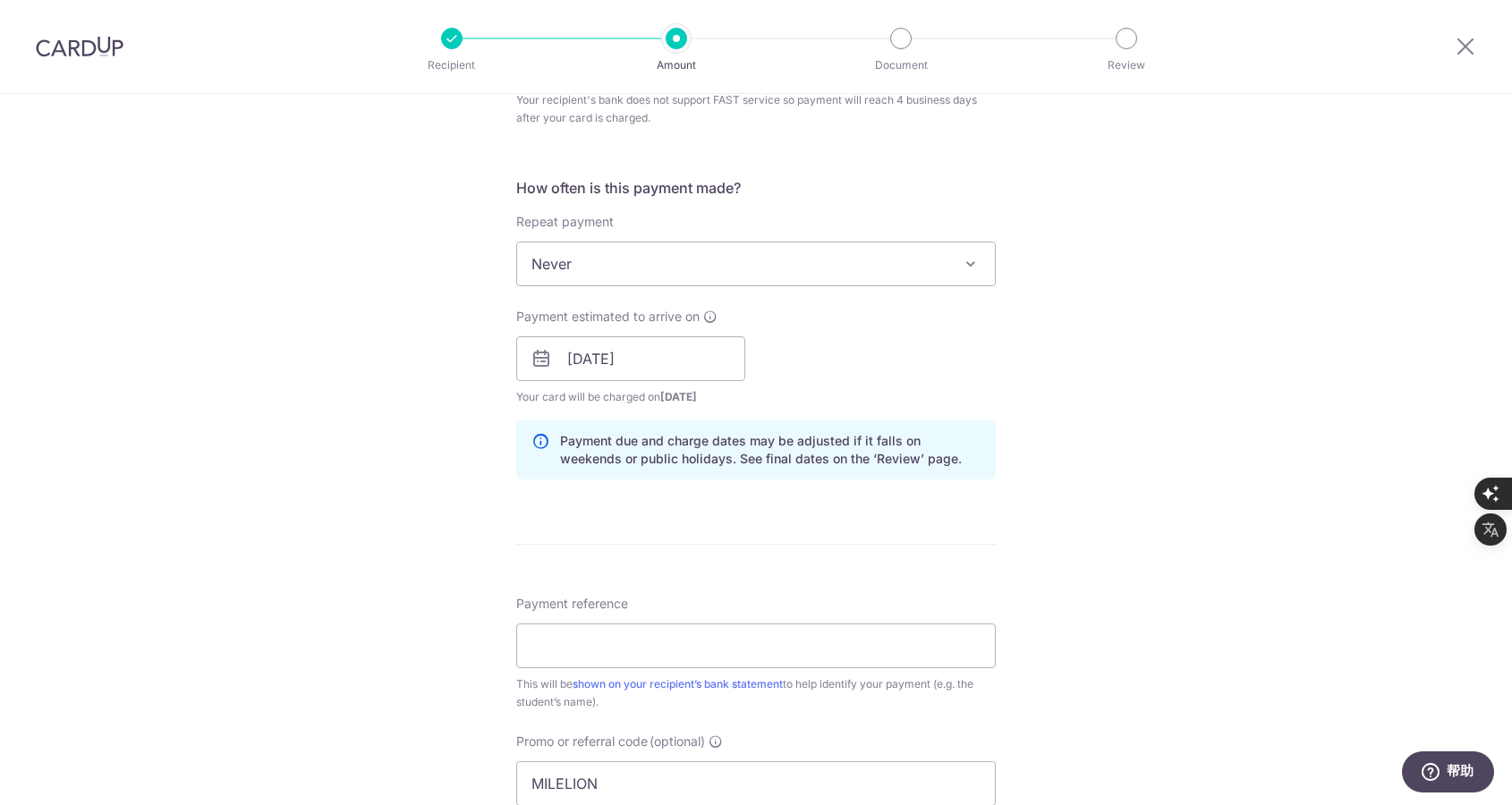
click at [359, 520] on div "Tell us more about your payment Enter payment amount SGD 5,038.30 5038.30 Card …" at bounding box center [756, 349] width 1512 height 1815
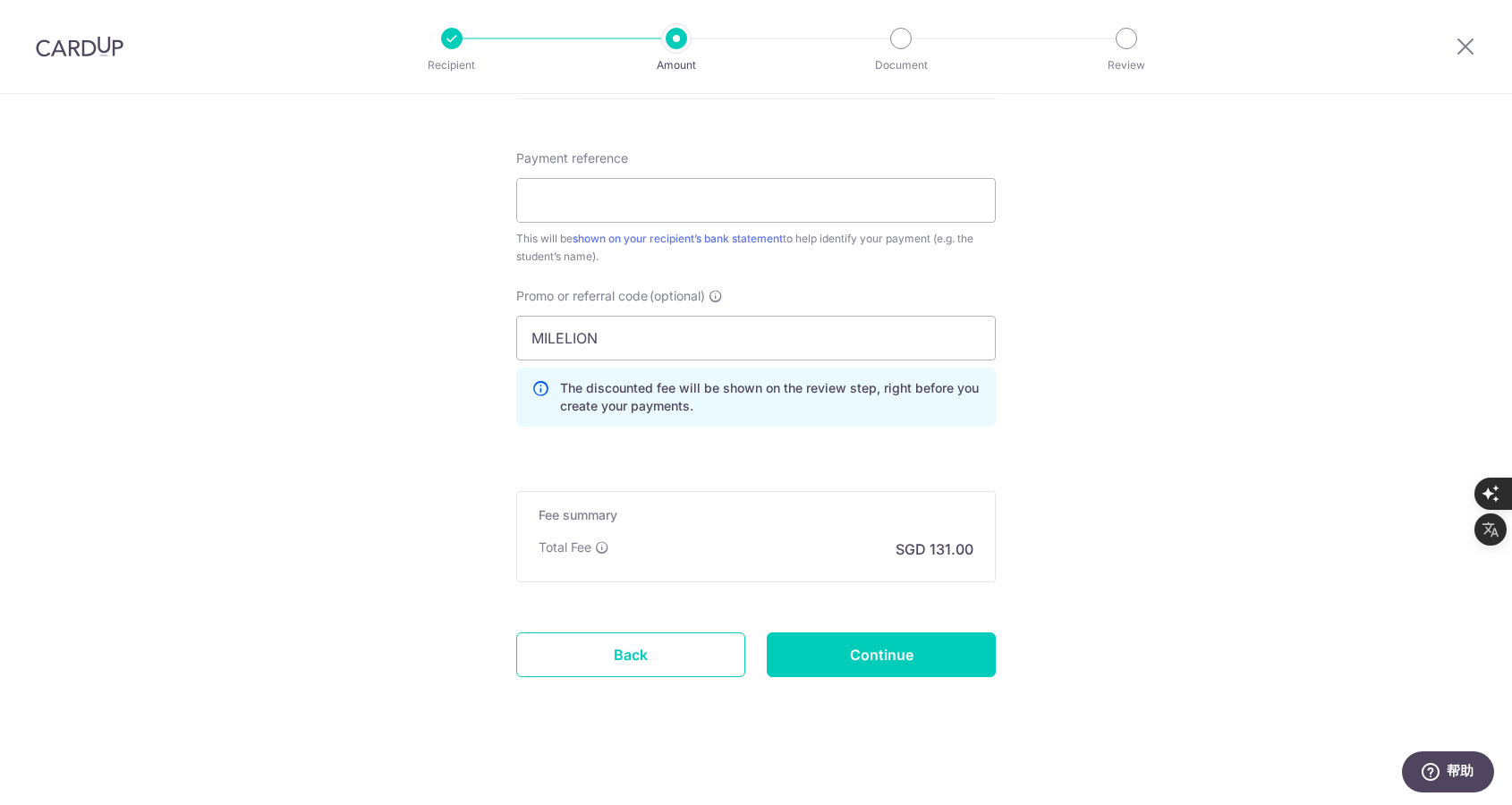
scroll to position [1098, 0]
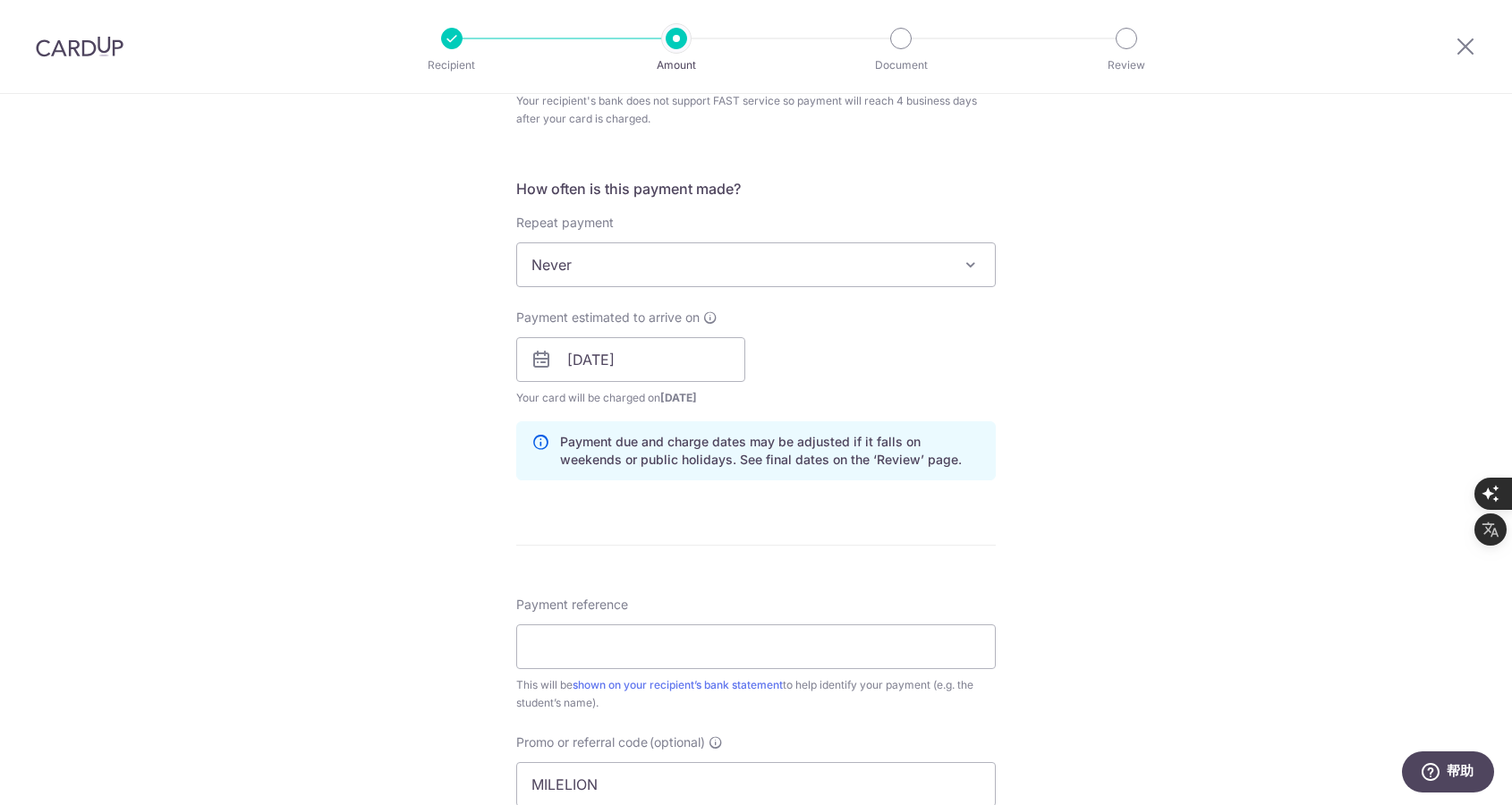
click at [530, 358] on icon at bounding box center [541, 359] width 21 height 21
click at [708, 313] on icon at bounding box center [710, 317] width 14 height 14
drag, startPoint x: 689, startPoint y: 373, endPoint x: 619, endPoint y: 363, distance: 70.7
click at [687, 373] on input "19/09/2025" at bounding box center [631, 359] width 229 height 45
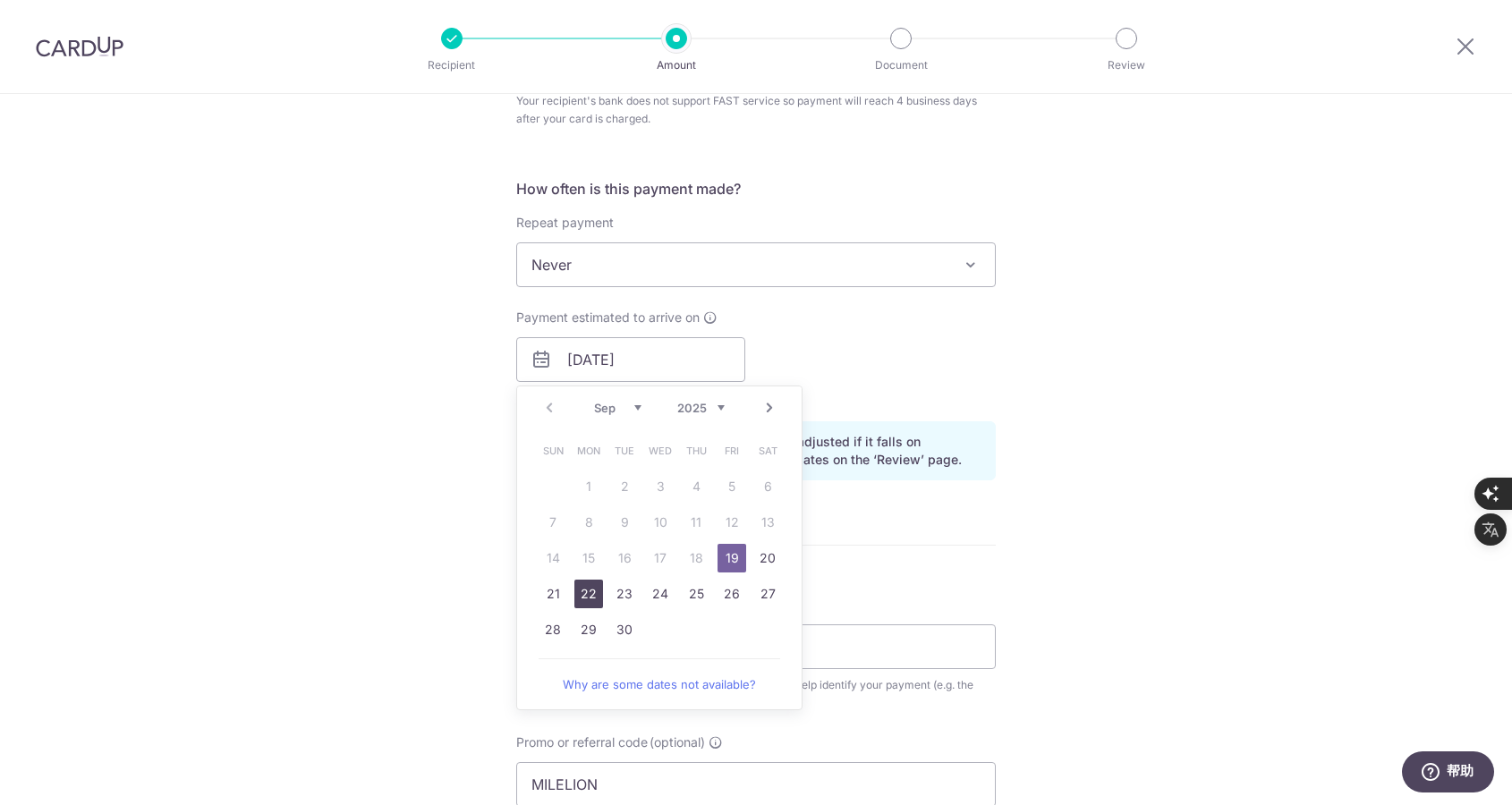
click at [593, 593] on link "22" at bounding box center [589, 593] width 29 height 29
type input "[DATE]"
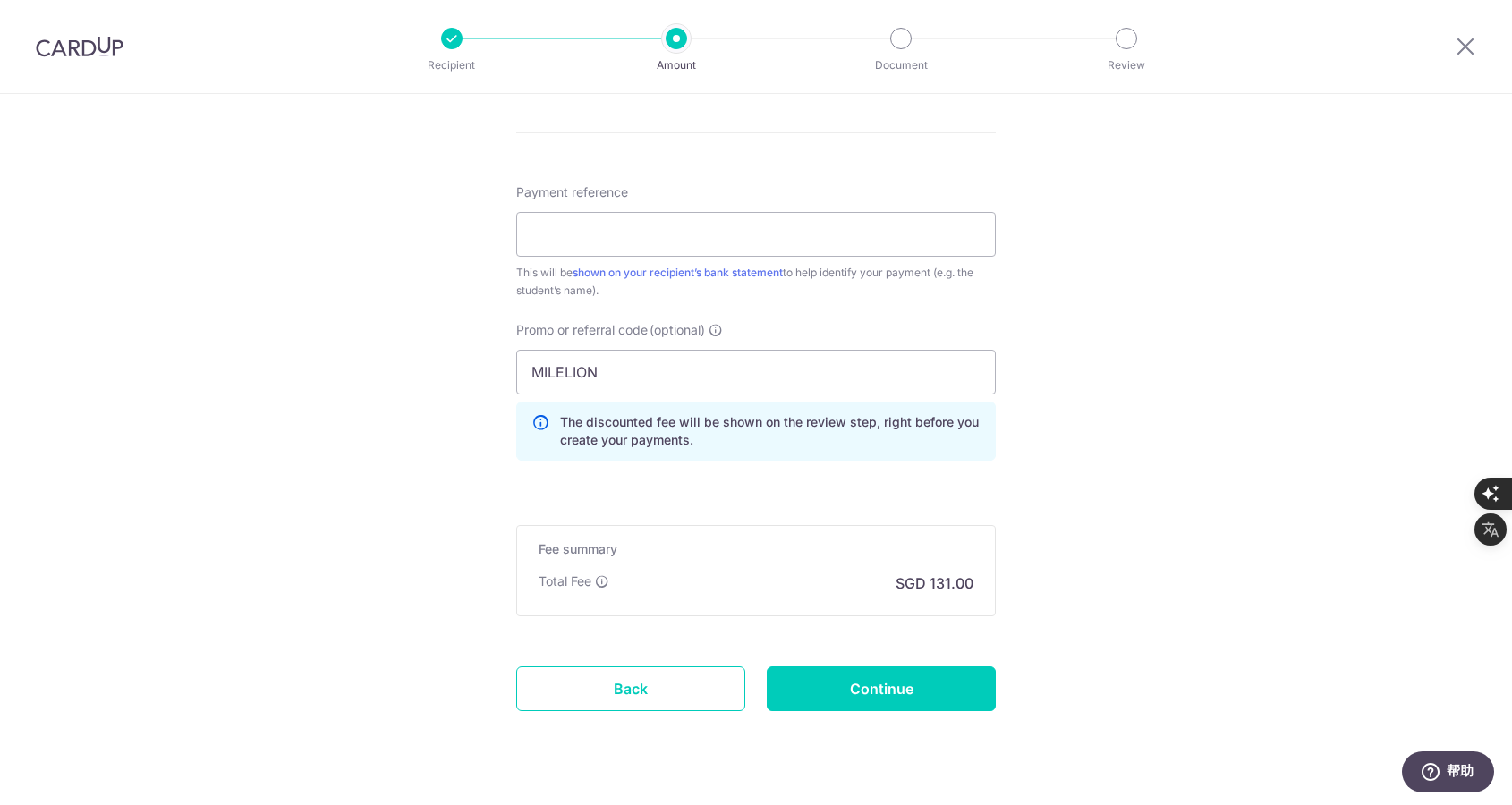
scroll to position [1098, 0]
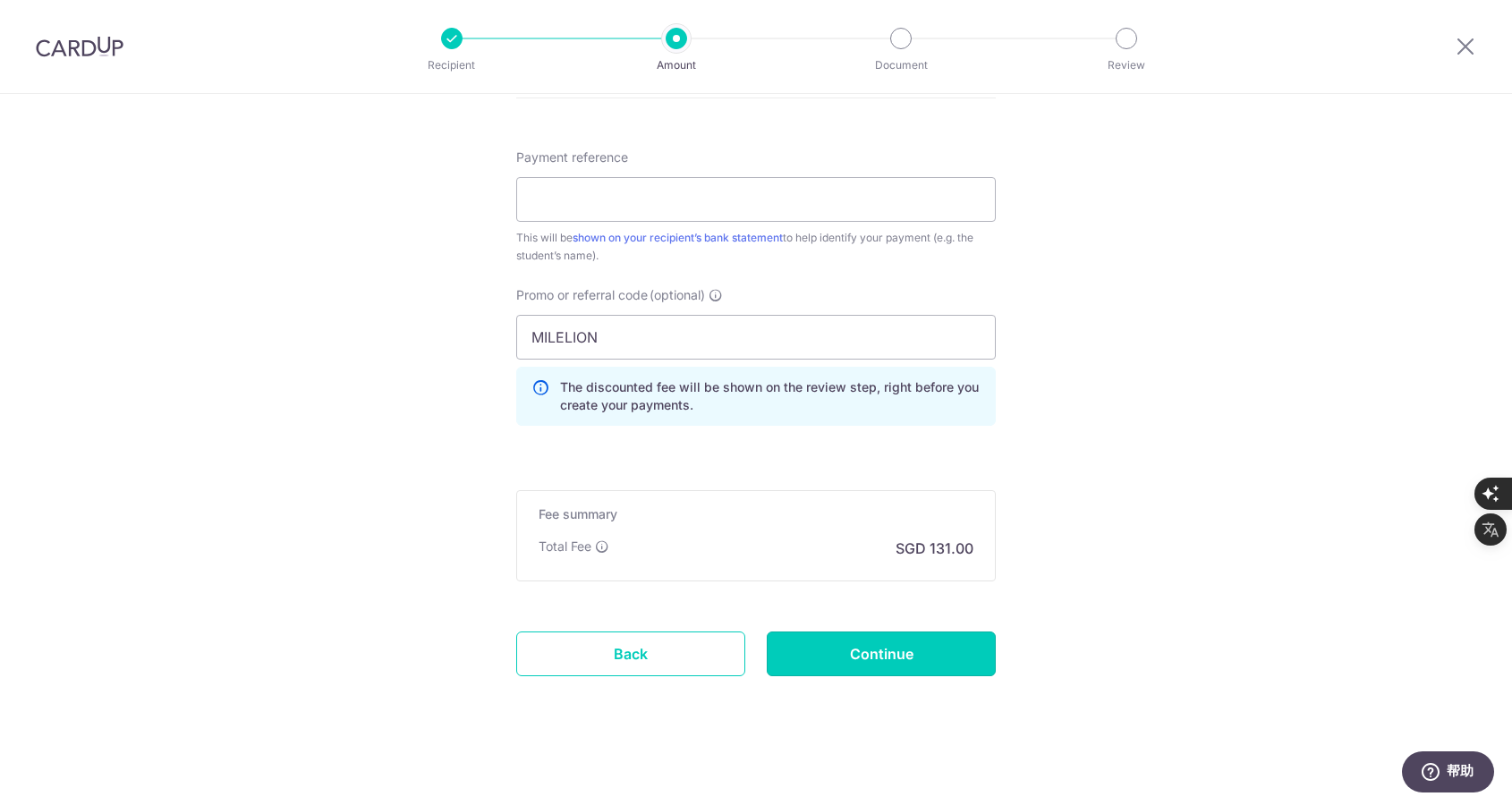
click at [897, 649] on input "Continue" at bounding box center [881, 654] width 229 height 45
type input "Create Schedule"
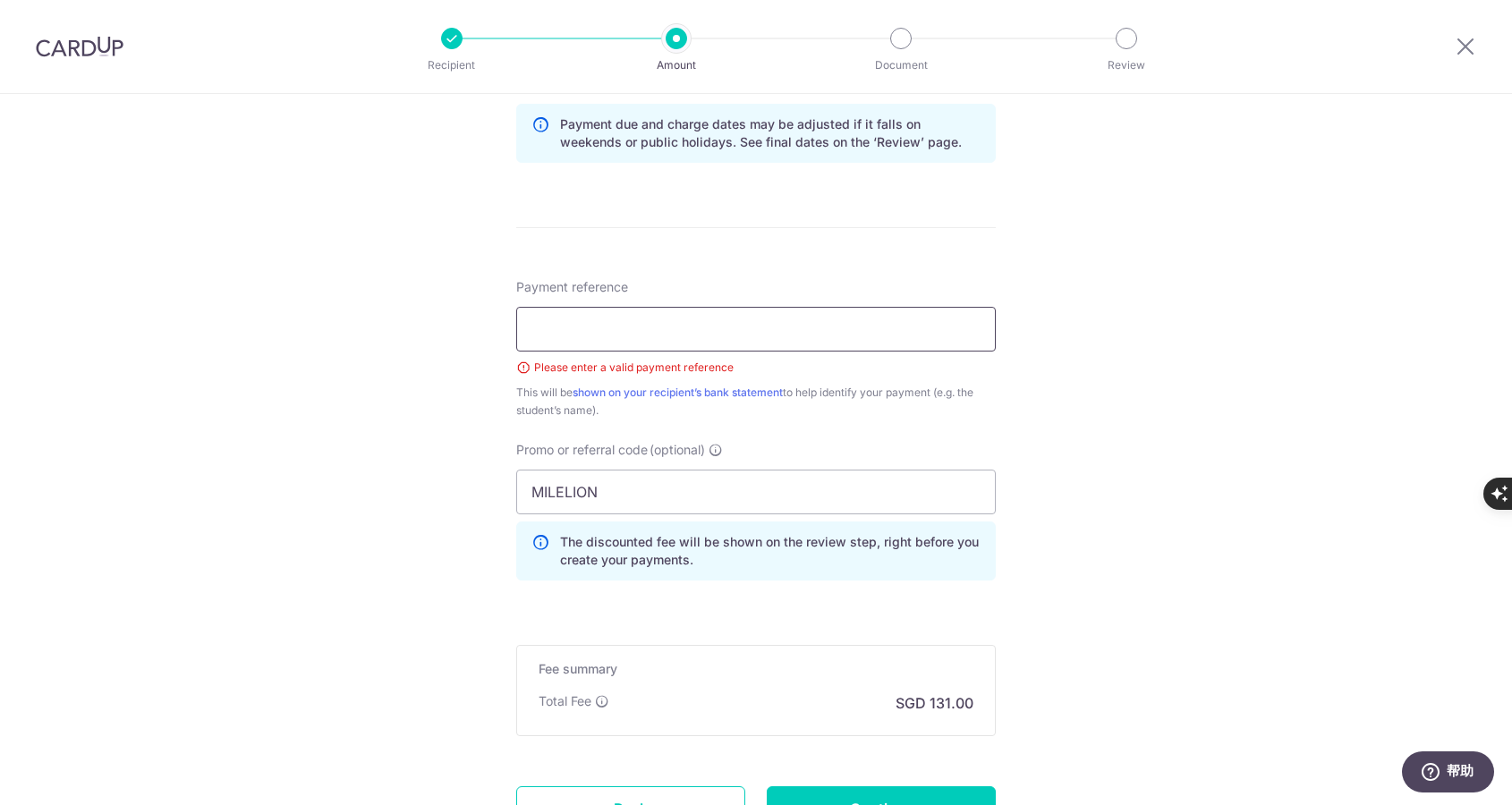
scroll to position [945, 0]
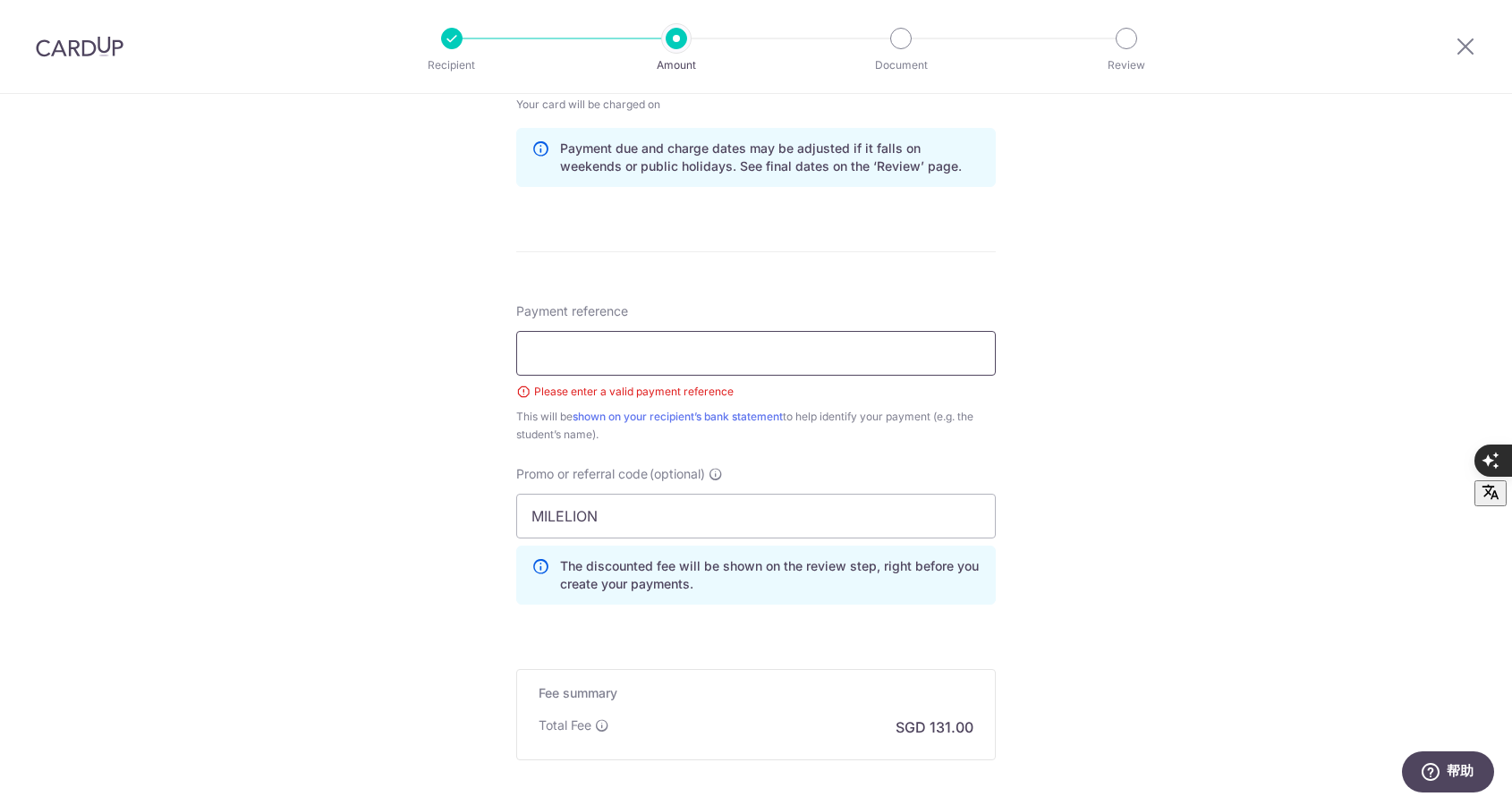
click at [733, 352] on input "Payment reference" at bounding box center [756, 354] width 479 height 45
click at [697, 357] on input "Payment reference" at bounding box center [756, 354] width 479 height 45
paste input "[US_VEHICLE_IDENTIFICATION_NUMBER]"
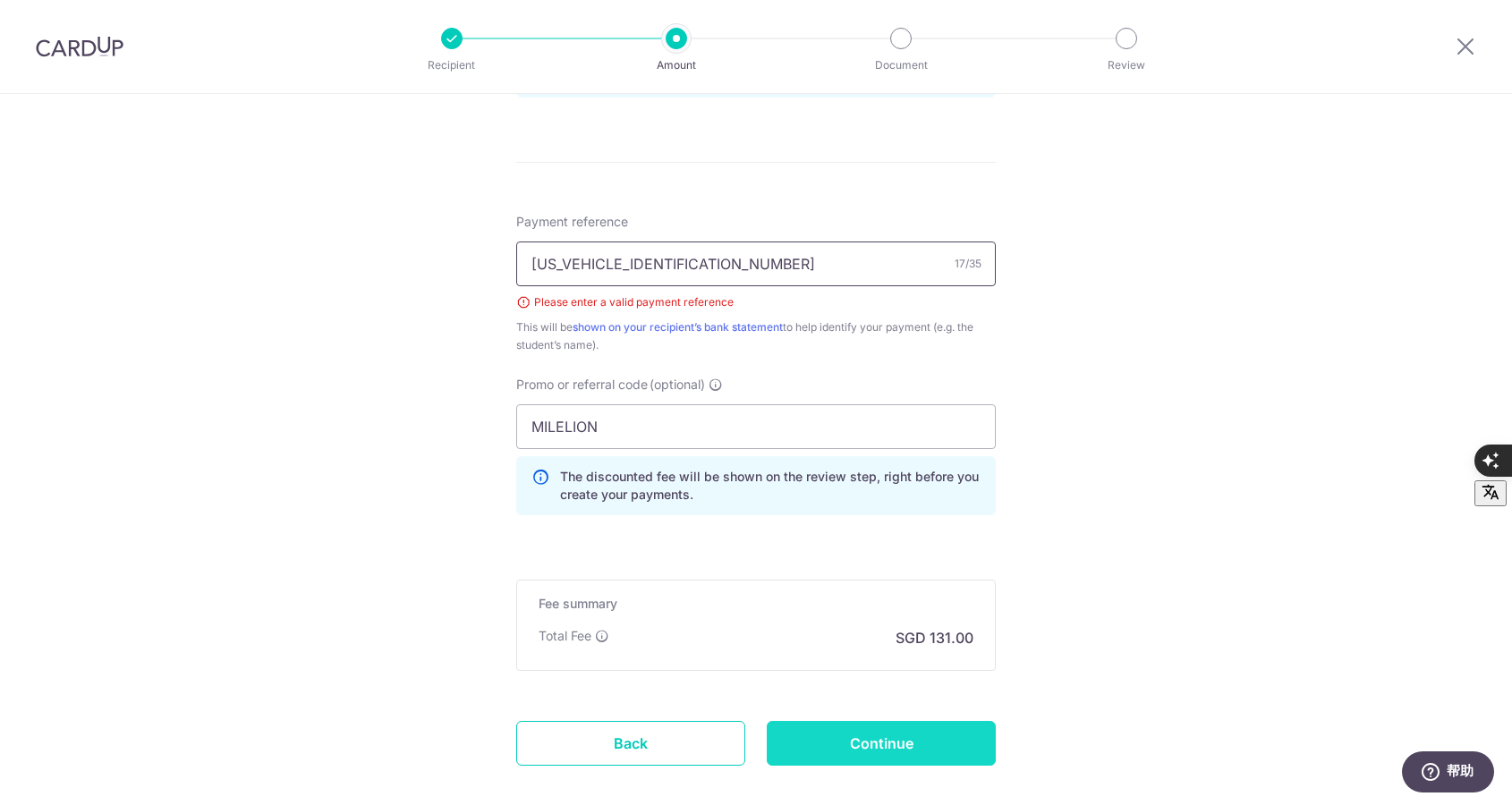
scroll to position [1123, 0]
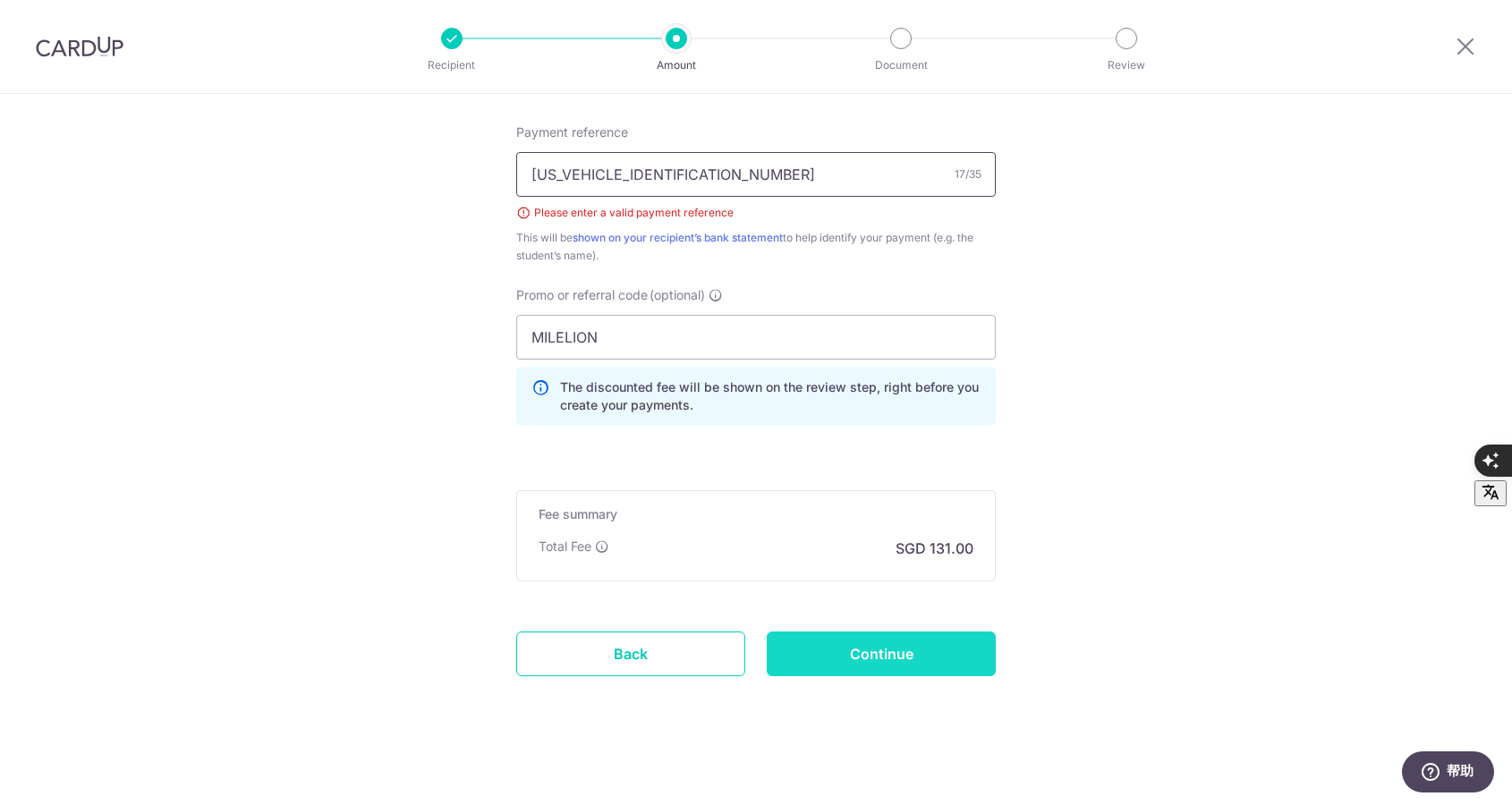
type input "[US_VEHICLE_IDENTIFICATION_NUMBER]"
click at [877, 652] on input "Continue" at bounding box center [881, 654] width 229 height 45
type input "Create Schedule"
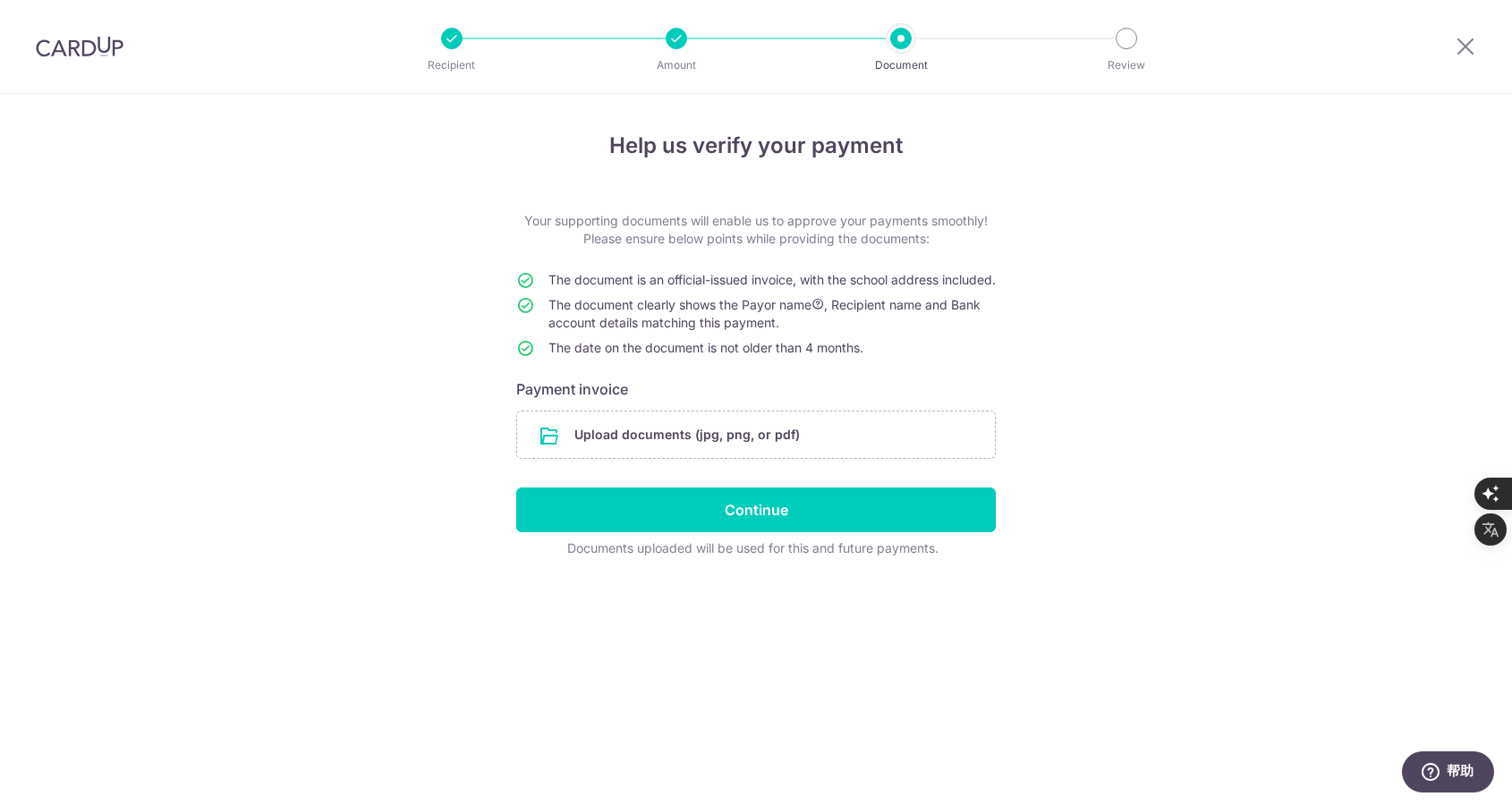
click at [701, 400] on h6 "Payment invoice" at bounding box center [756, 389] width 479 height 21
click at [583, 454] on input "file" at bounding box center [756, 435] width 478 height 46
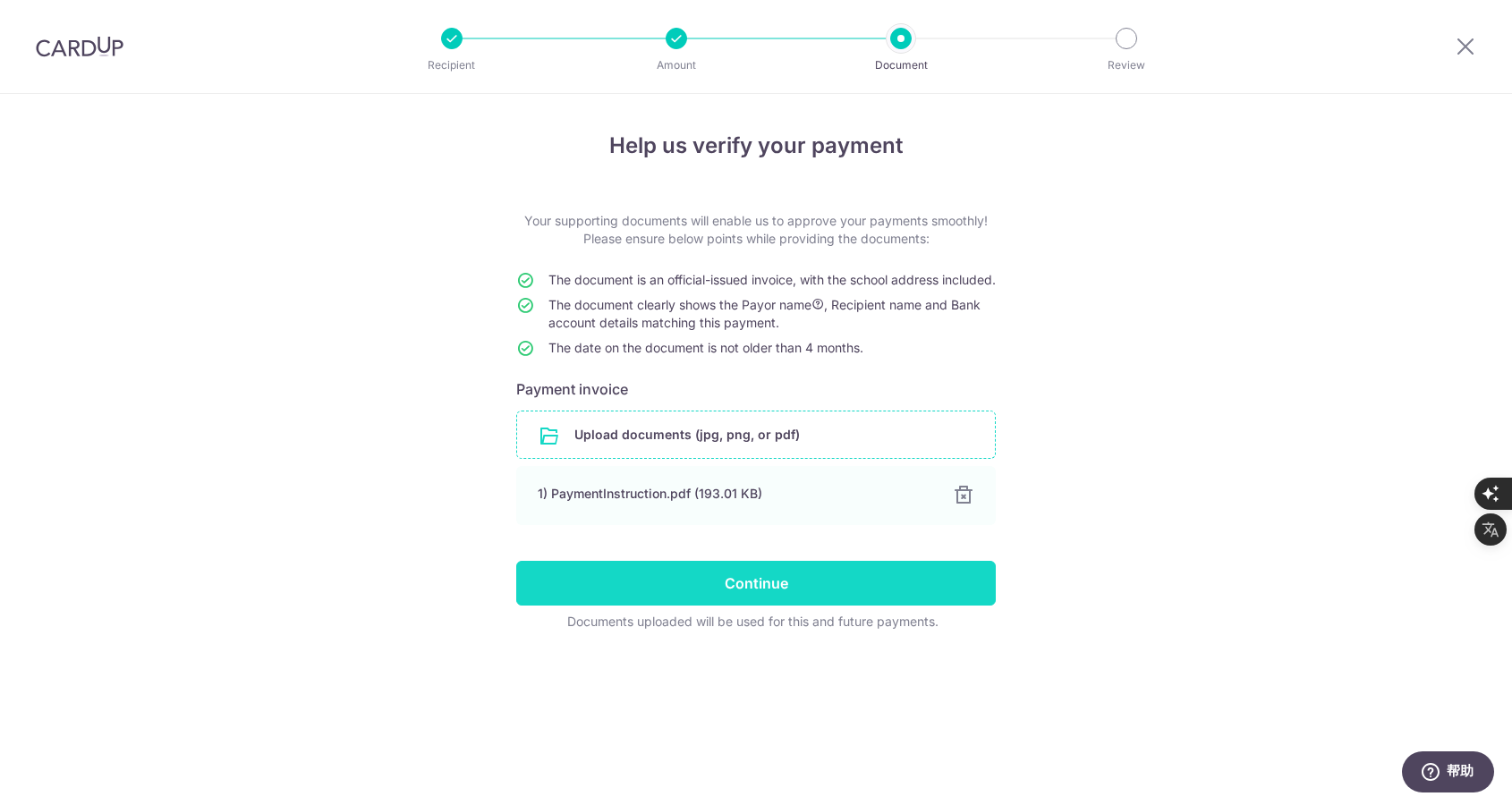
click at [774, 601] on input "Continue" at bounding box center [756, 583] width 479 height 45
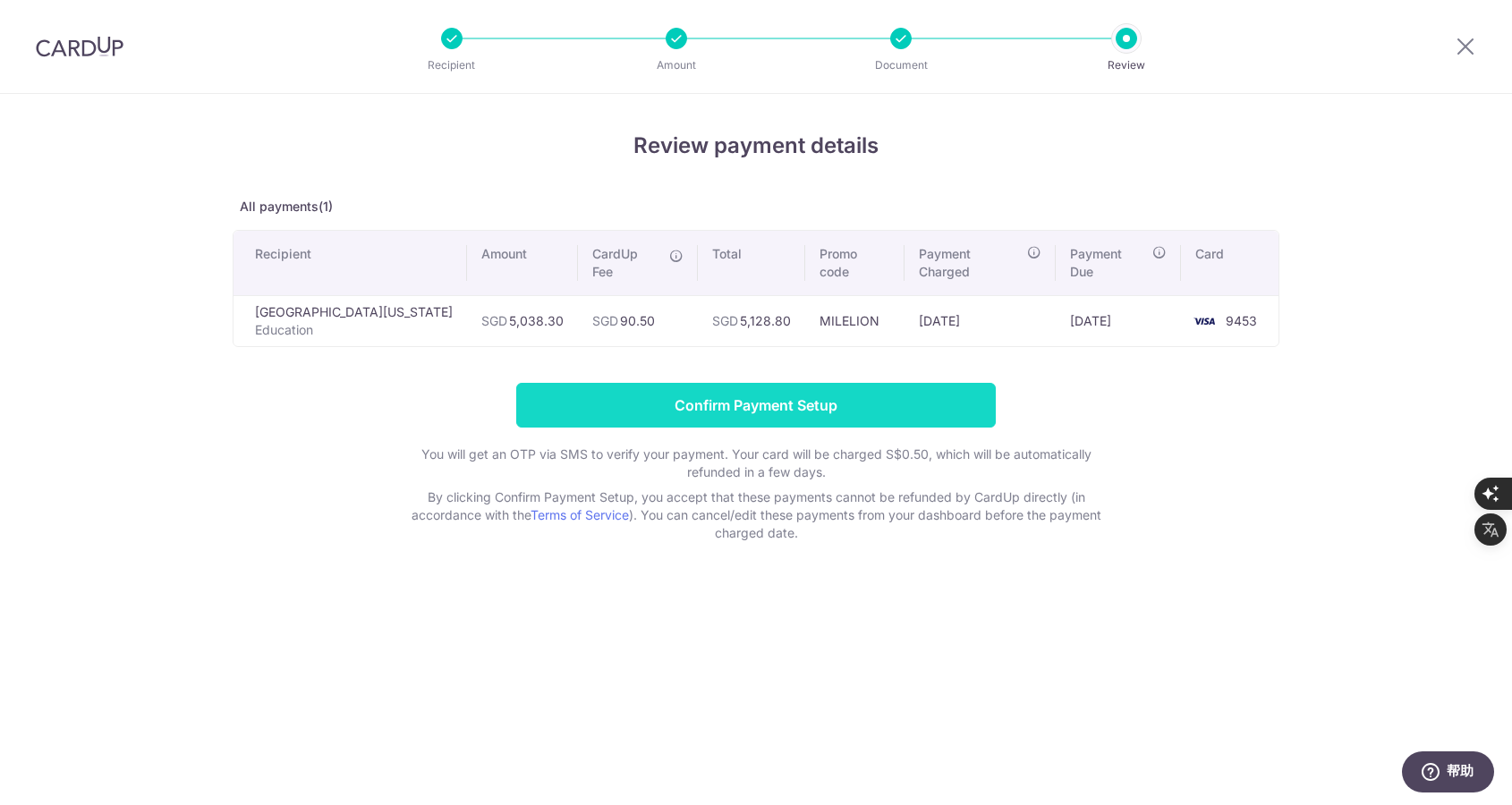
click at [877, 418] on input "Confirm Payment Setup" at bounding box center [756, 405] width 479 height 45
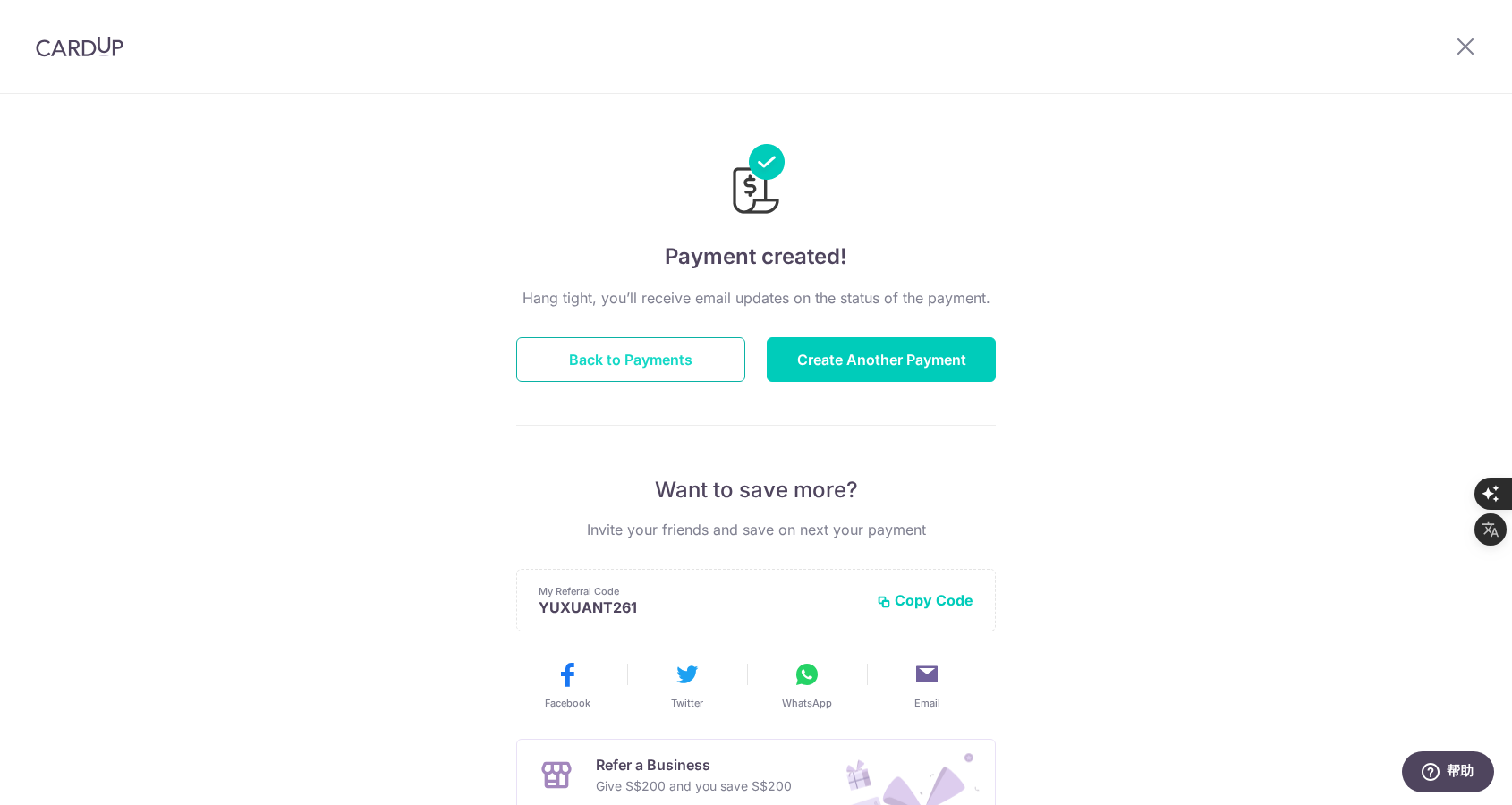
click at [592, 358] on button "Back to Payments" at bounding box center [631, 359] width 229 height 45
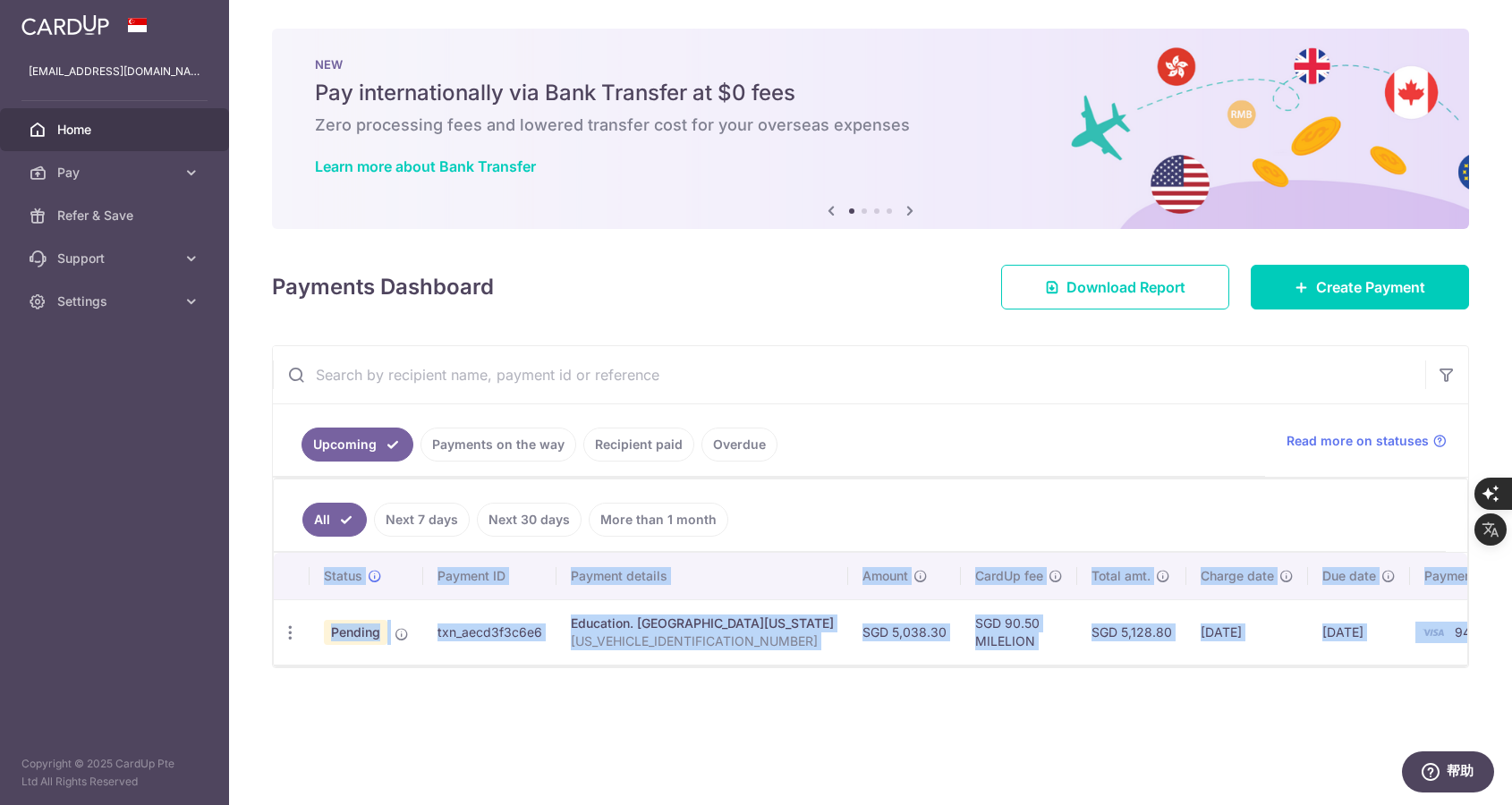
drag, startPoint x: 1324, startPoint y: 670, endPoint x: 1398, endPoint y: 658, distance: 75.0
click at [1445, 662] on div "All Next 7 days Next 30 days More than 1 month Status Payment ID Payment detail…" at bounding box center [870, 573] width 1195 height 189
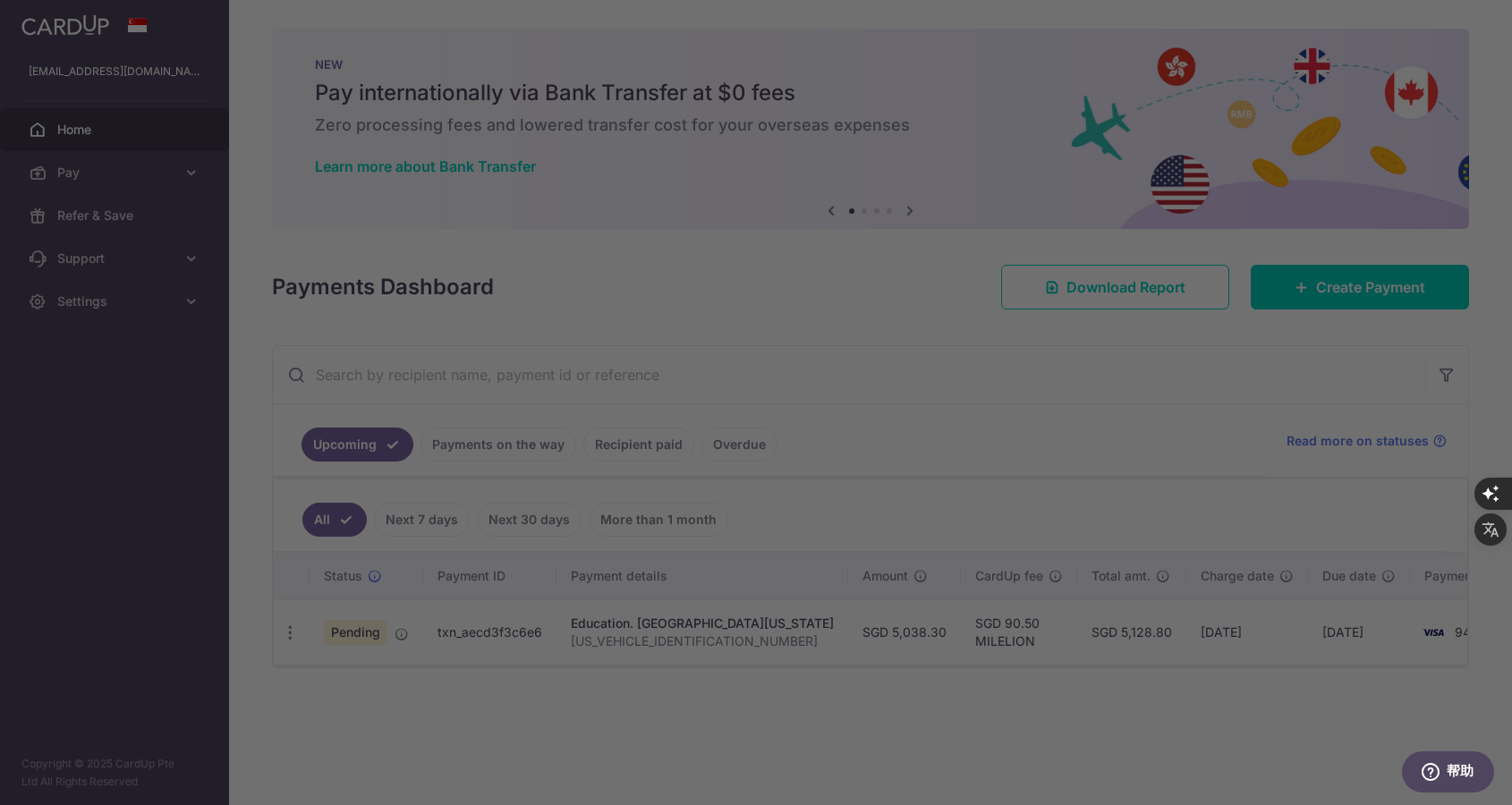
drag, startPoint x: 1345, startPoint y: 666, endPoint x: 1431, endPoint y: 657, distance: 86.5
click at [1431, 657] on div at bounding box center [763, 407] width 1528 height 813
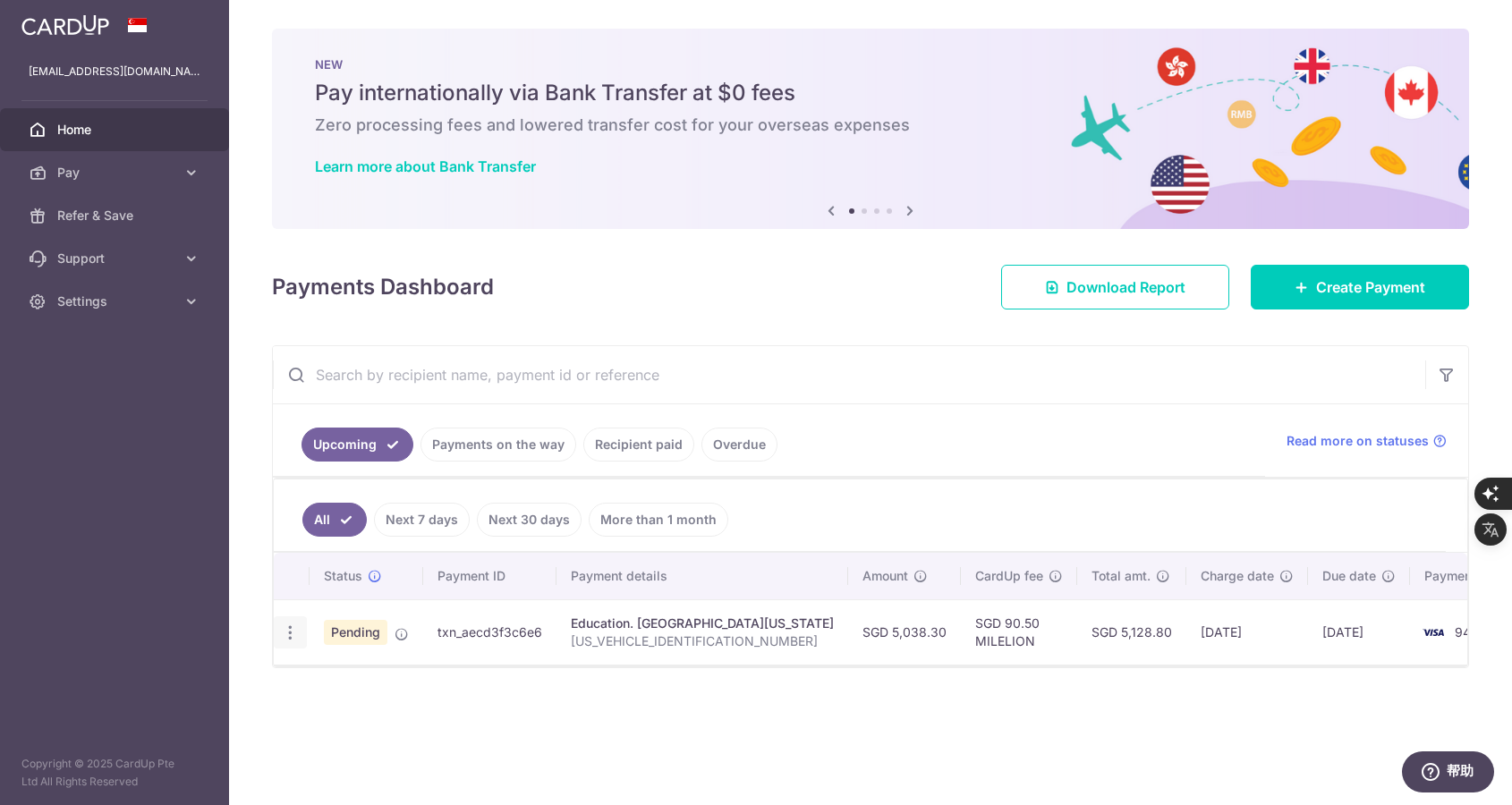
click at [293, 636] on icon "button" at bounding box center [291, 633] width 19 height 19
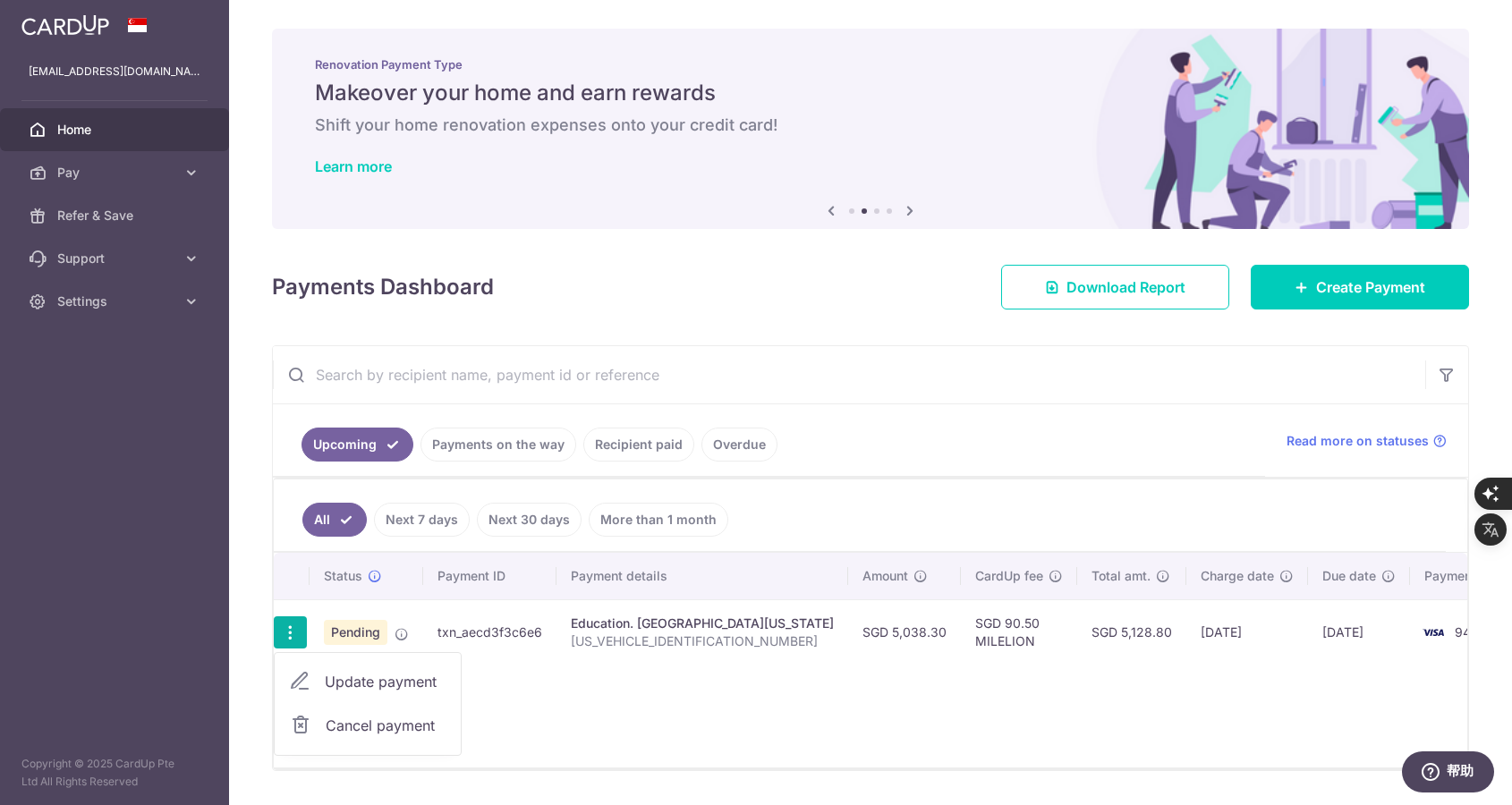
click at [594, 717] on div "Status Payment ID Payment details Amount CardUp fee Total amt. Charge date Due …" at bounding box center [870, 659] width 1193 height 214
click at [375, 574] on icon at bounding box center [374, 576] width 14 height 14
click at [1088, 370] on input "text" at bounding box center [849, 375] width 1153 height 58
click at [193, 170] on icon at bounding box center [191, 172] width 18 height 18
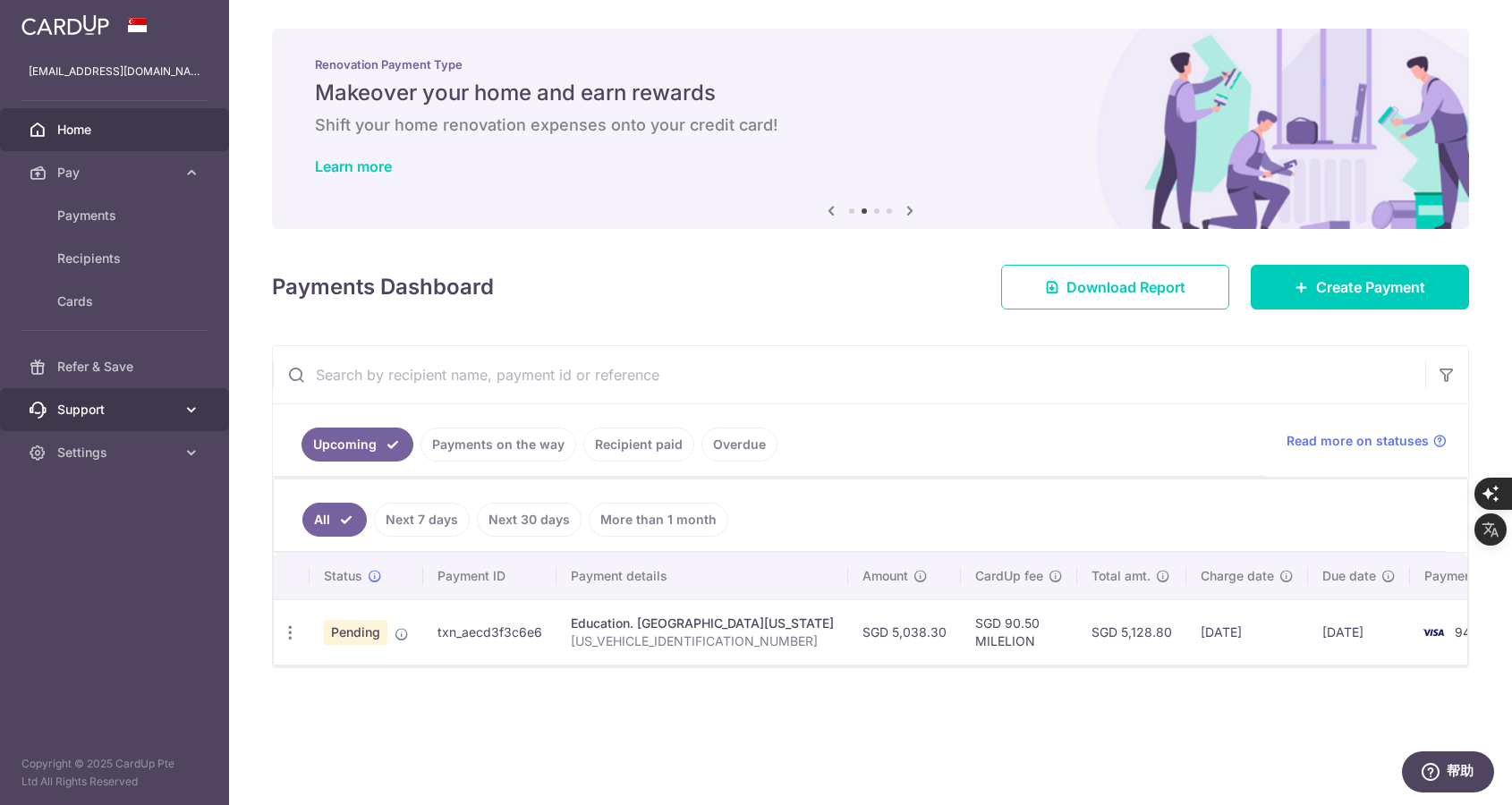
click at [188, 410] on icon at bounding box center [191, 409] width 18 height 18
click at [168, 461] on span "FAQ" at bounding box center [116, 452] width 118 height 18
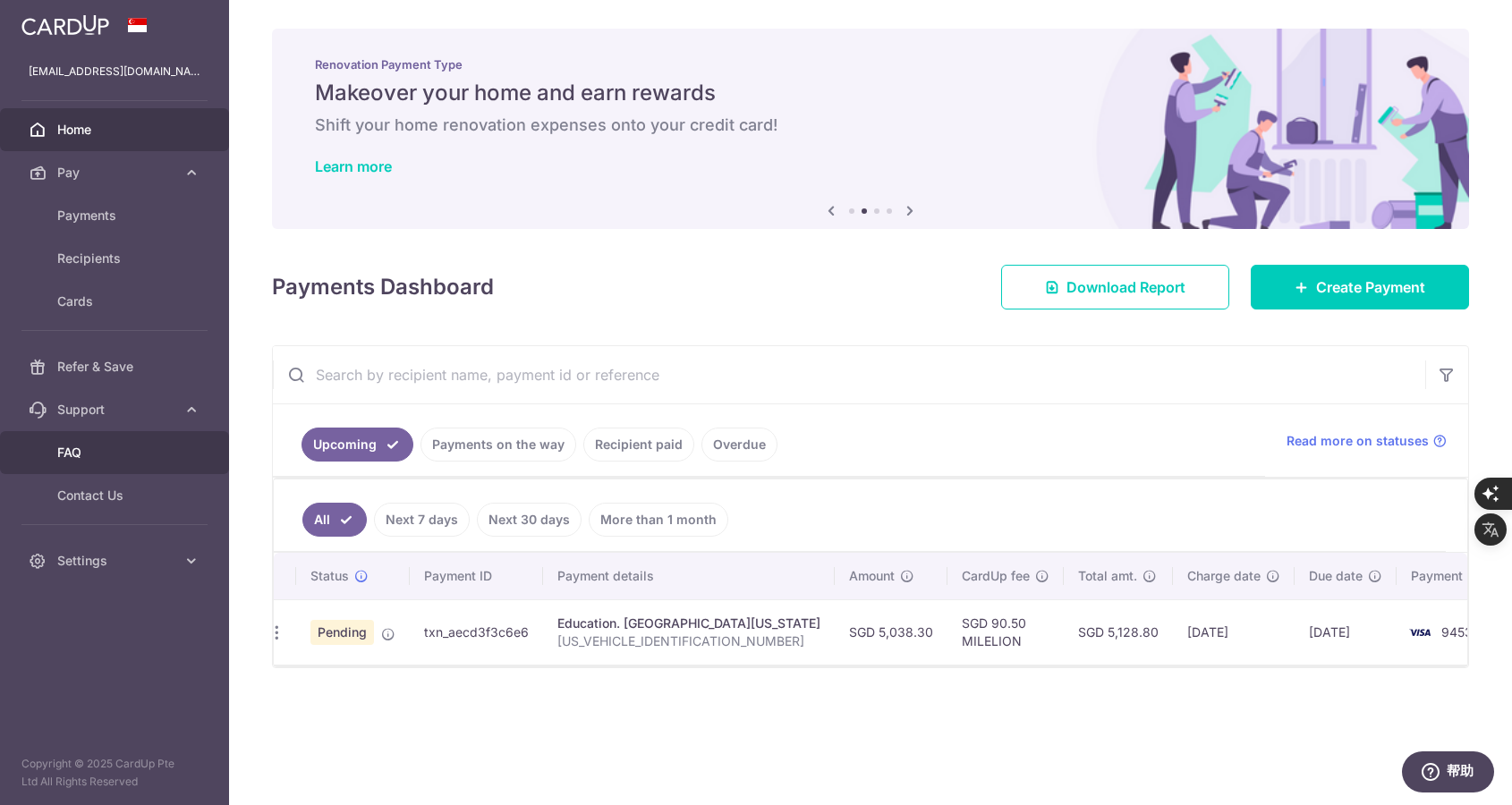
scroll to position [0, 66]
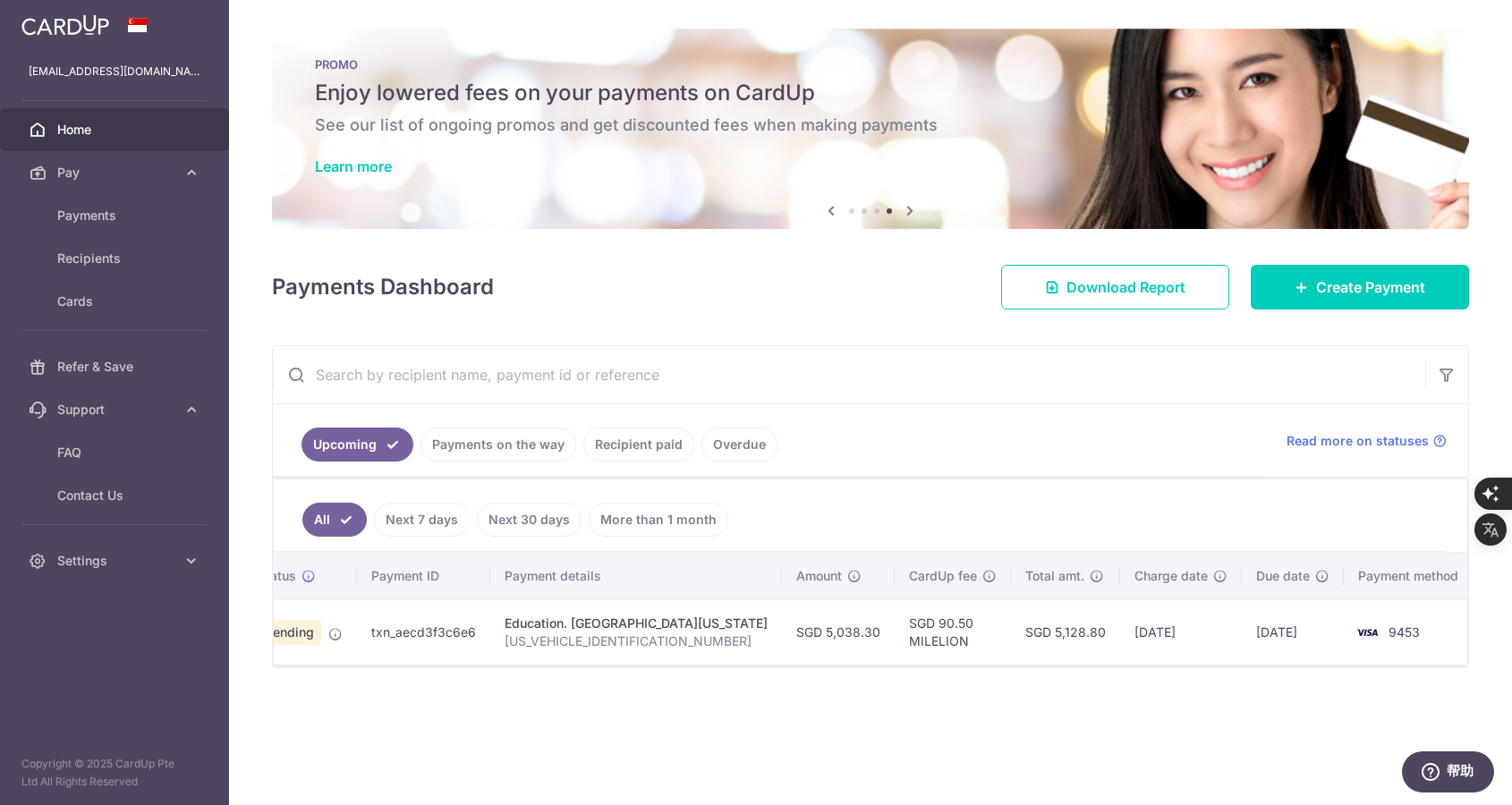
drag, startPoint x: 642, startPoint y: 750, endPoint x: 646, endPoint y: 742, distance: 8.9
click at [641, 750] on div "× Pause Schedule Pause all future payments in this series Pause just this one p…" at bounding box center [871, 402] width 1284 height 805
click at [75, 448] on span "FAQ" at bounding box center [116, 452] width 118 height 18
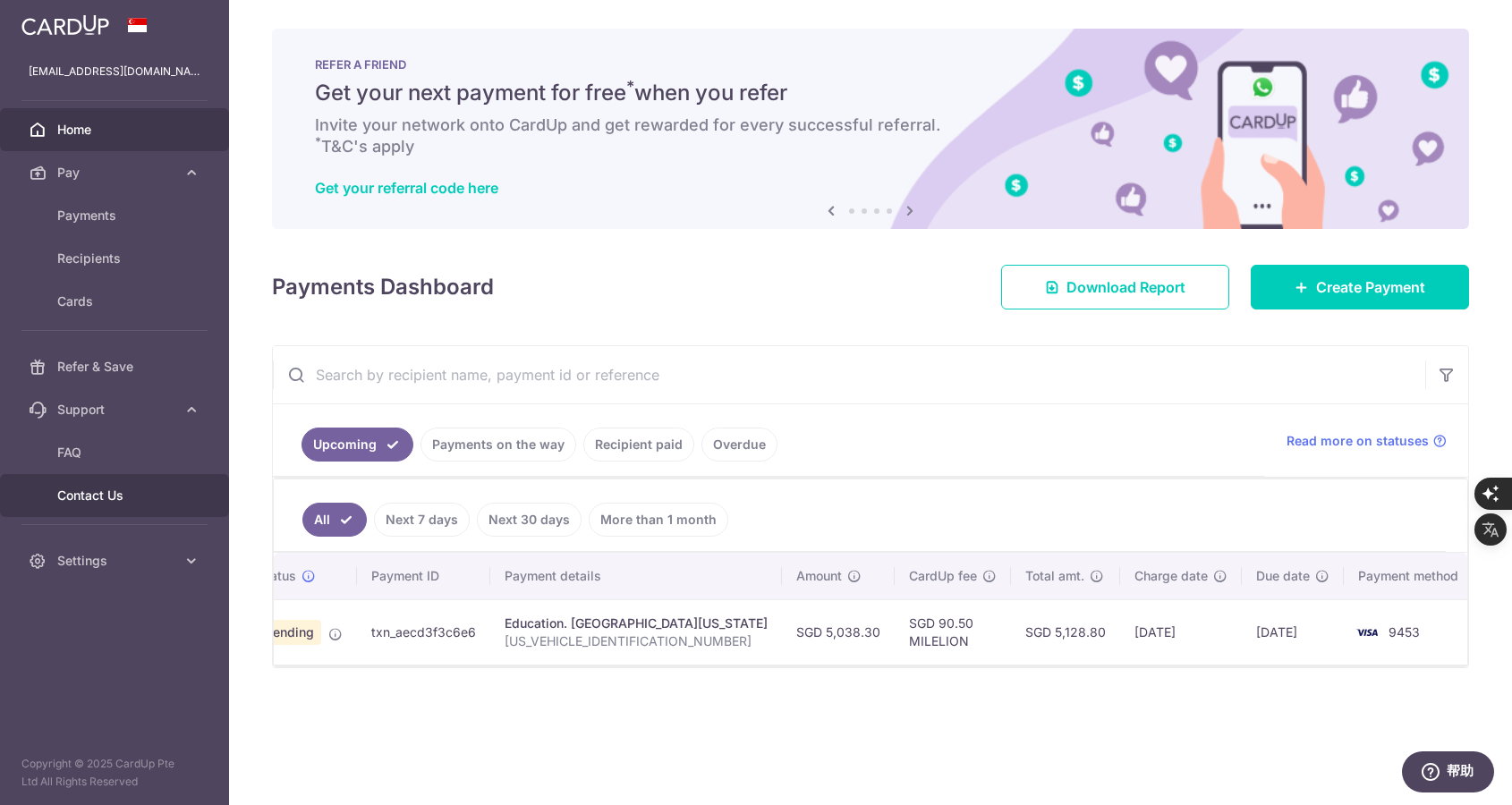
click at [110, 492] on span "Contact Us" at bounding box center [116, 495] width 118 height 18
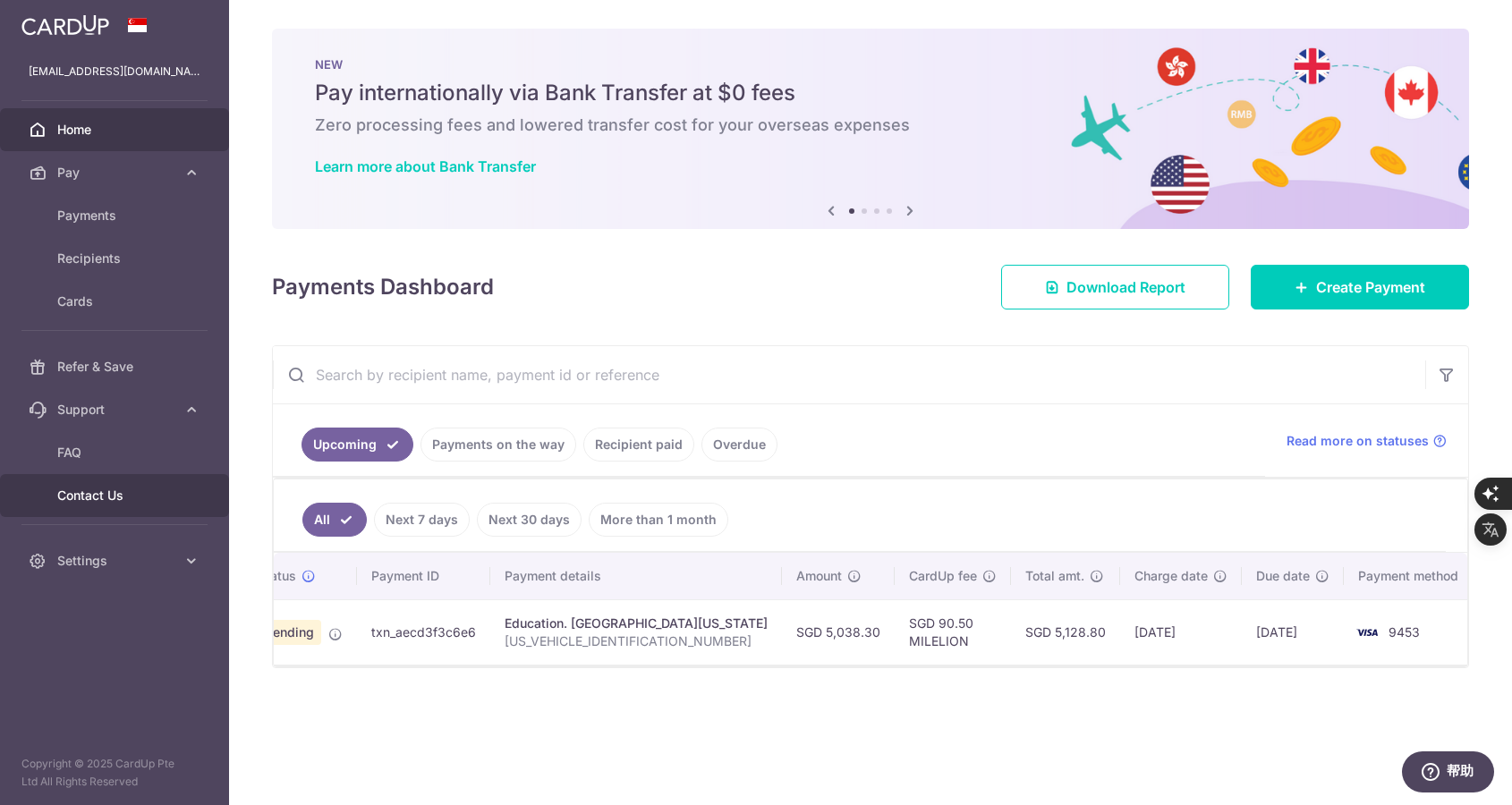
scroll to position [0, 0]
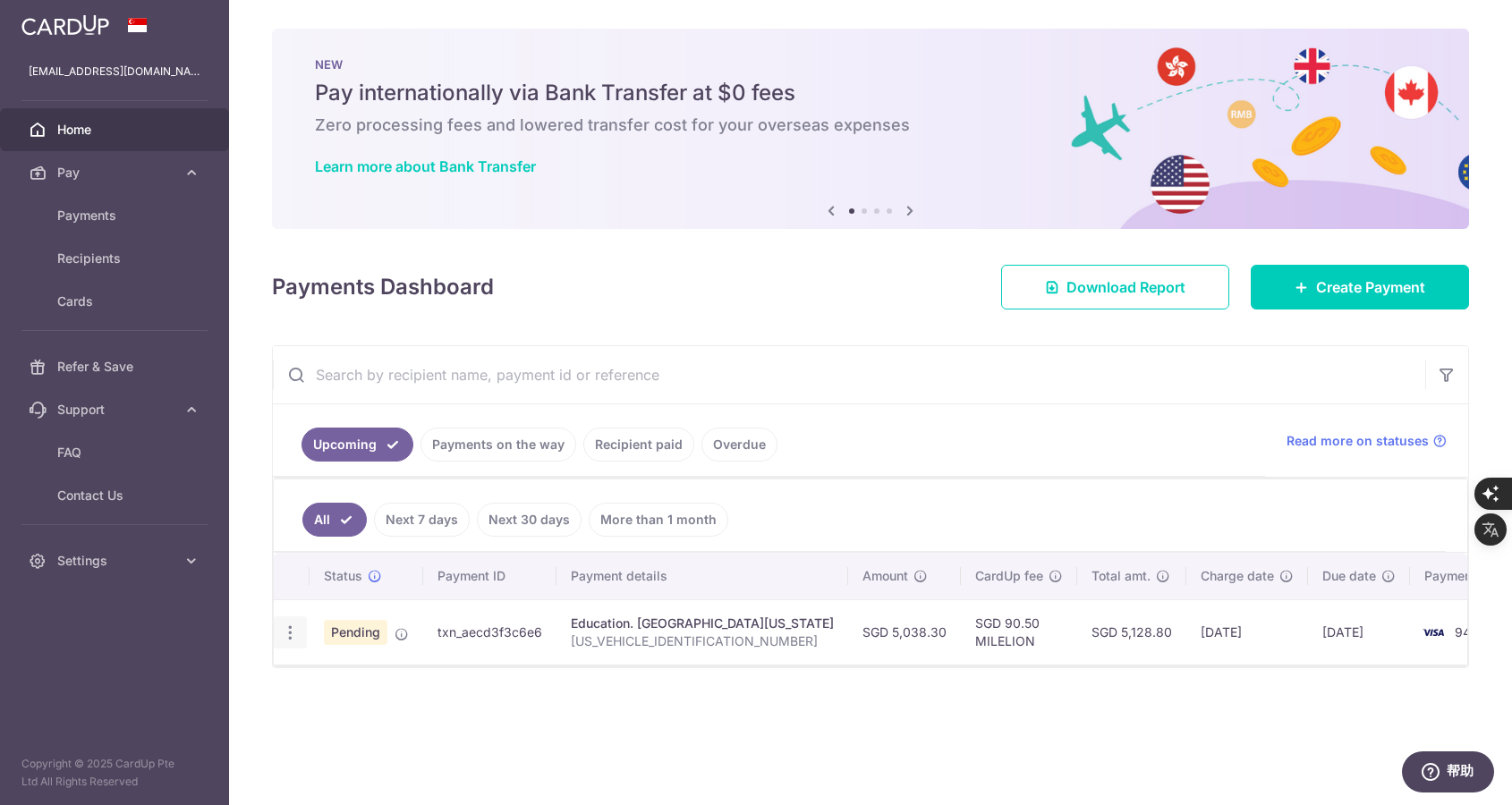
click at [281, 626] on icon "button" at bounding box center [291, 633] width 19 height 19
click at [372, 718] on span "Cancel payment" at bounding box center [385, 725] width 120 height 21
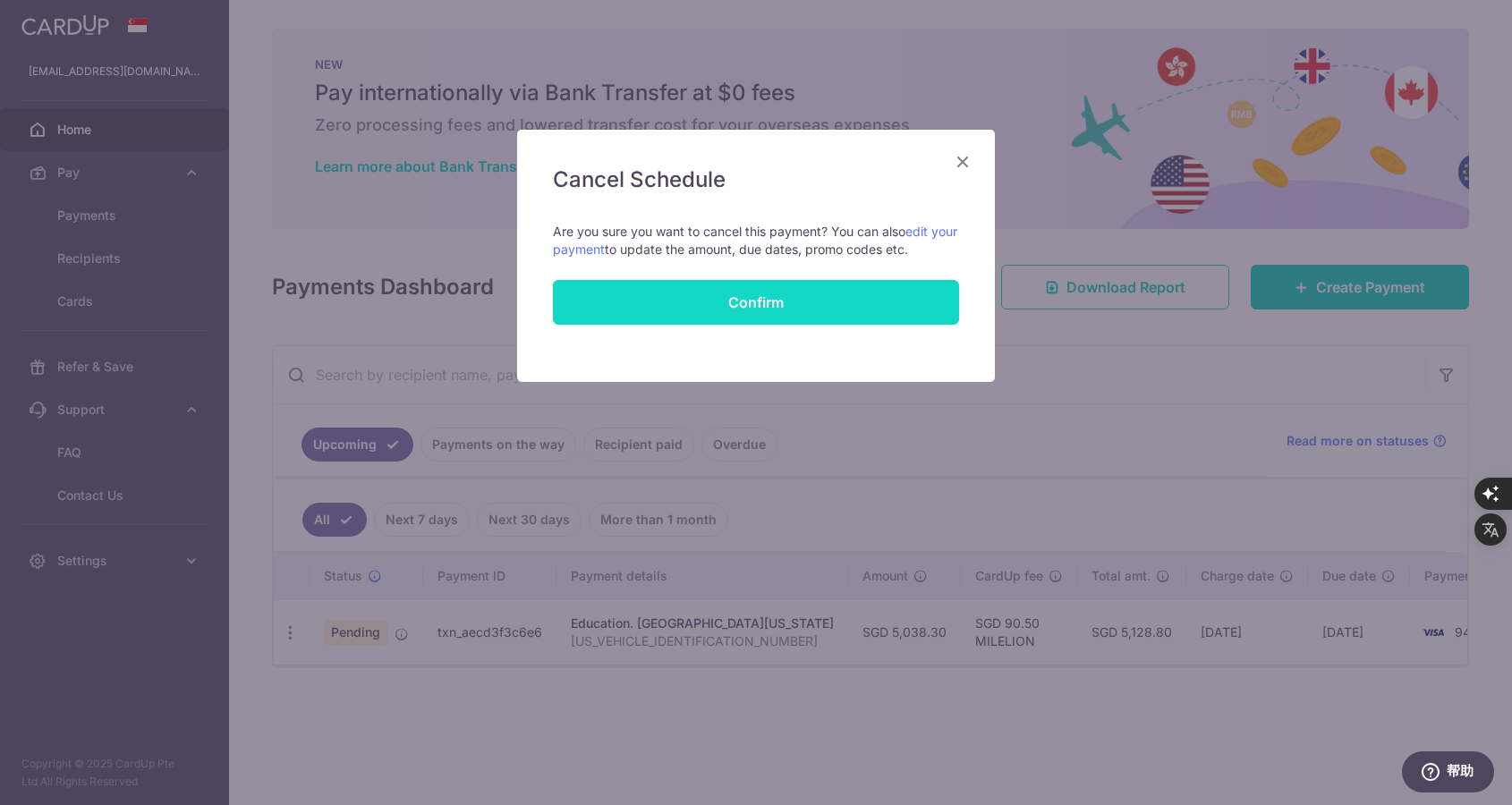
click at [764, 300] on button "Confirm" at bounding box center [755, 303] width 406 height 45
